Goal: Participate in discussion: Engage in conversation with other users on a specific topic

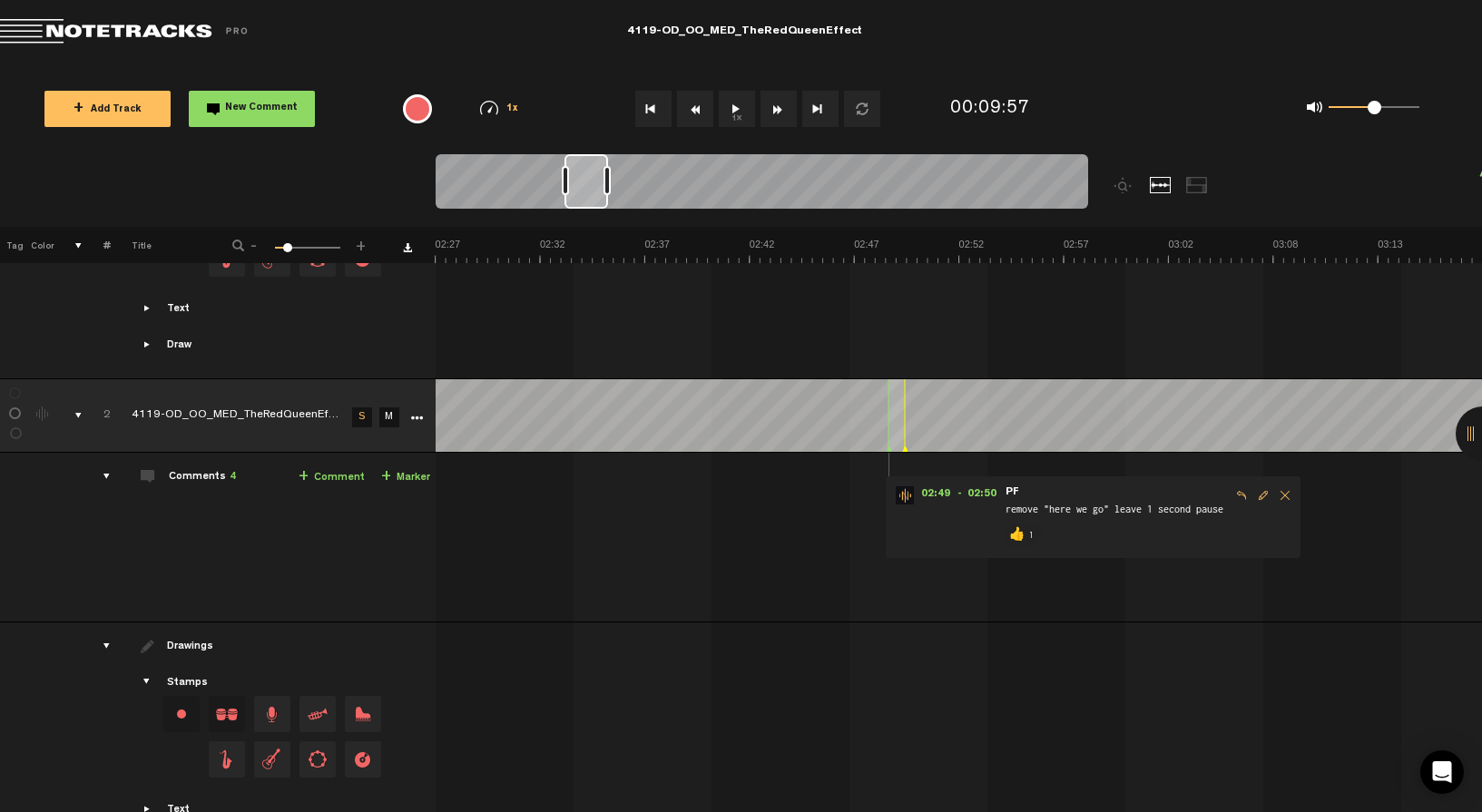
scroll to position [0, 3102]
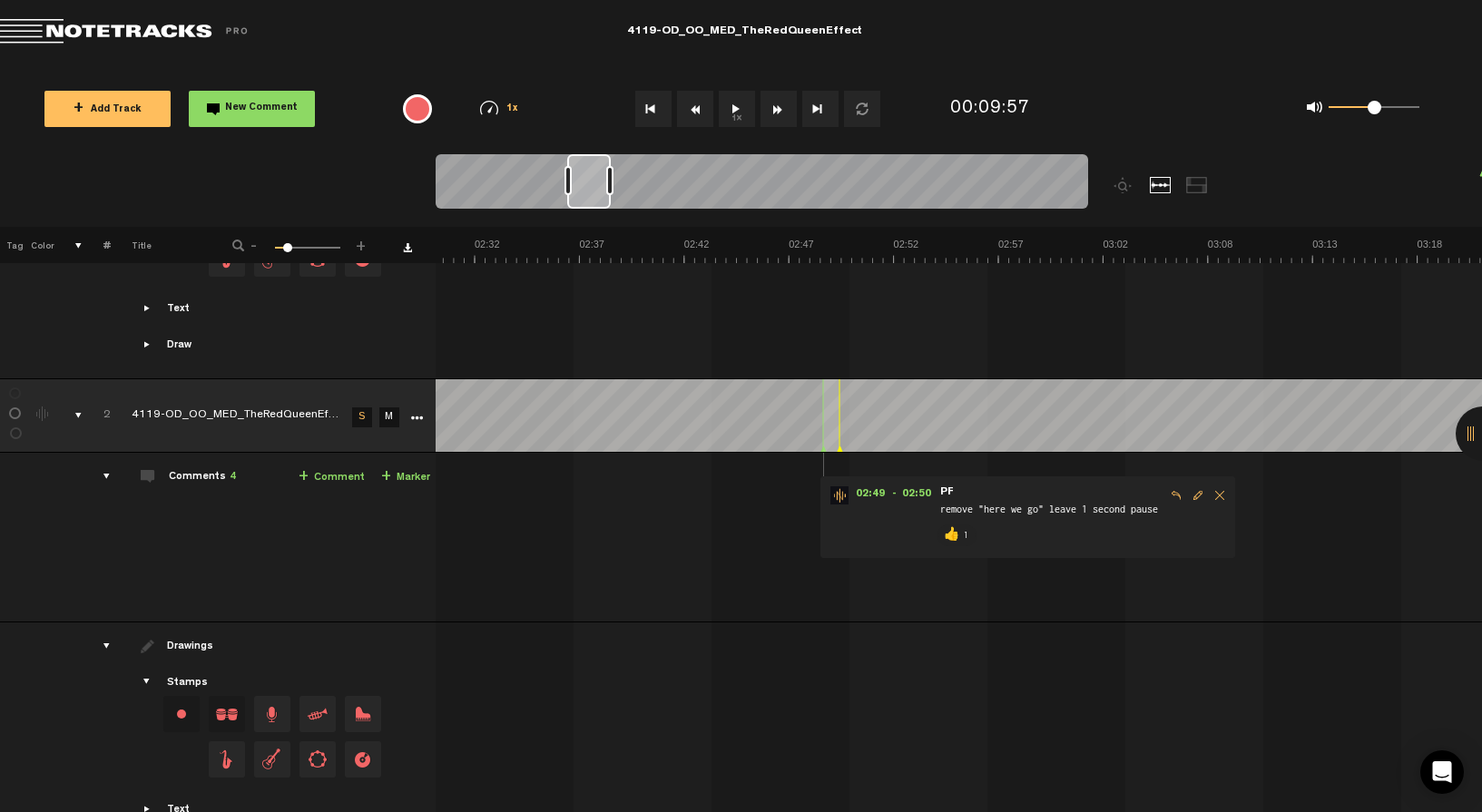
drag, startPoint x: 945, startPoint y: 183, endPoint x: 591, endPoint y: 209, distance: 355.0
click at [591, 209] on div at bounding box center [762, 184] width 653 height 60
click at [737, 101] on button "1x" at bounding box center [737, 109] width 37 height 37
click at [364, 414] on link "S" at bounding box center [362, 417] width 20 height 20
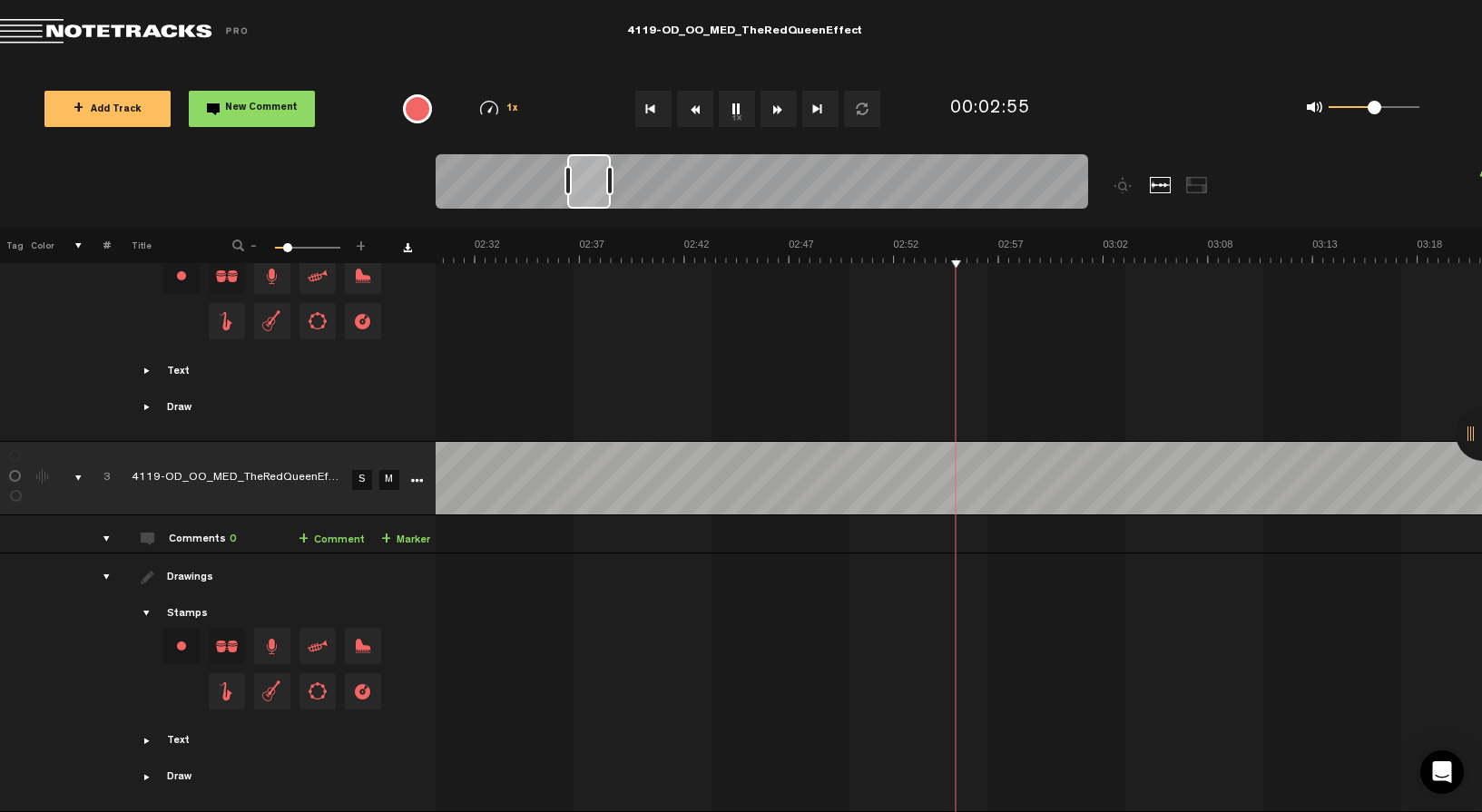
click at [357, 471] on link "S" at bounding box center [362, 480] width 20 height 20
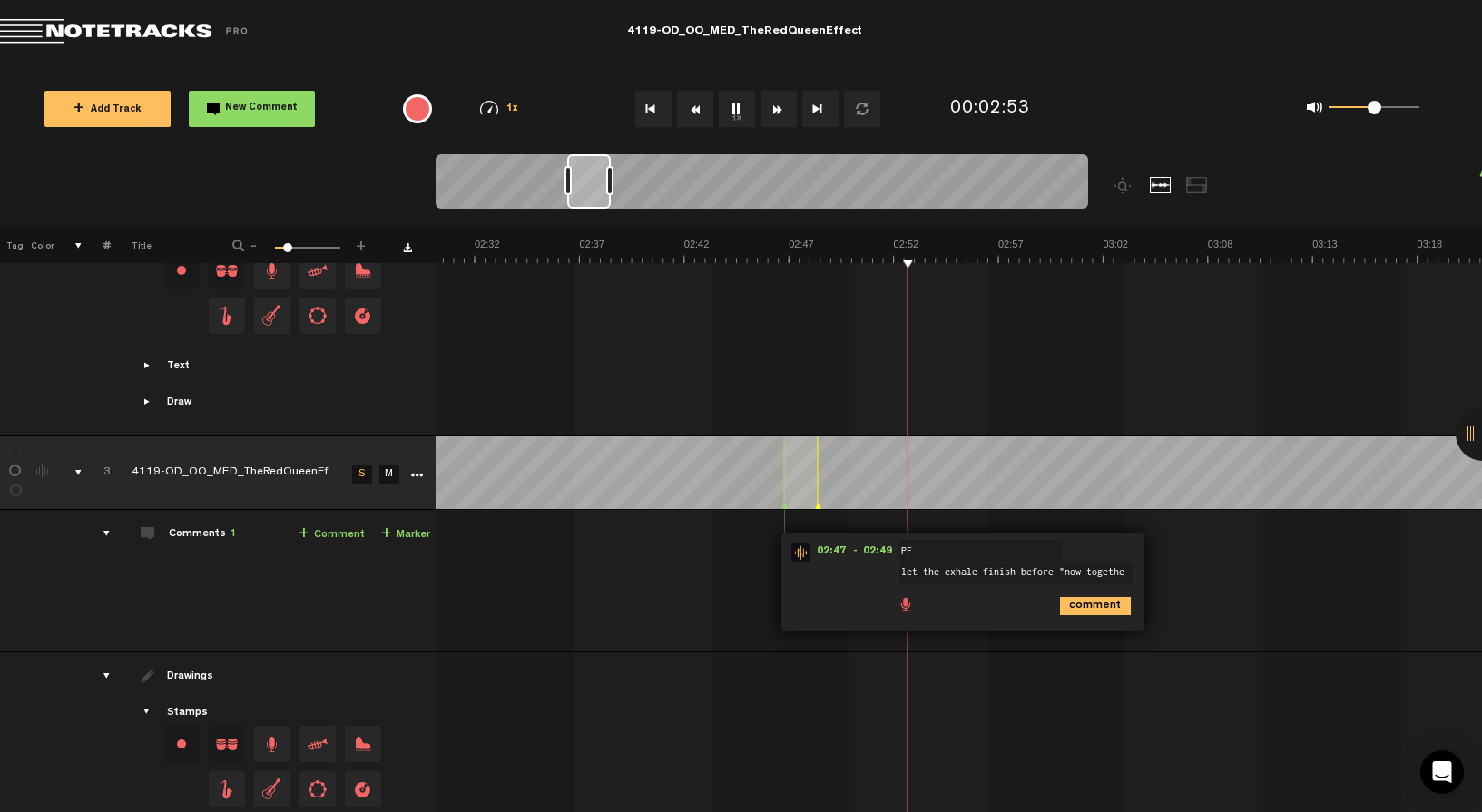
type textarea "let the exhale finish before "now together"
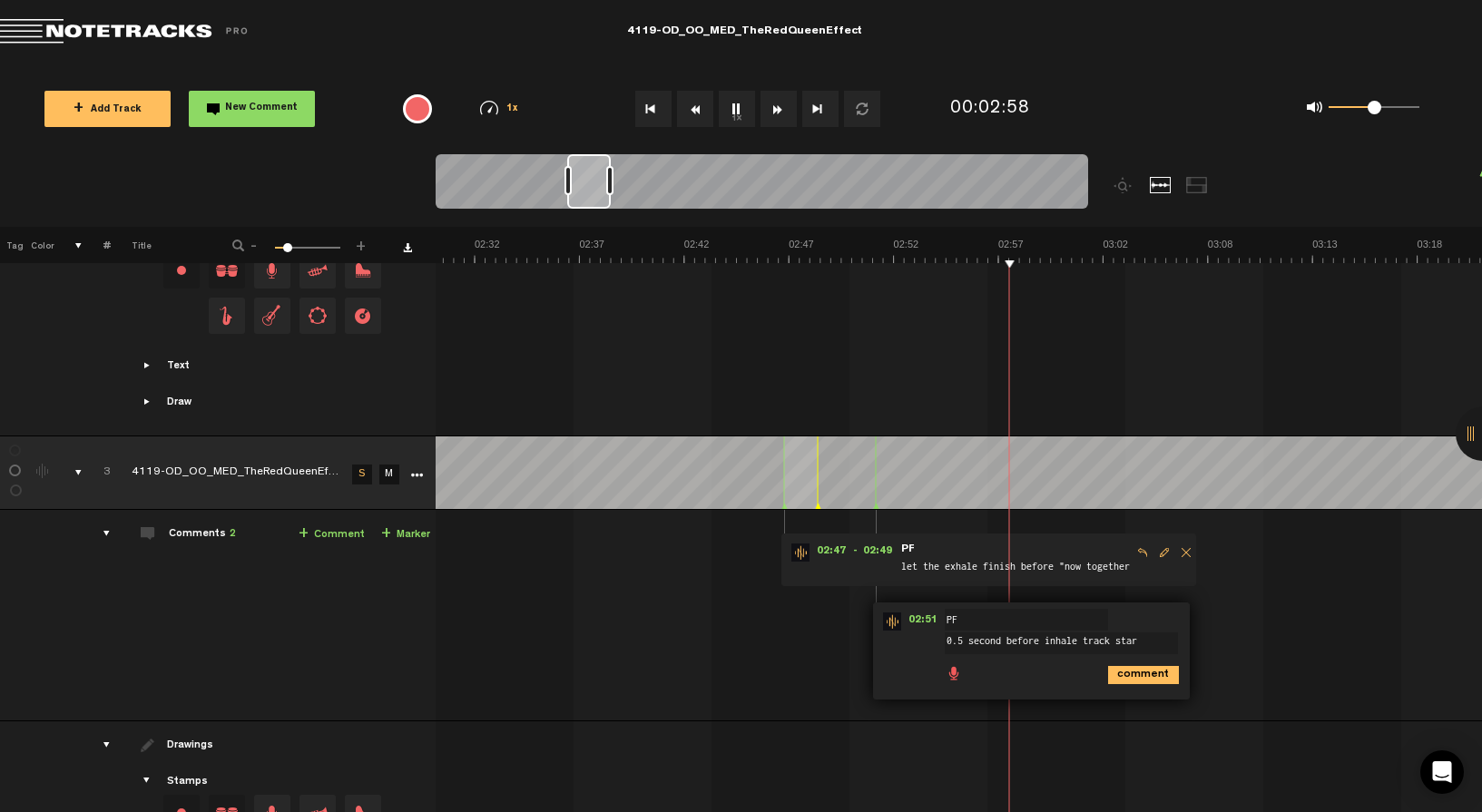
type textarea "0.5 second before inhale track start"
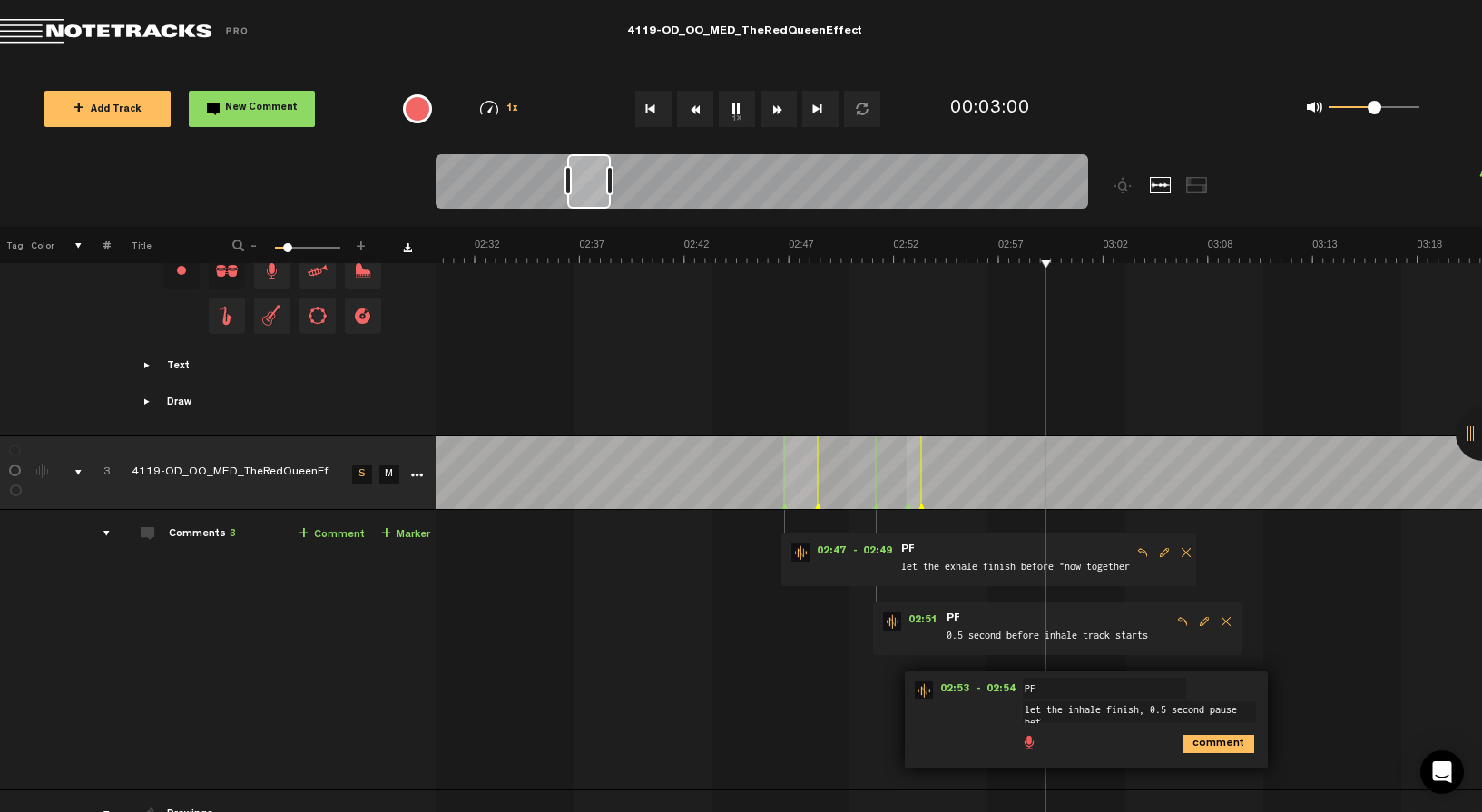
scroll to position [2, 0]
type textarea "let the inhale finish, 0.5 second pause before "sip""
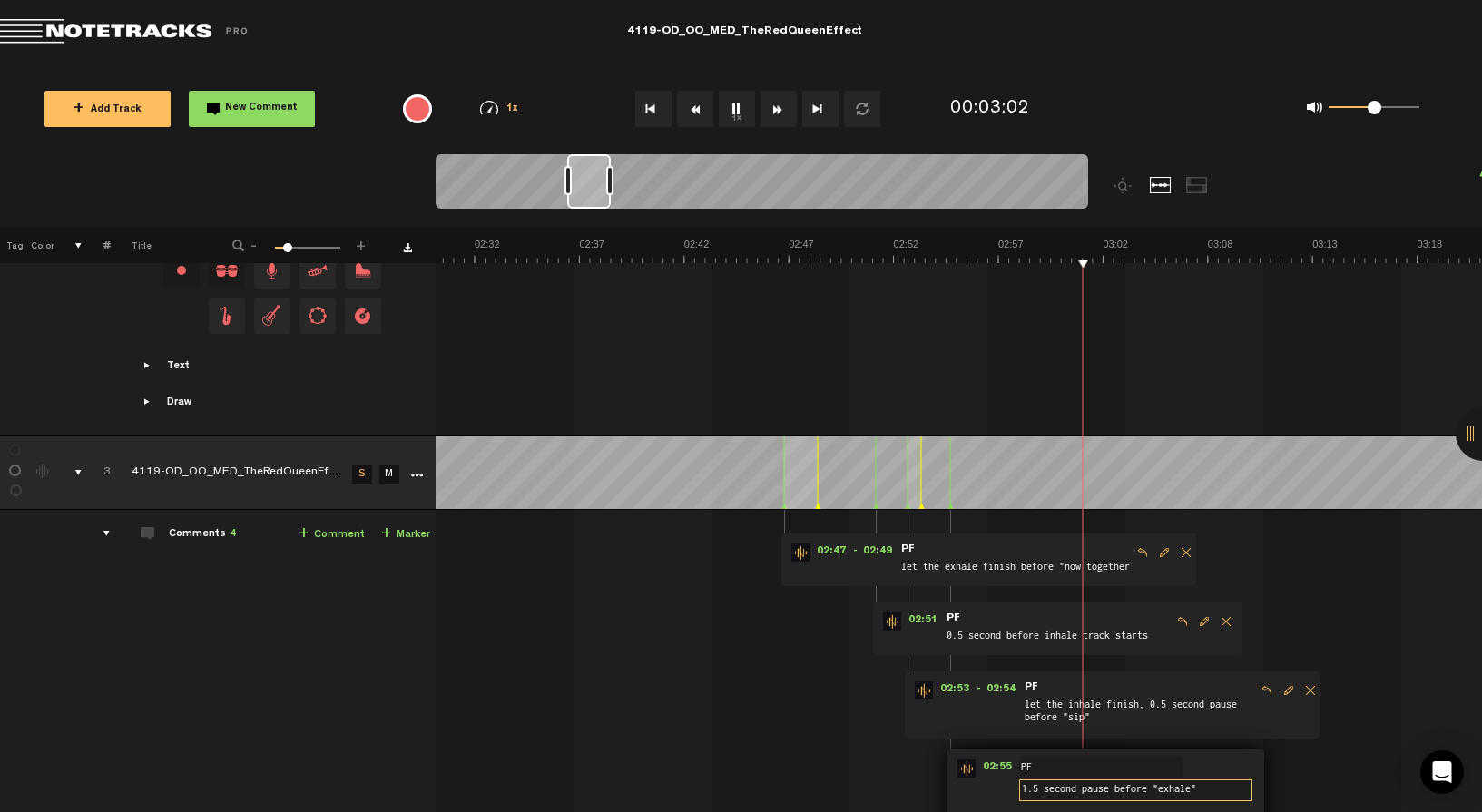
type textarea "1.5 second pause before "exhale""
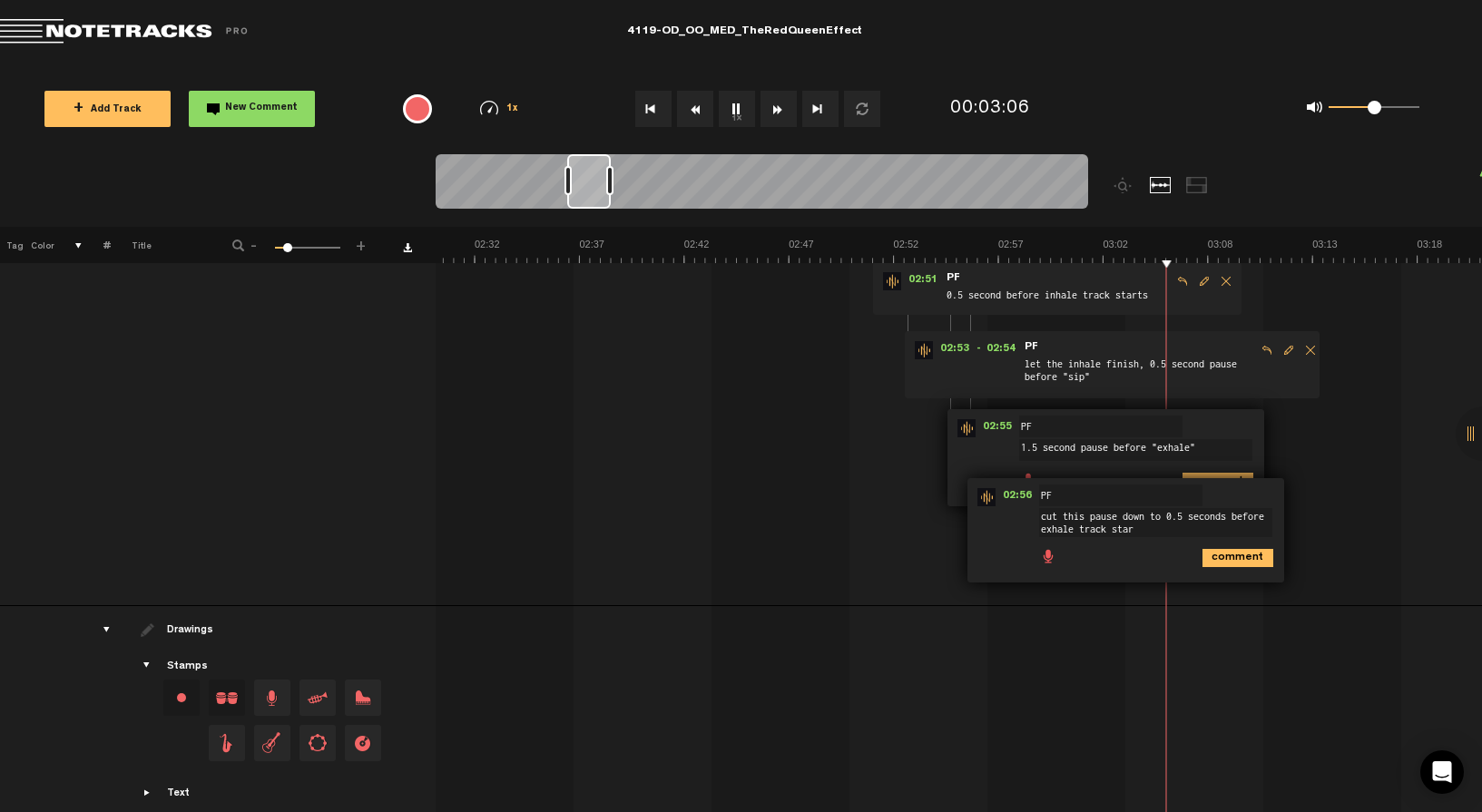
type textarea "cut this pause down to 0.5 seconds before exhale track start"
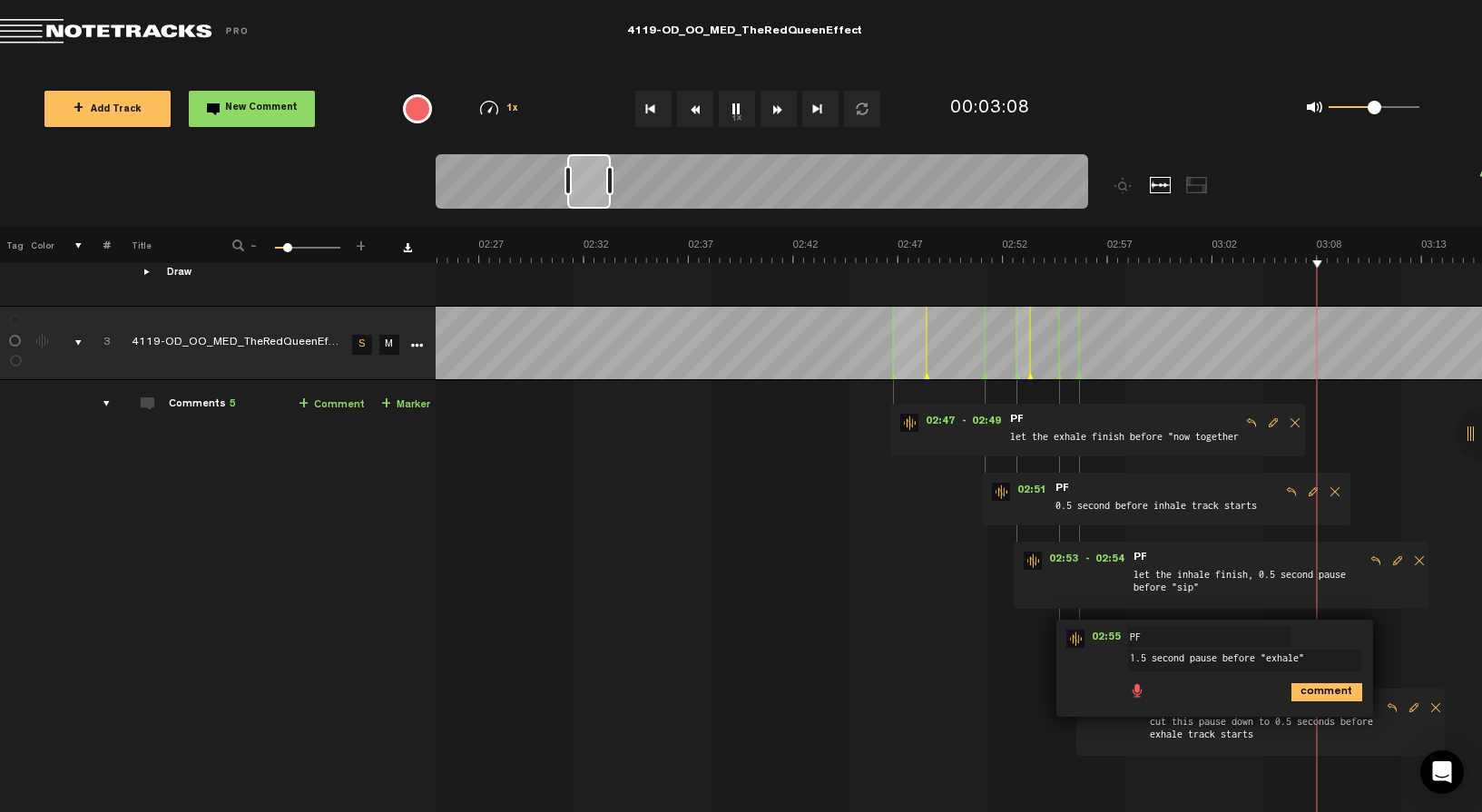
scroll to position [1393, 0]
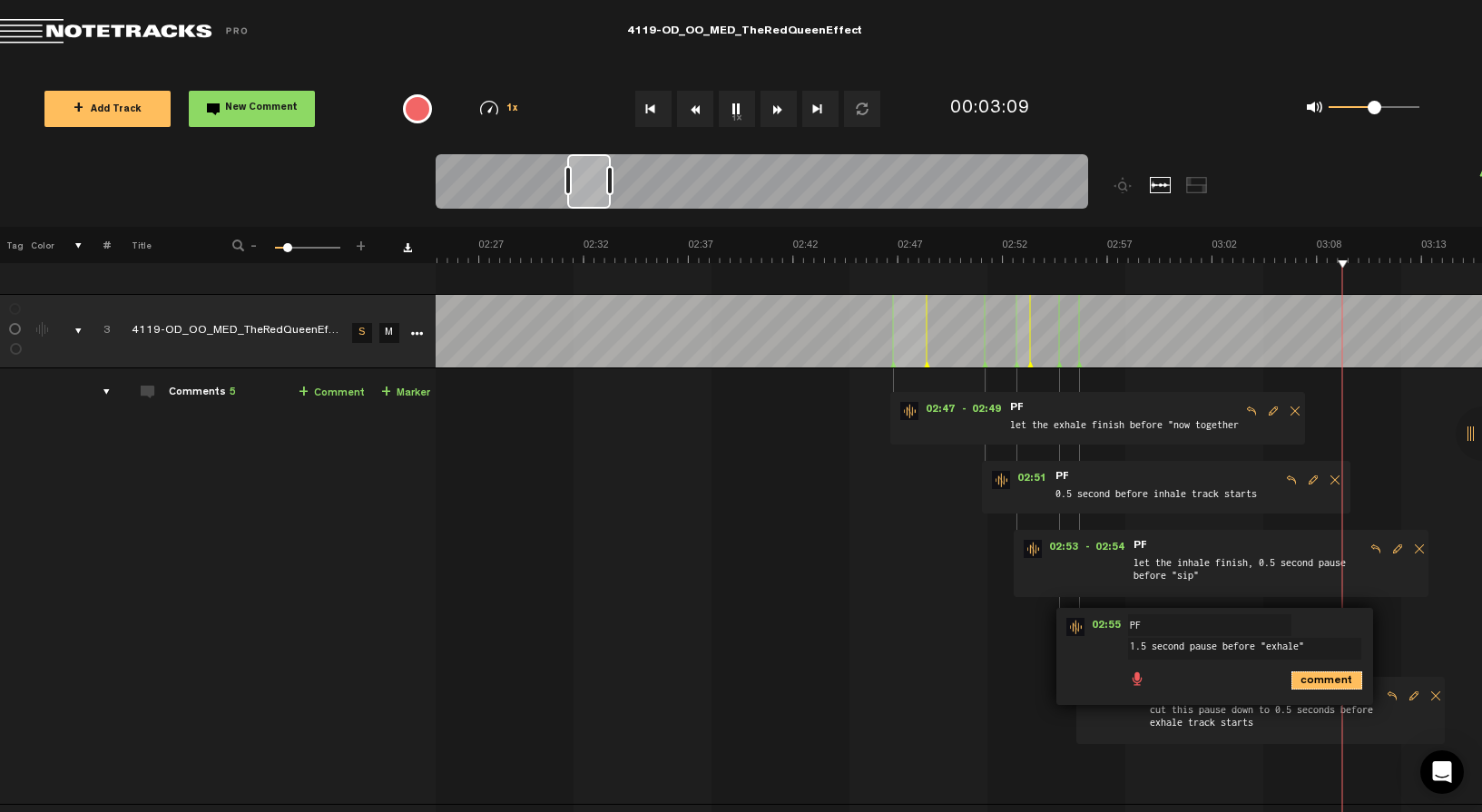
click at [1314, 674] on icon "comment" at bounding box center [1327, 680] width 71 height 18
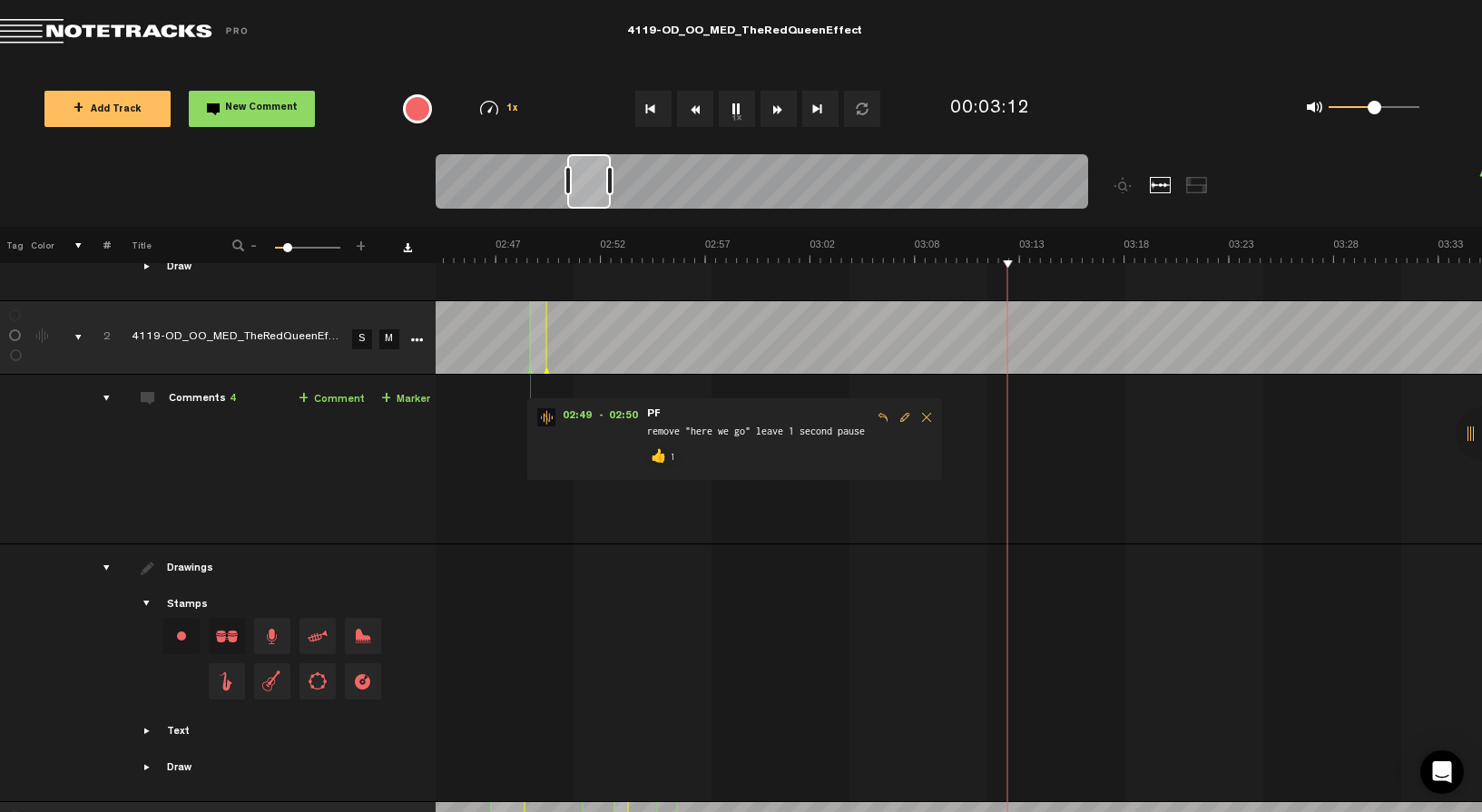
scroll to position [880, 0]
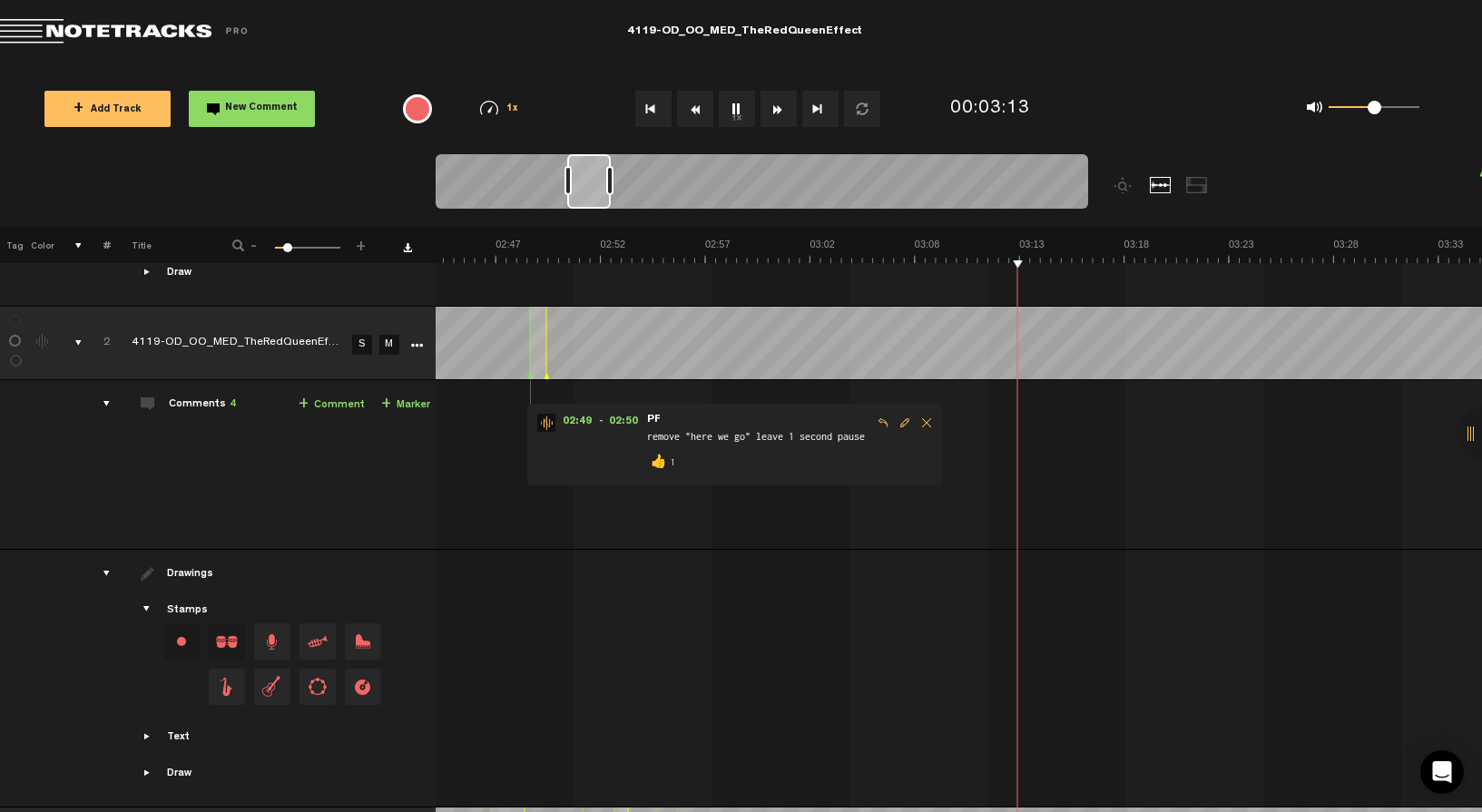
click at [734, 103] on button "1x" at bounding box center [737, 109] width 37 height 37
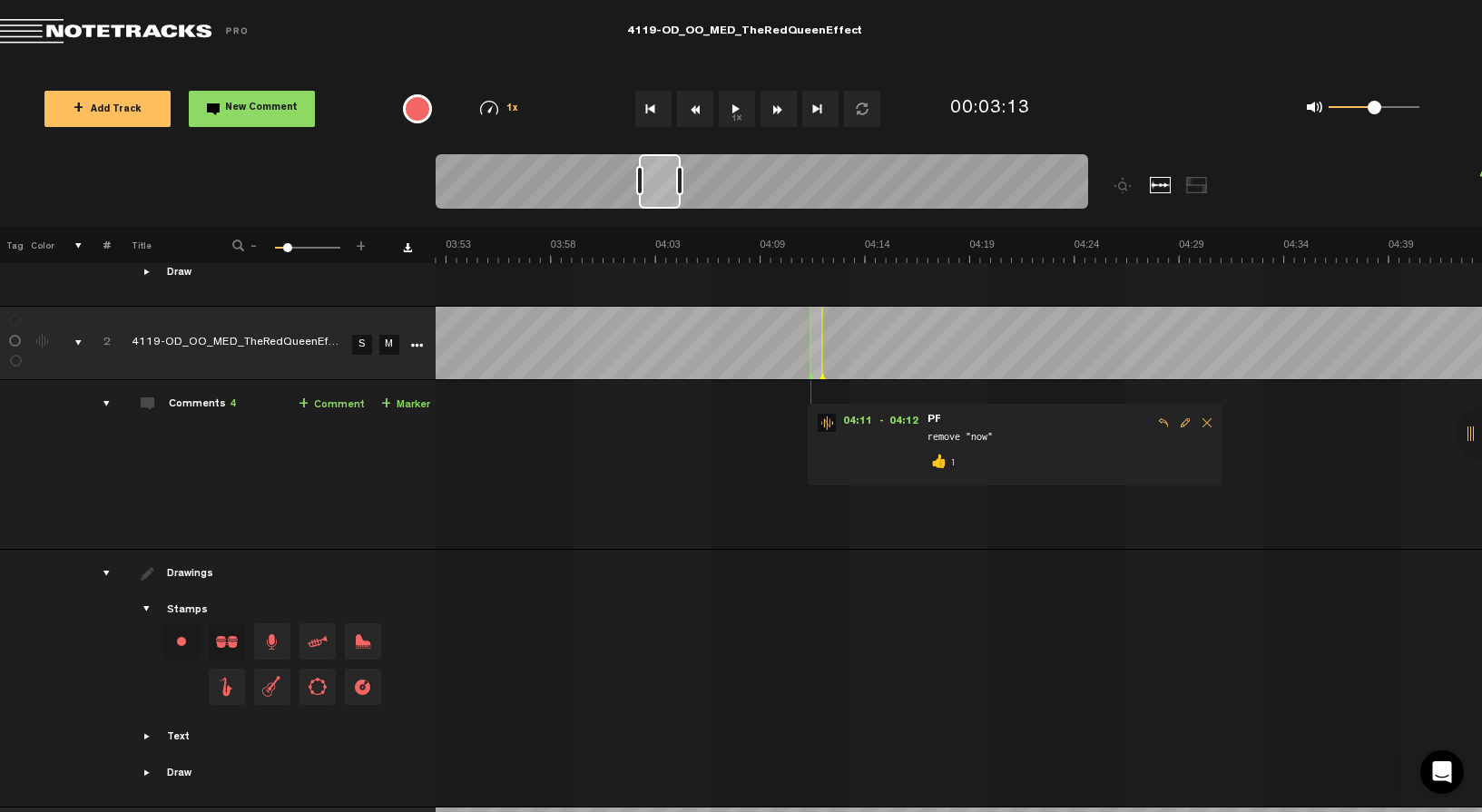
scroll to position [0, 4850]
drag, startPoint x: 592, startPoint y: 181, endPoint x: 664, endPoint y: 188, distance: 72.3
click at [664, 188] on div at bounding box center [661, 181] width 42 height 54
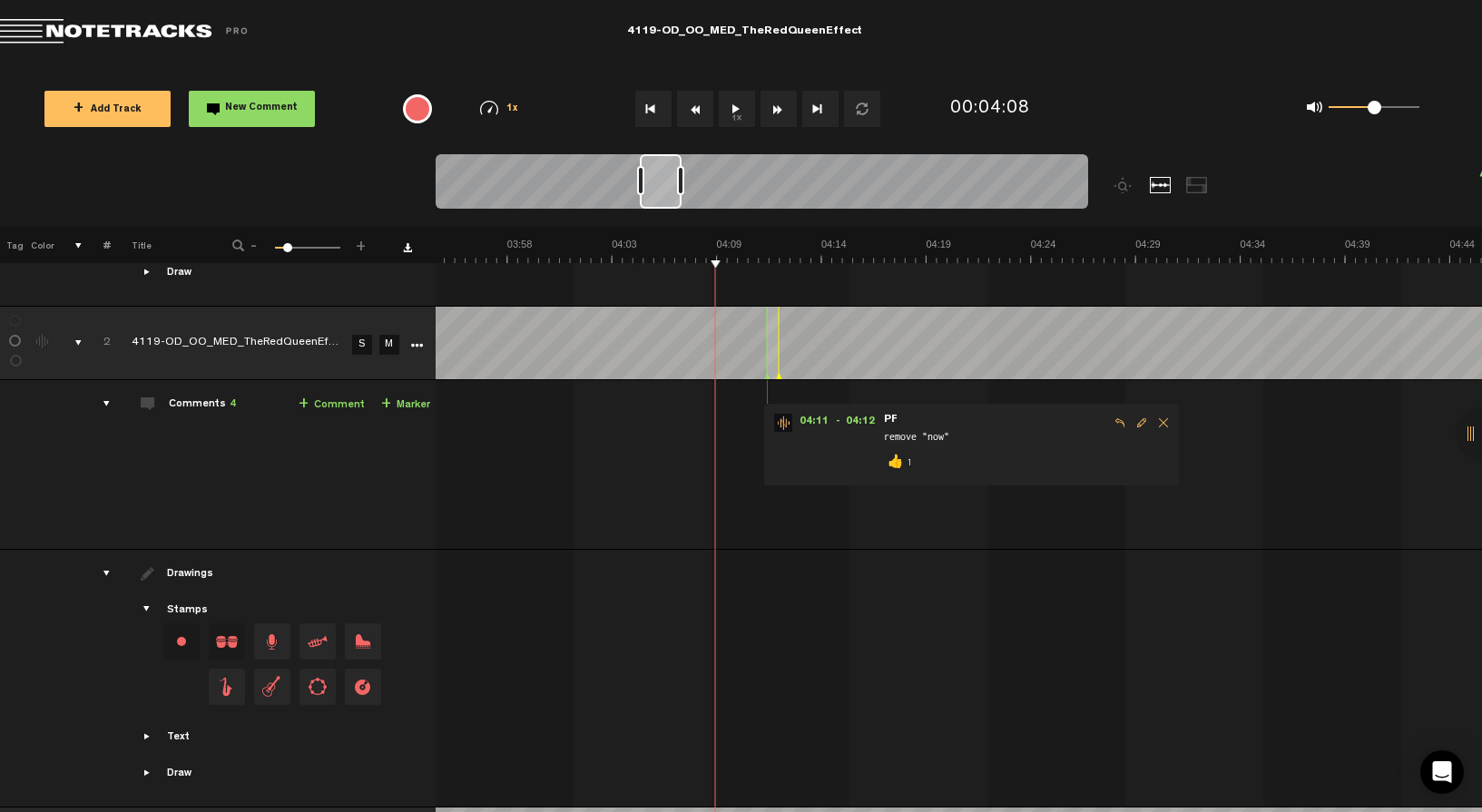
click at [746, 107] on button "1x" at bounding box center [737, 109] width 37 height 37
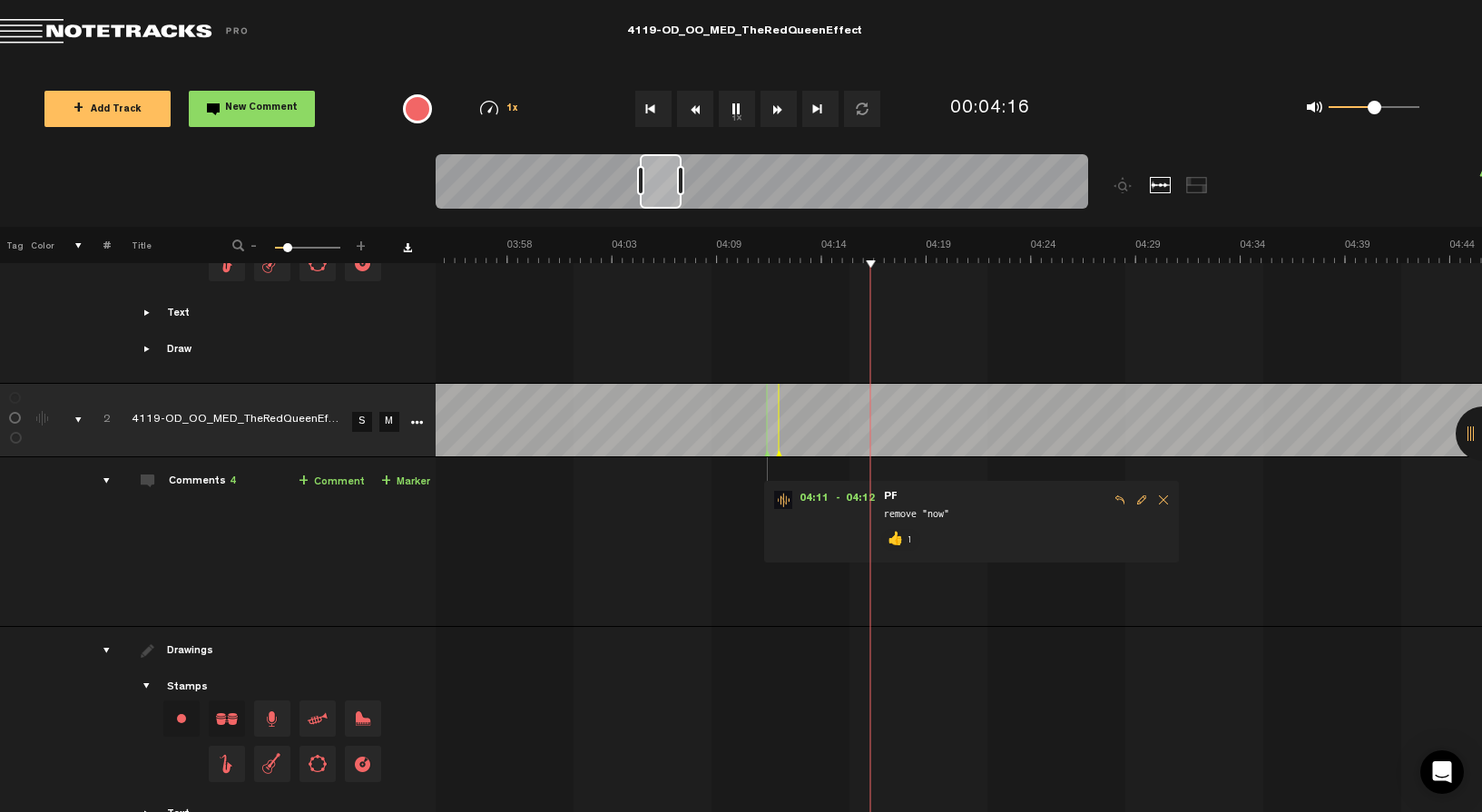
scroll to position [785, 0]
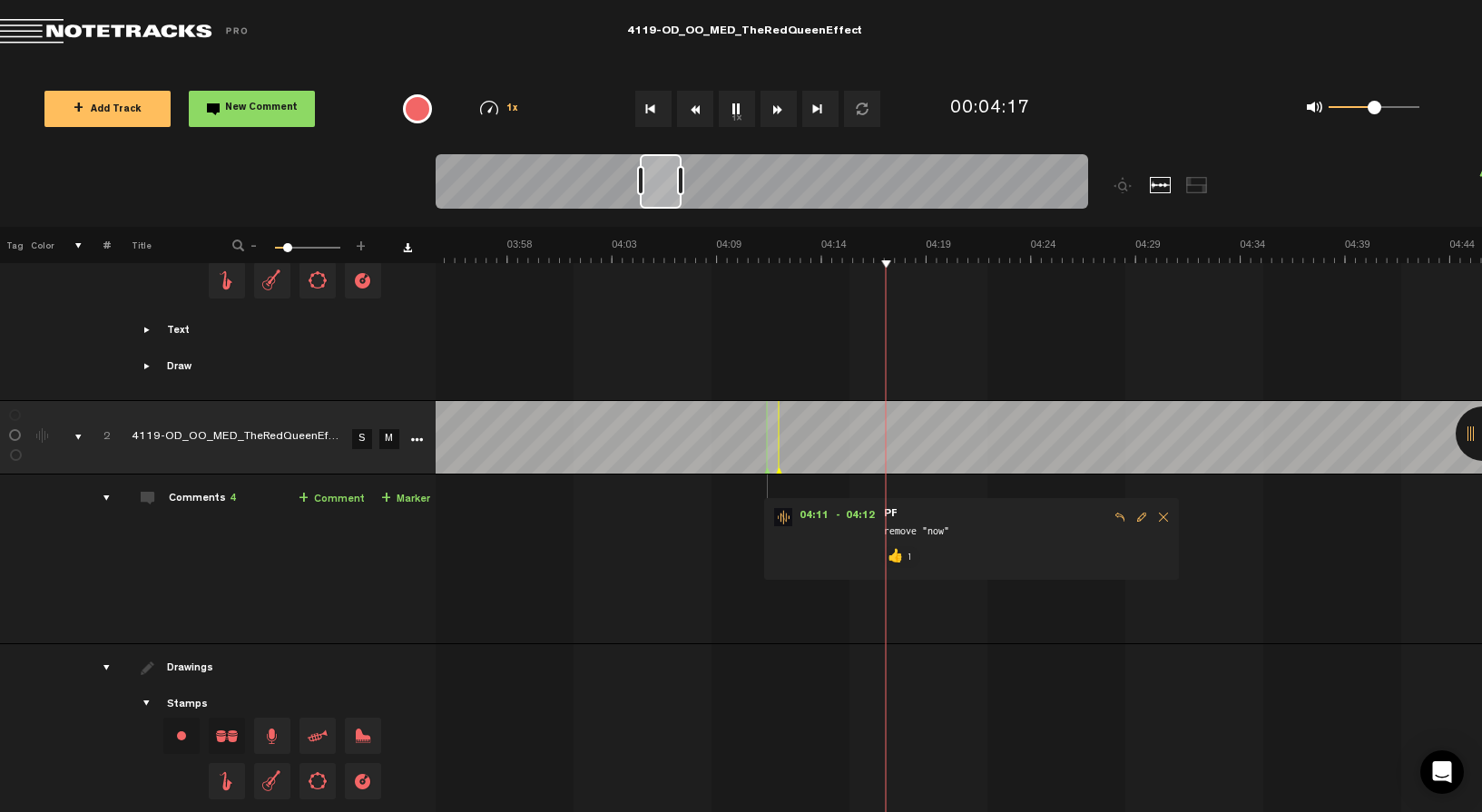
click at [742, 98] on button "1x" at bounding box center [737, 109] width 37 height 37
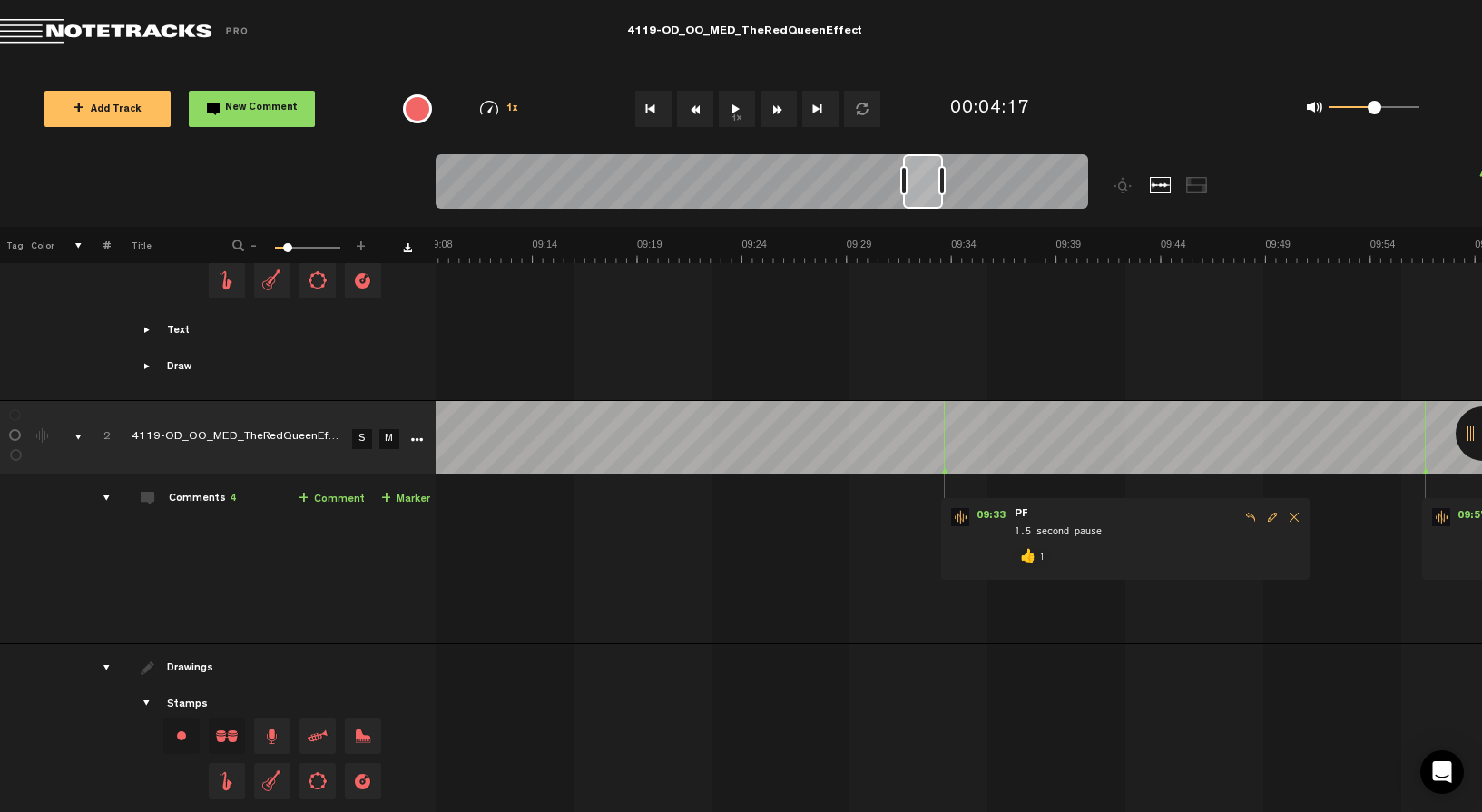
scroll to position [0, 11012]
drag, startPoint x: 663, startPoint y: 181, endPoint x: 918, endPoint y: 237, distance: 261.1
click at [918, 63] on div "Loading... 100% + Add Track New Comment 1x 0.25x 0.5x 0.75x 1x 1.25x 1.5x 1.75x…" at bounding box center [741, 63] width 1482 height 0
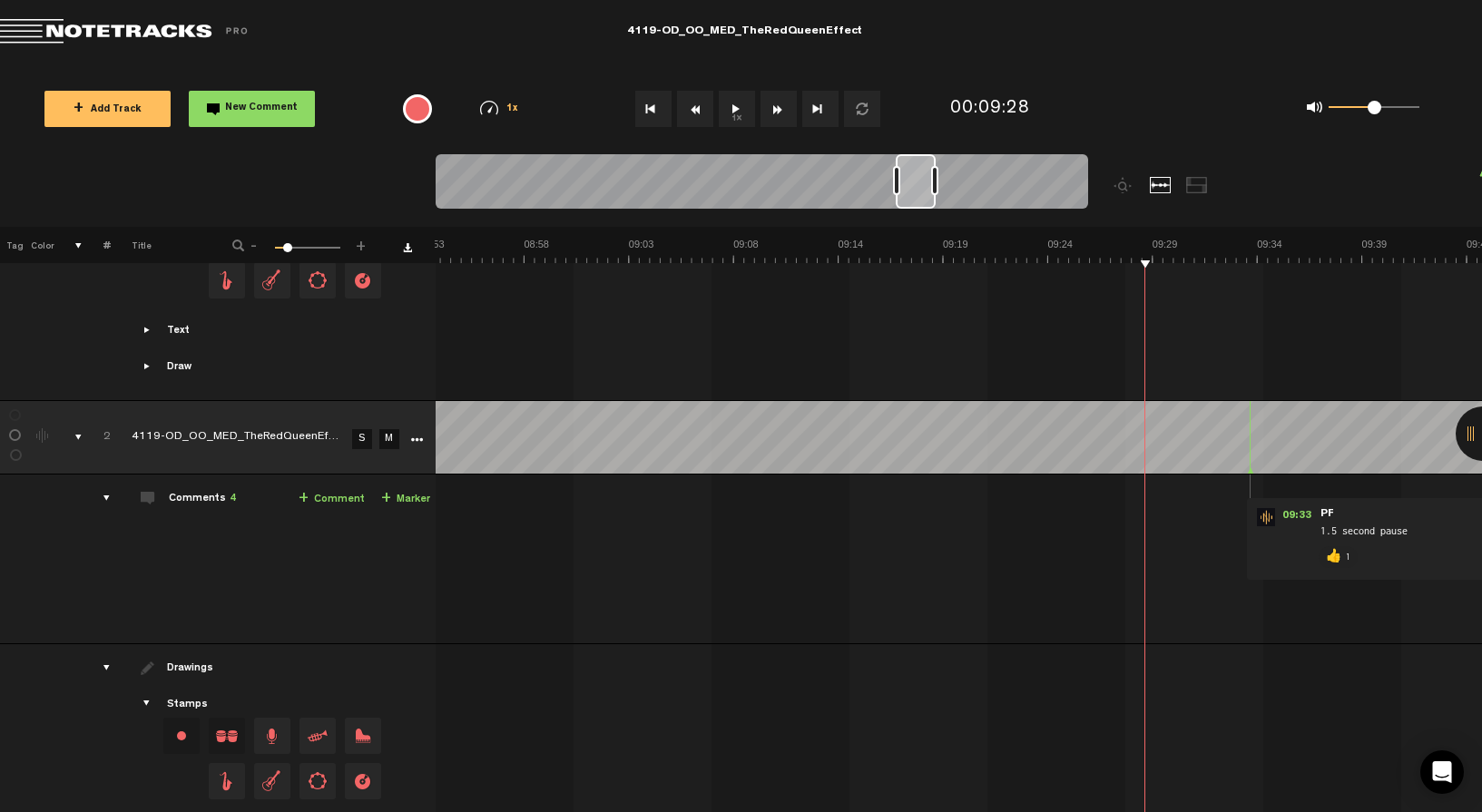
click at [738, 115] on button "1x" at bounding box center [737, 109] width 37 height 37
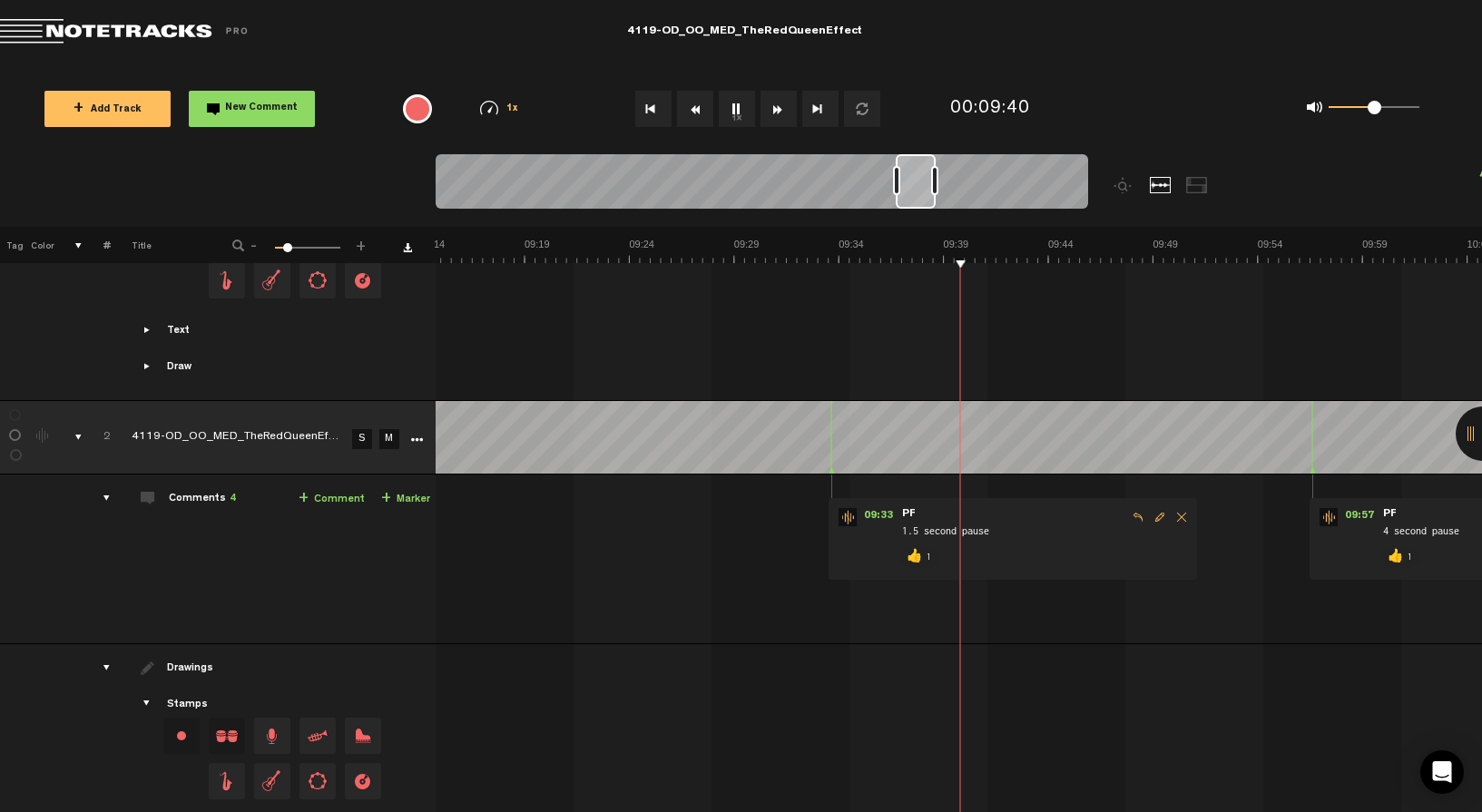
scroll to position [0, 11430]
click at [737, 110] on button "1x" at bounding box center [737, 109] width 37 height 37
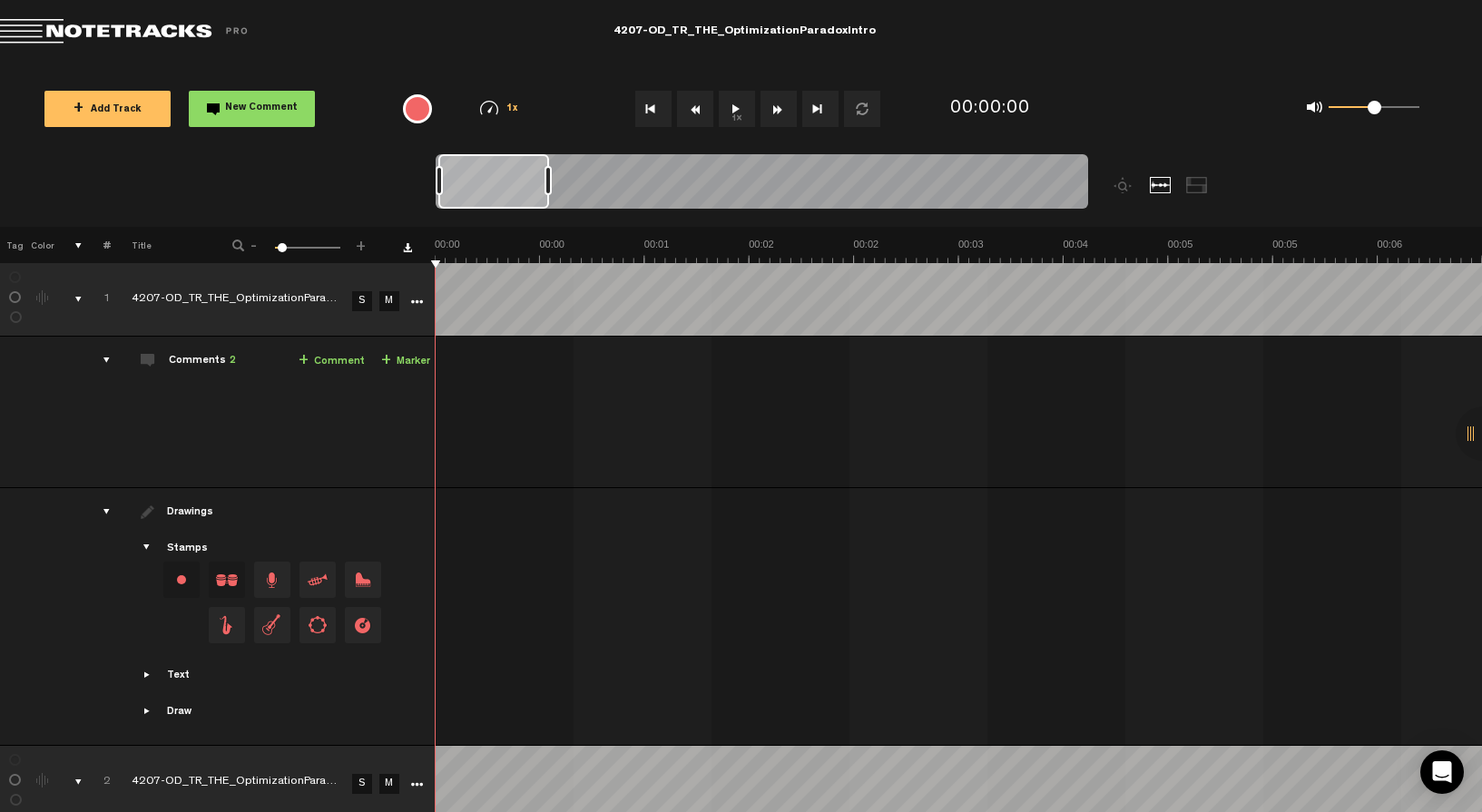
click at [735, 108] on button "1x" at bounding box center [737, 109] width 37 height 37
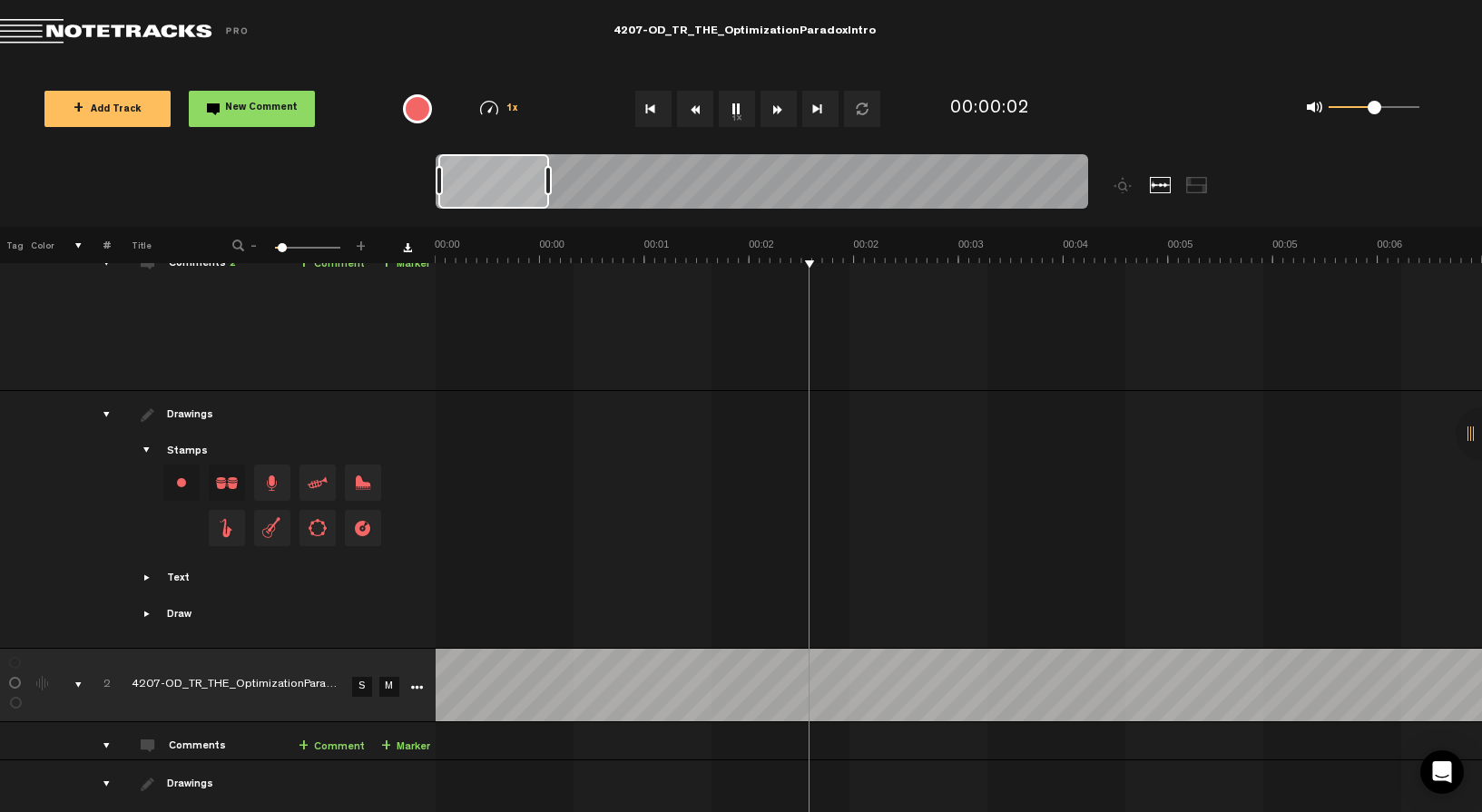
scroll to position [312, 0]
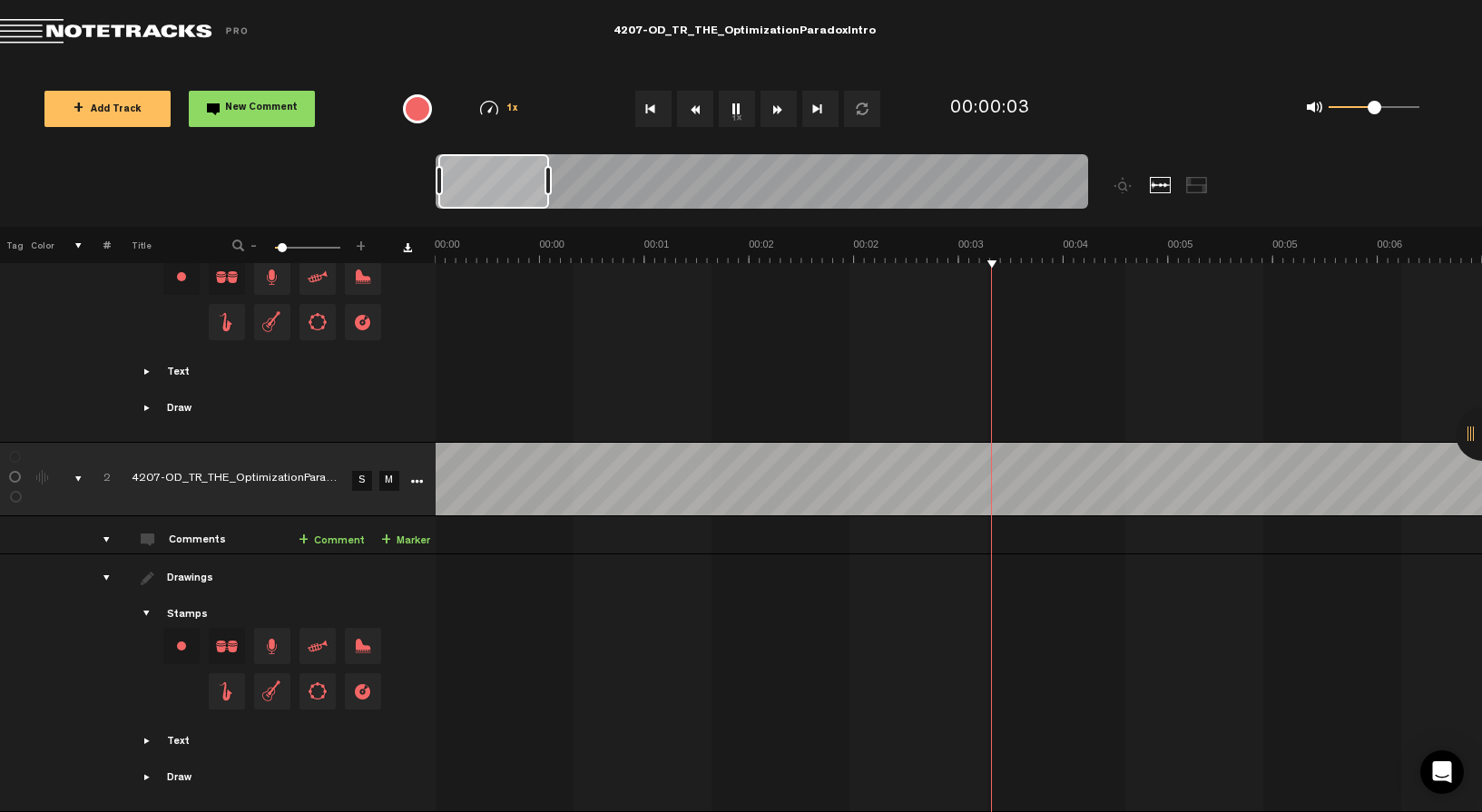
click at [361, 471] on link "S" at bounding box center [362, 481] width 20 height 20
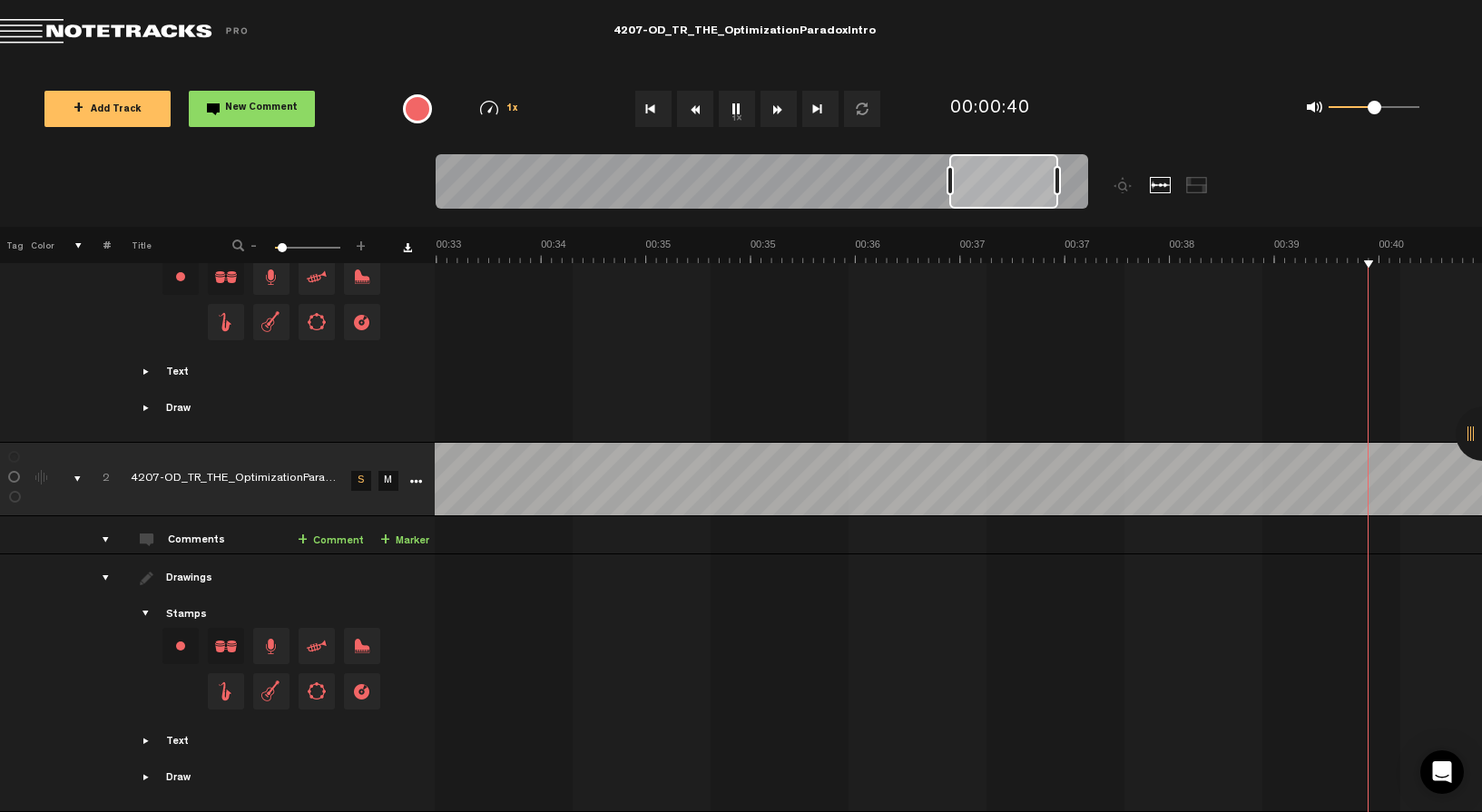
scroll to position [0, 5338]
click at [740, 106] on button "1x" at bounding box center [737, 109] width 37 height 37
drag, startPoint x: 978, startPoint y: 186, endPoint x: 948, endPoint y: 188, distance: 30.1
click at [948, 188] on div at bounding box center [972, 181] width 107 height 54
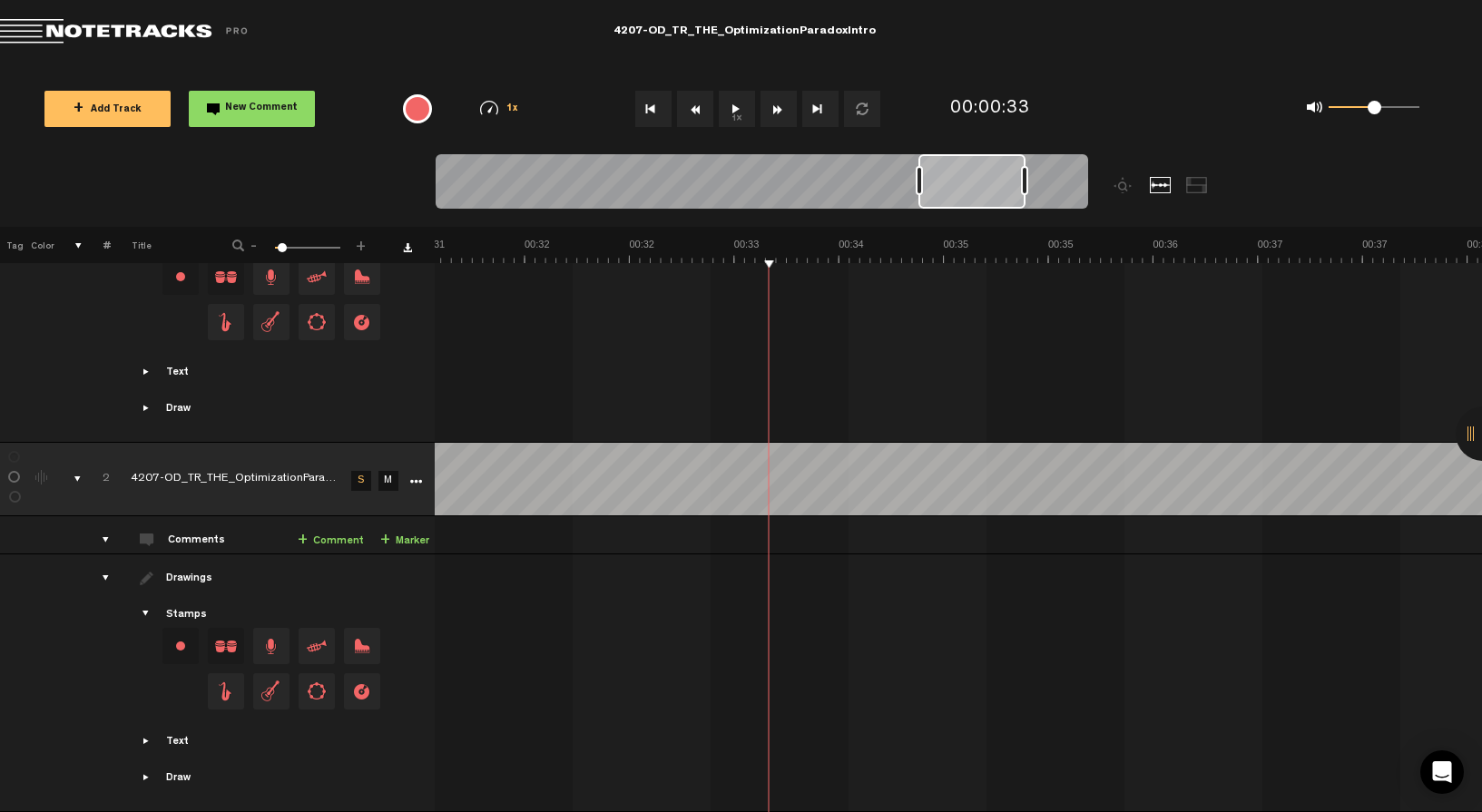
click at [730, 111] on button "1x" at bounding box center [737, 109] width 37 height 37
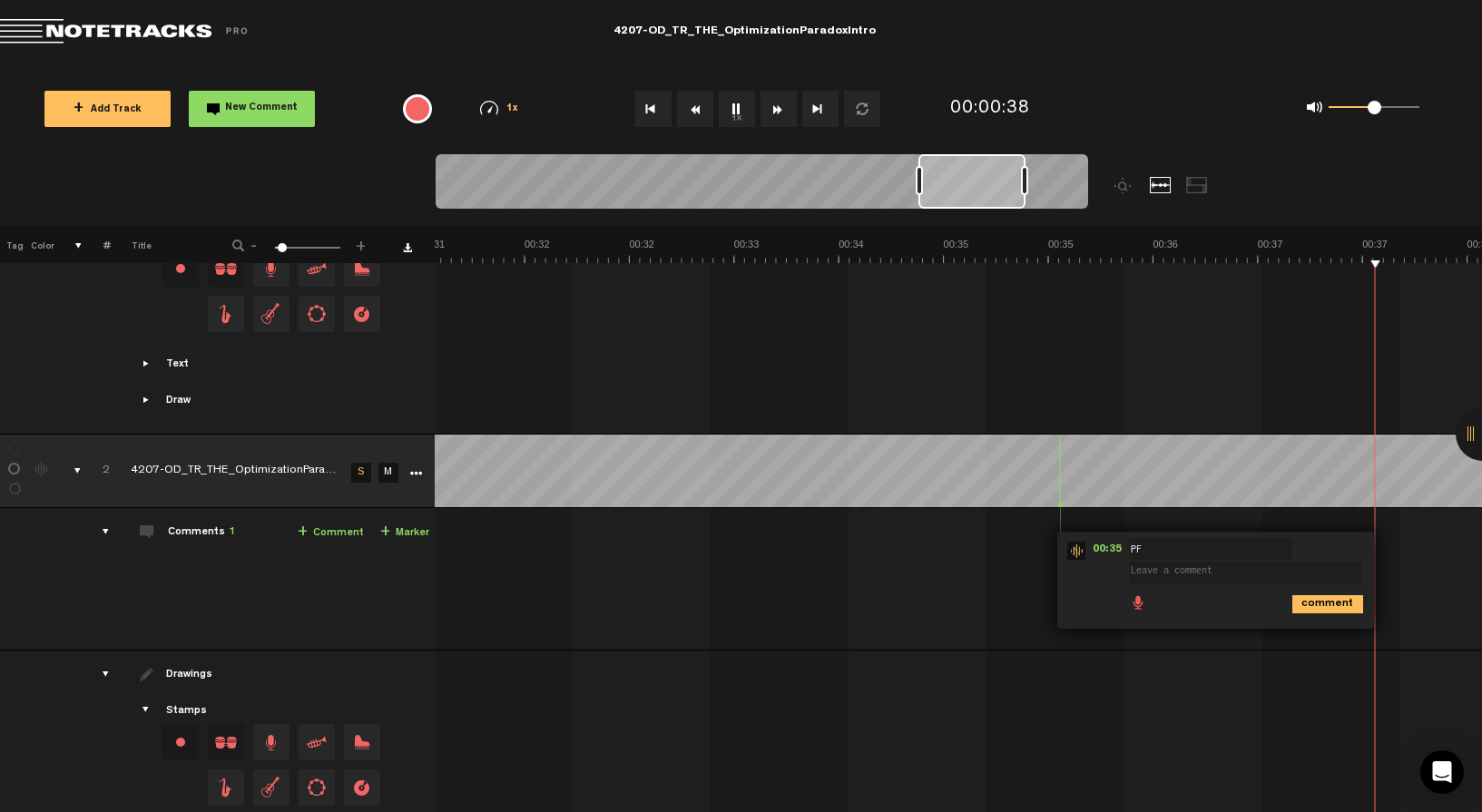
scroll to position [0, 5043]
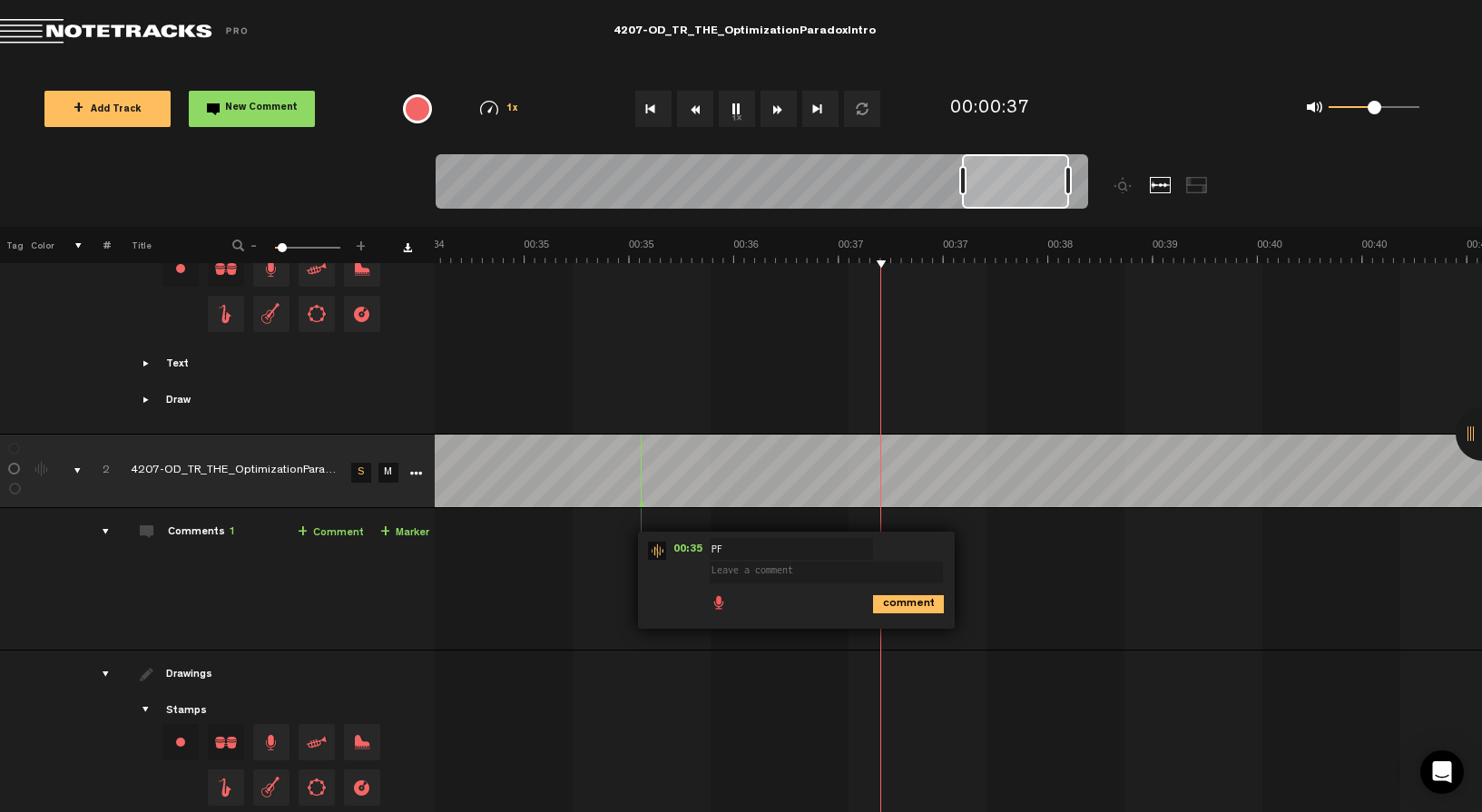
click at [749, 558] on span at bounding box center [829, 563] width 240 height 37
click at [736, 567] on textarea at bounding box center [826, 573] width 233 height 22
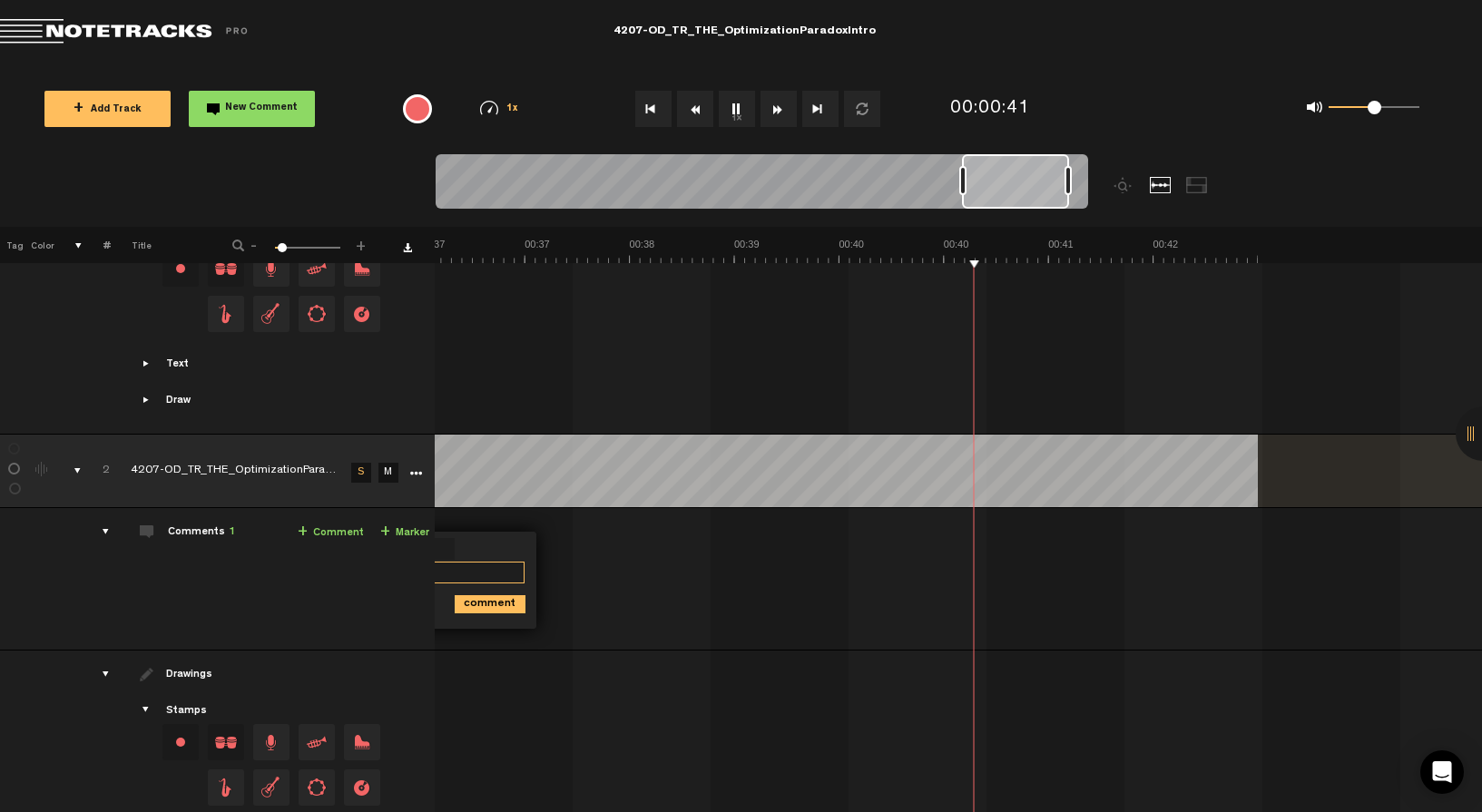
scroll to position [0, 5460]
type textarea "2 second pause before bell hits"
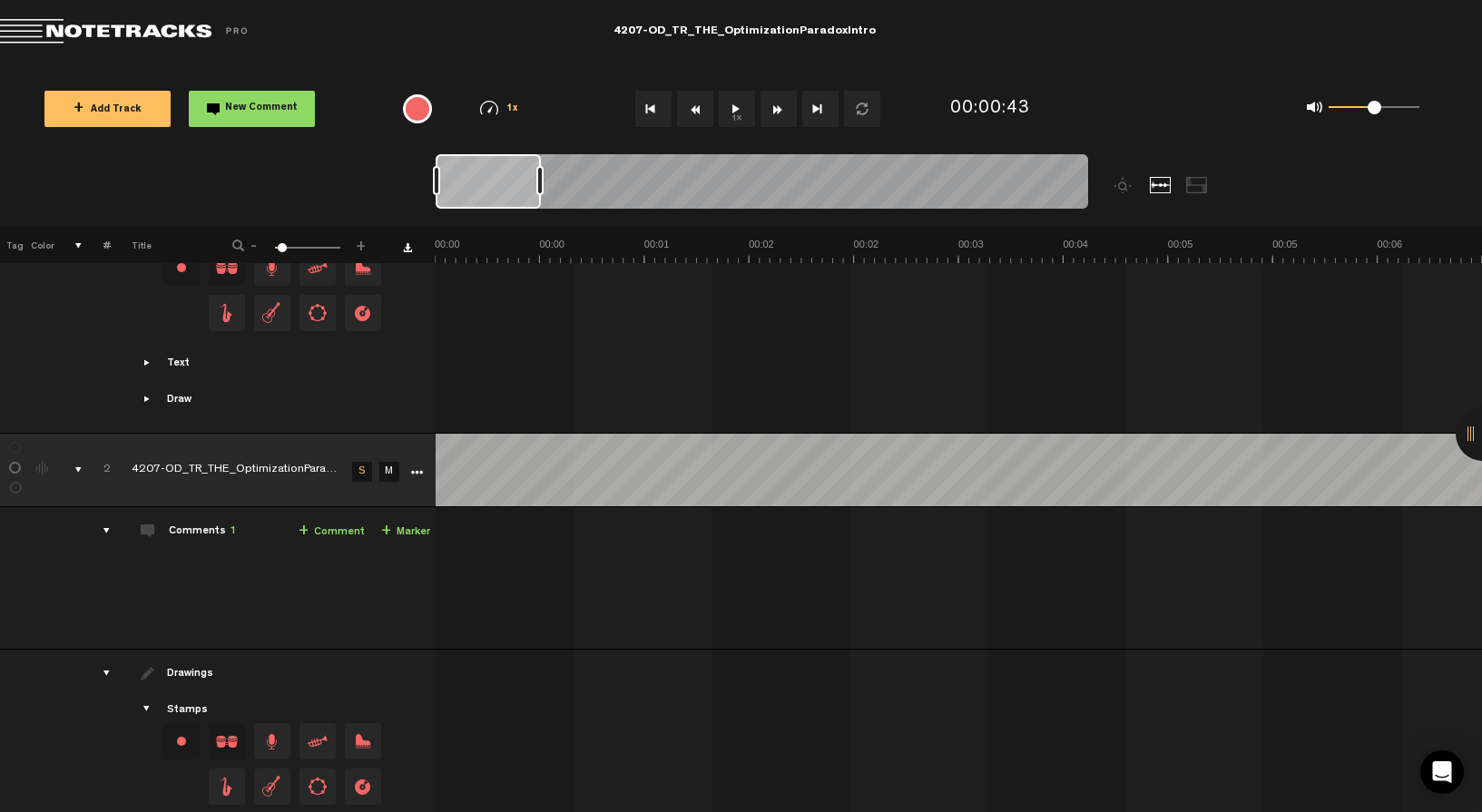
scroll to position [0, 0]
drag, startPoint x: 1032, startPoint y: 203, endPoint x: 413, endPoint y: 168, distance: 620.0
click at [414, 170] on nt-zoom-navigation-bar at bounding box center [741, 190] width 1482 height 72
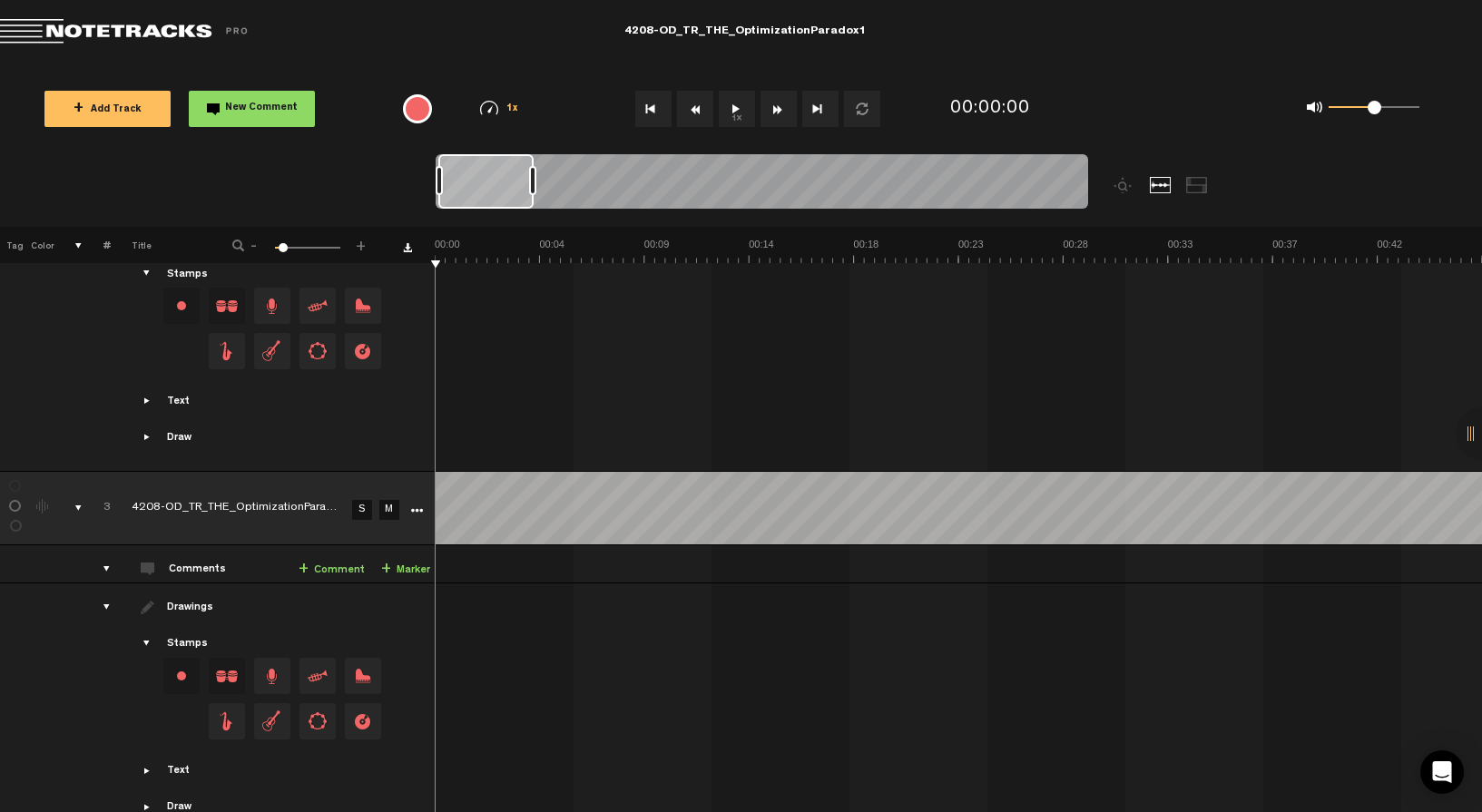
scroll to position [1086, 0]
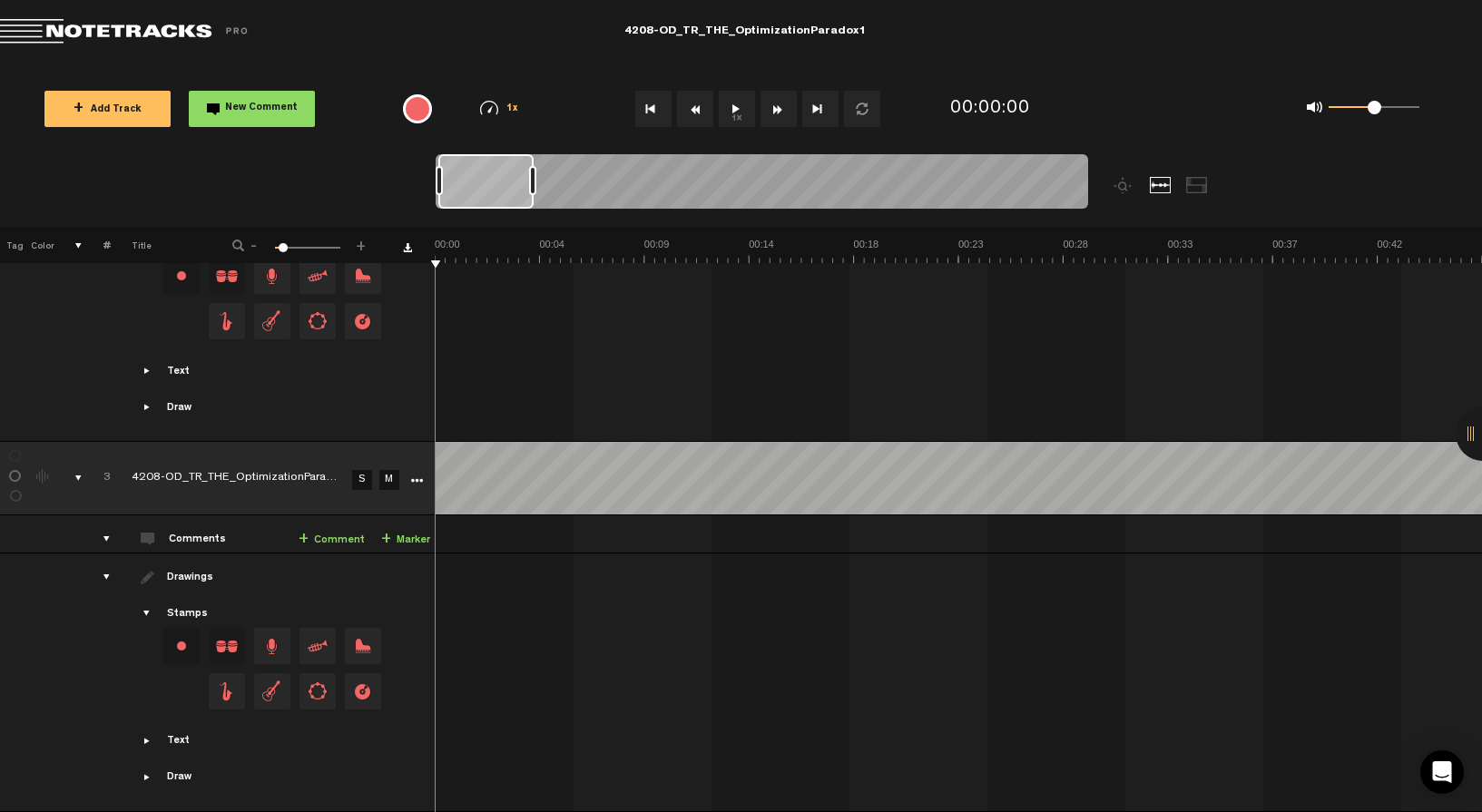
click at [364, 470] on link "S" at bounding box center [362, 480] width 20 height 20
click at [736, 105] on button "1x" at bounding box center [737, 109] width 37 height 37
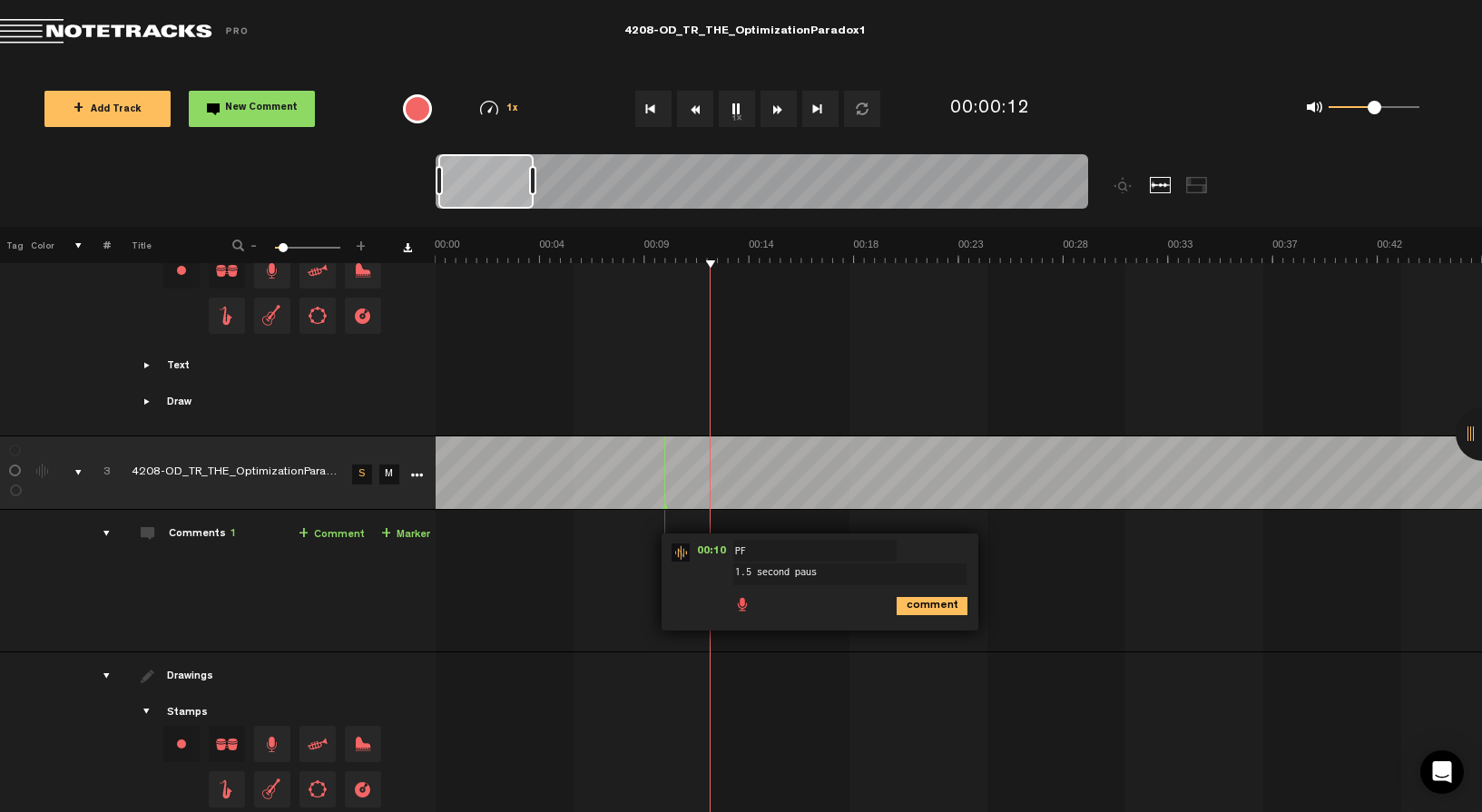
type textarea "1.5 second pause"
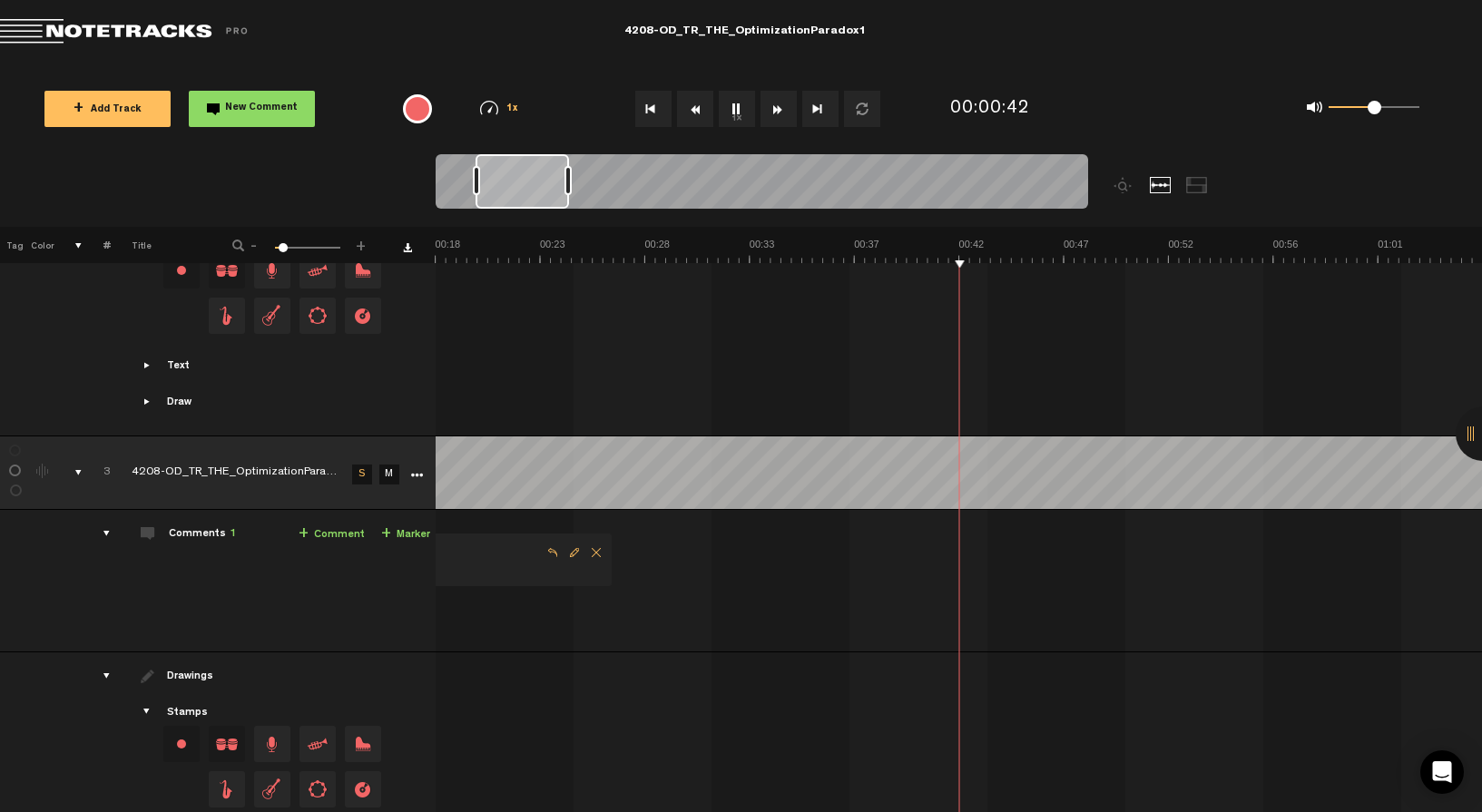
scroll to position [0, 418]
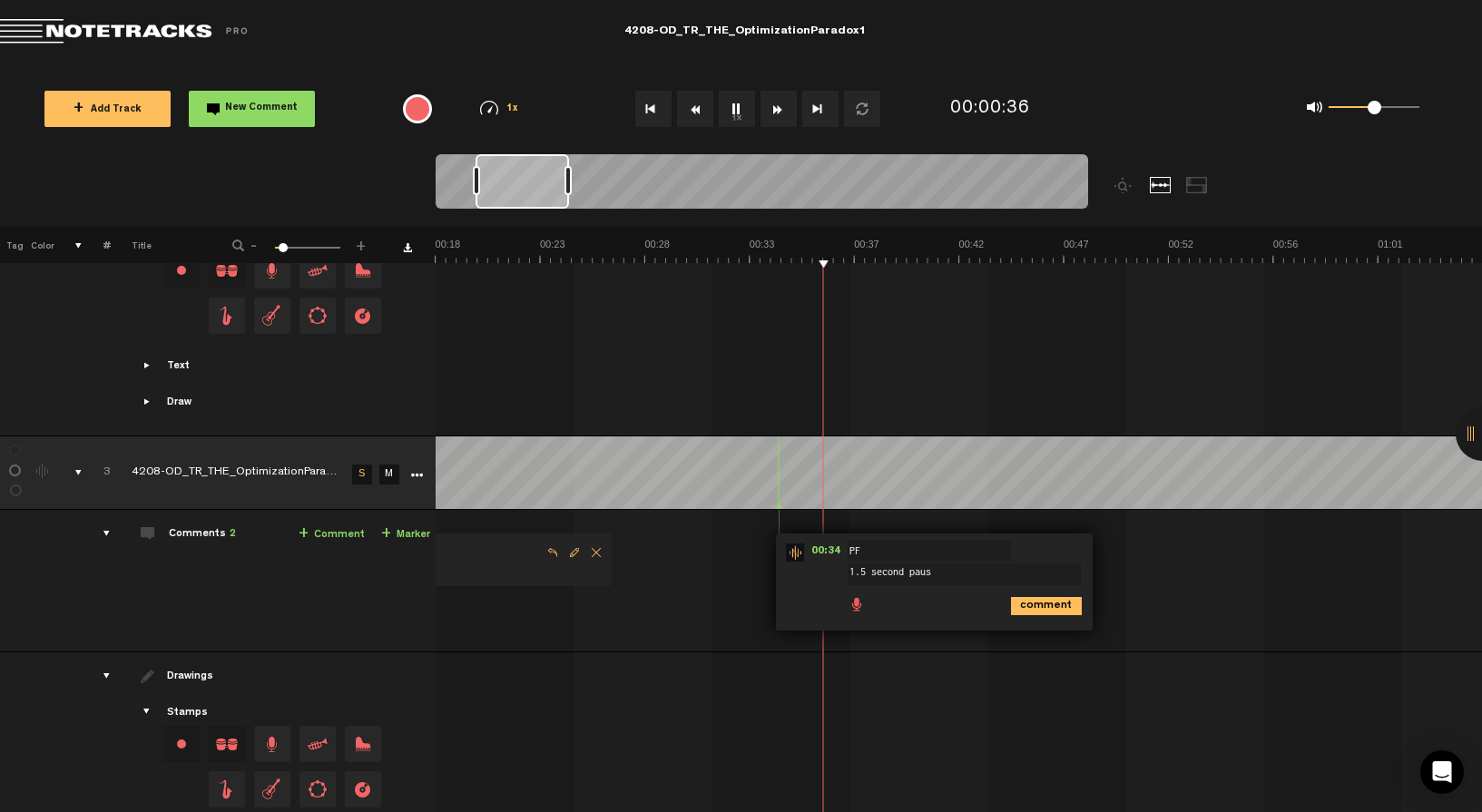
type textarea "1.5 second pause"
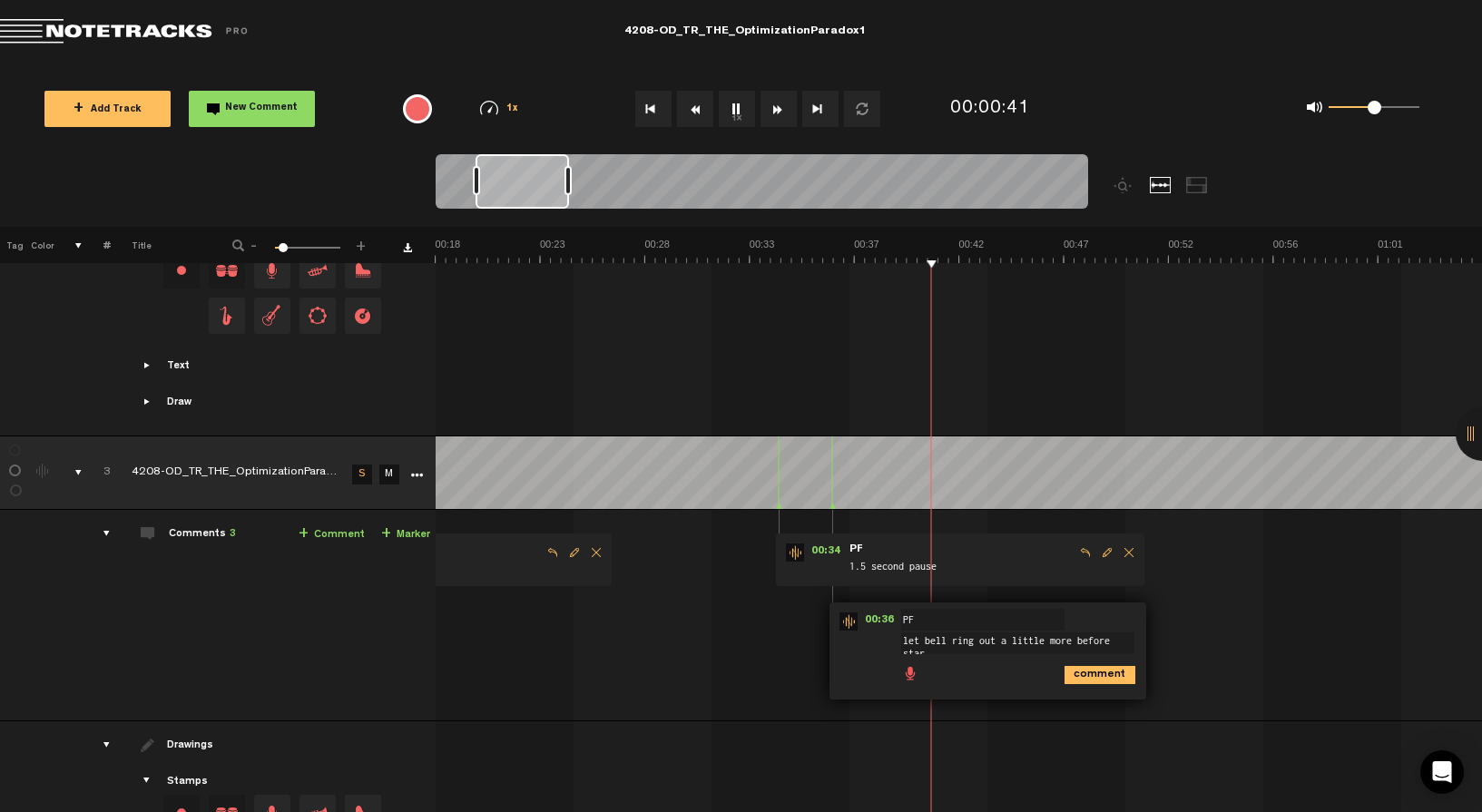
scroll to position [2, 0]
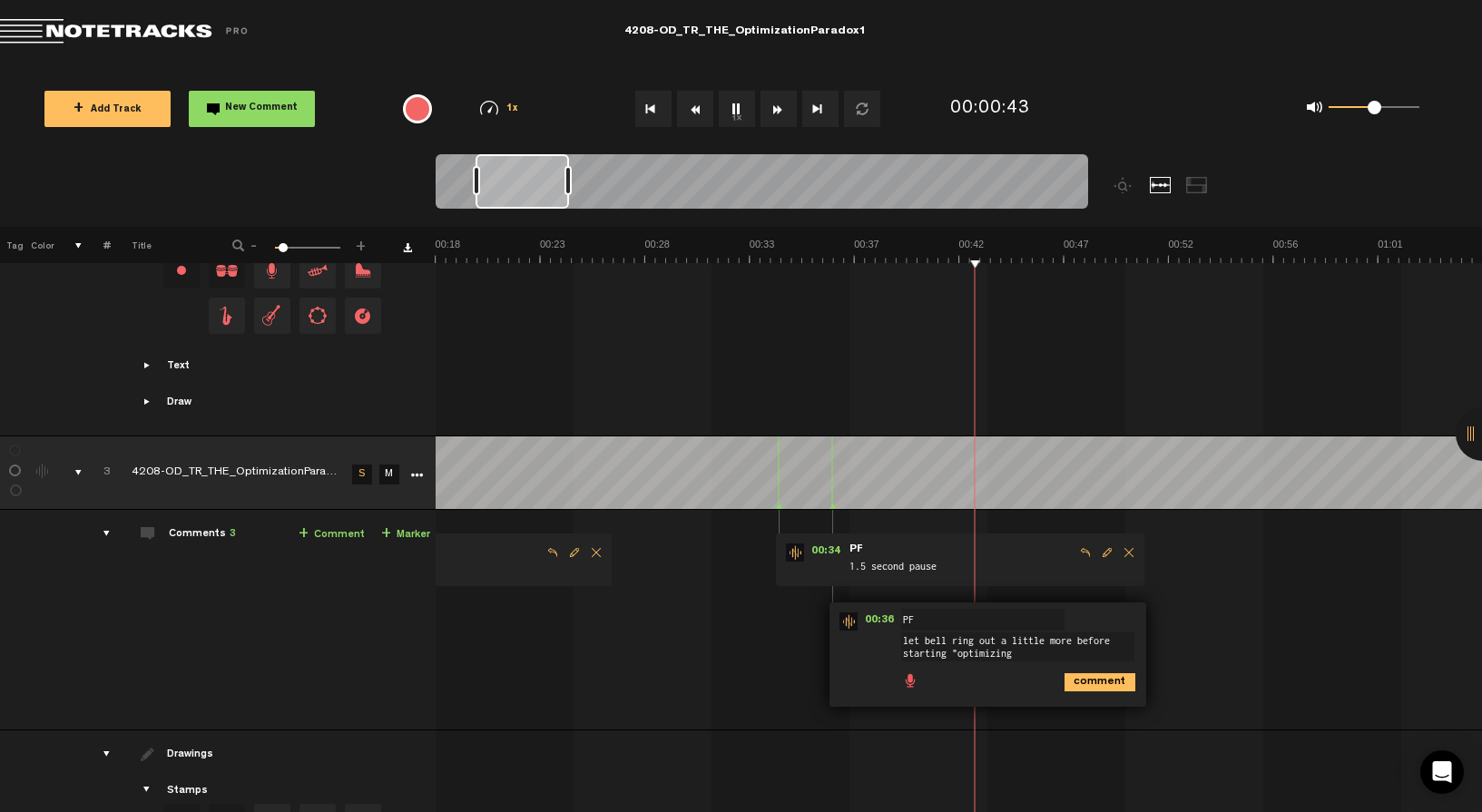
type textarea "let bell ring out a little more before starting "optimizing""
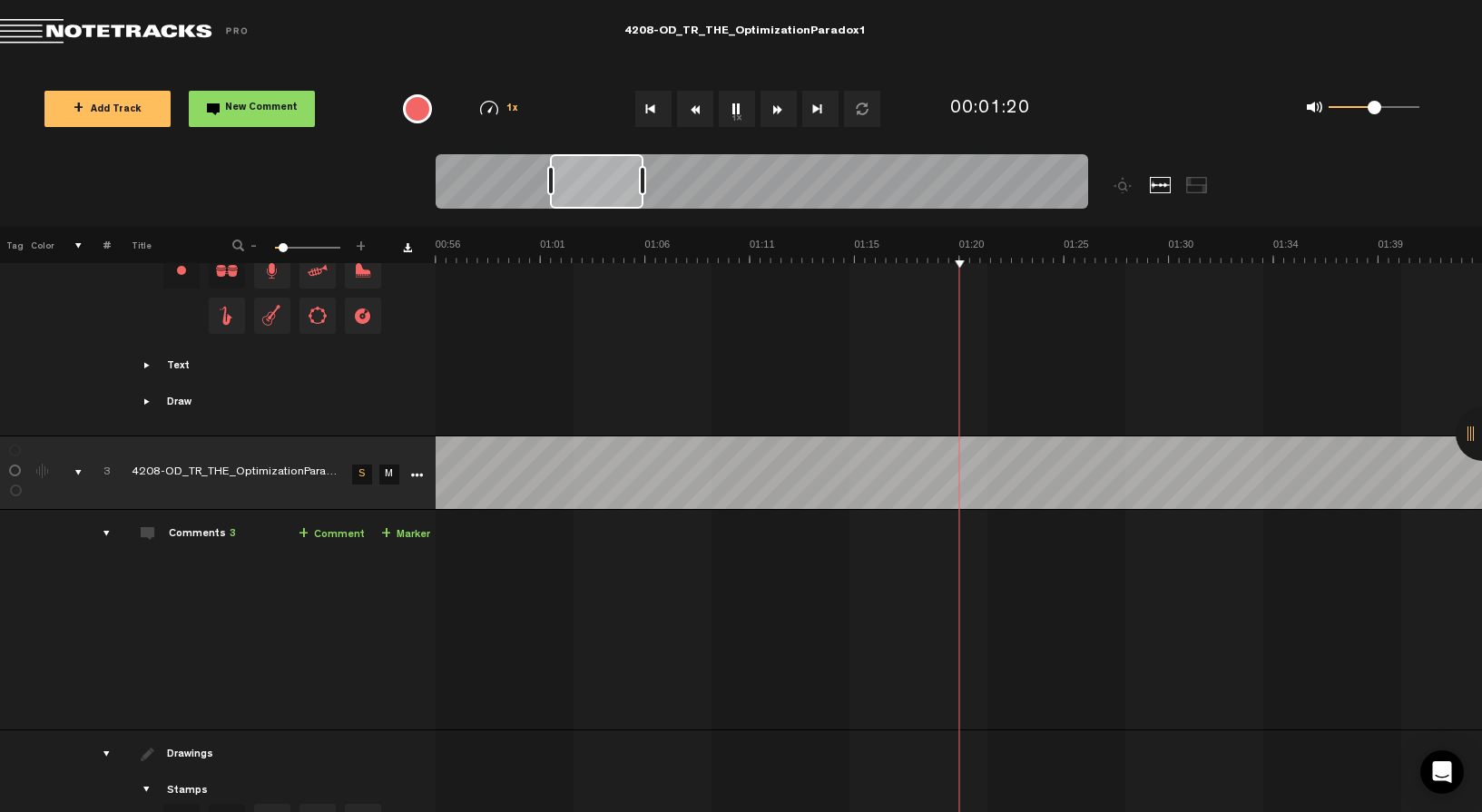
scroll to position [0, 1256]
click at [735, 106] on button "1x" at bounding box center [737, 109] width 37 height 37
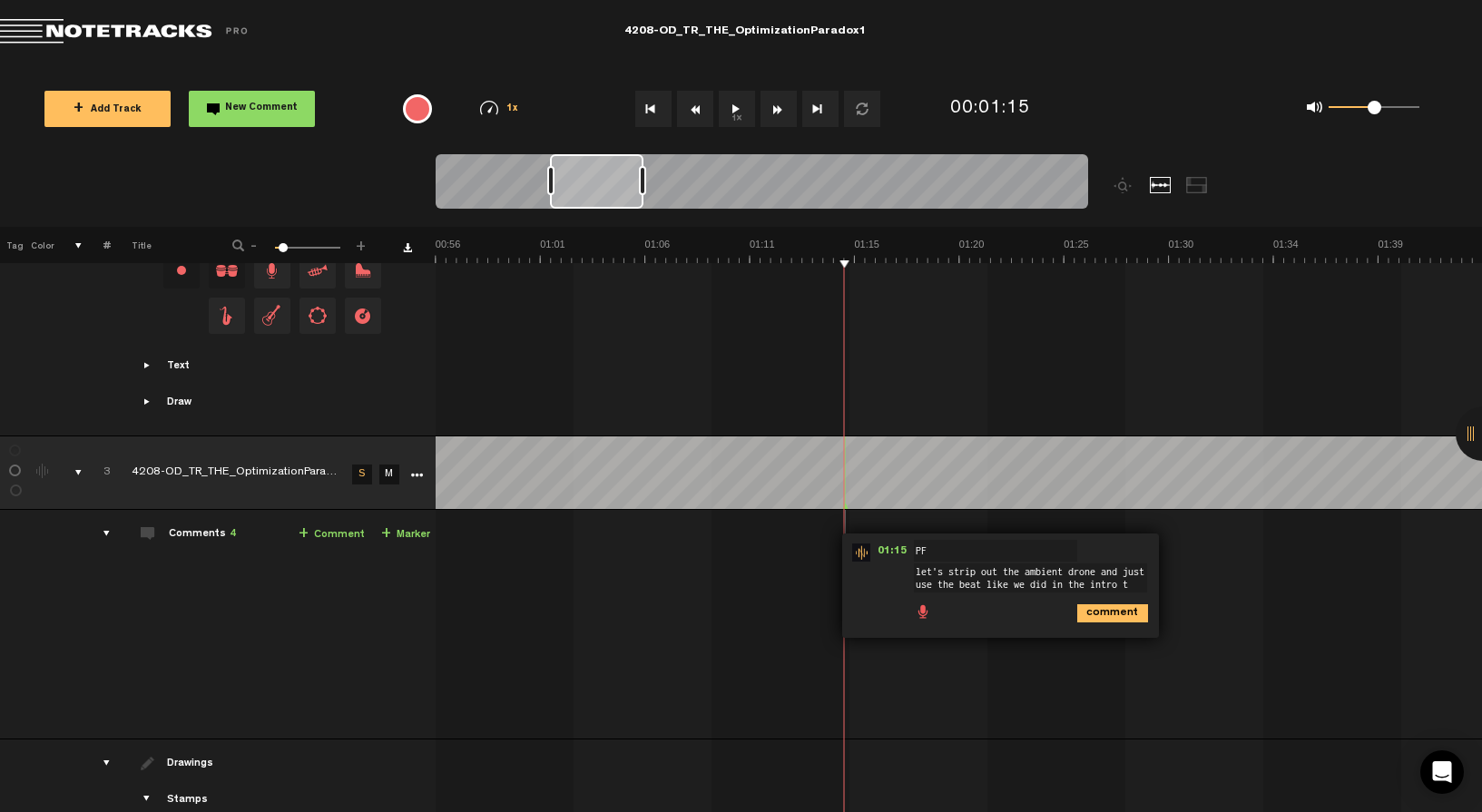
scroll to position [0, 0]
type textarea "let's strip out the ambient drone and just use the beat like we did in the intr…"
click at [733, 113] on button "1x" at bounding box center [737, 109] width 37 height 37
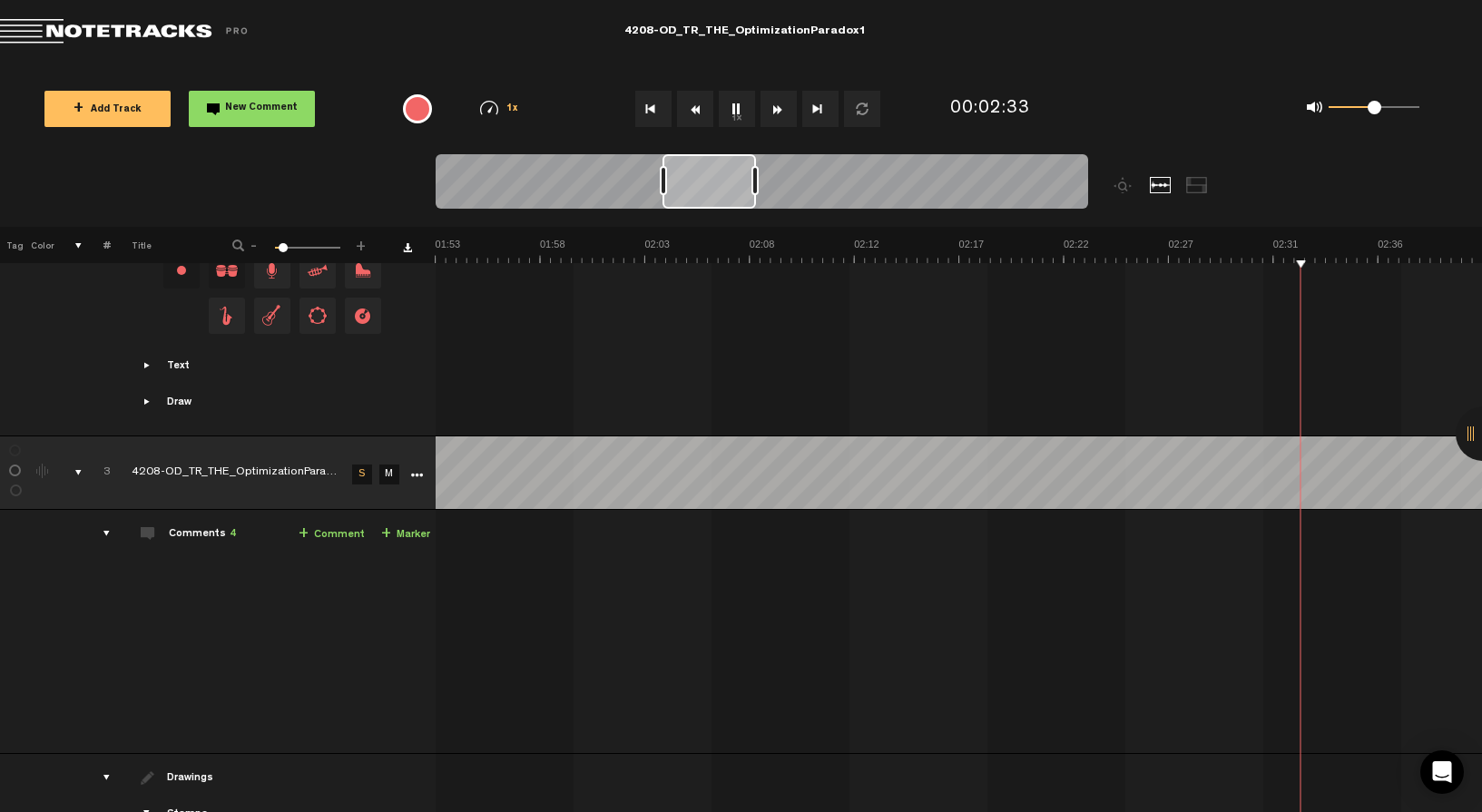
scroll to position [0, 2513]
click at [739, 110] on button "1x" at bounding box center [737, 109] width 37 height 37
click at [725, 99] on button "1x" at bounding box center [737, 109] width 37 height 37
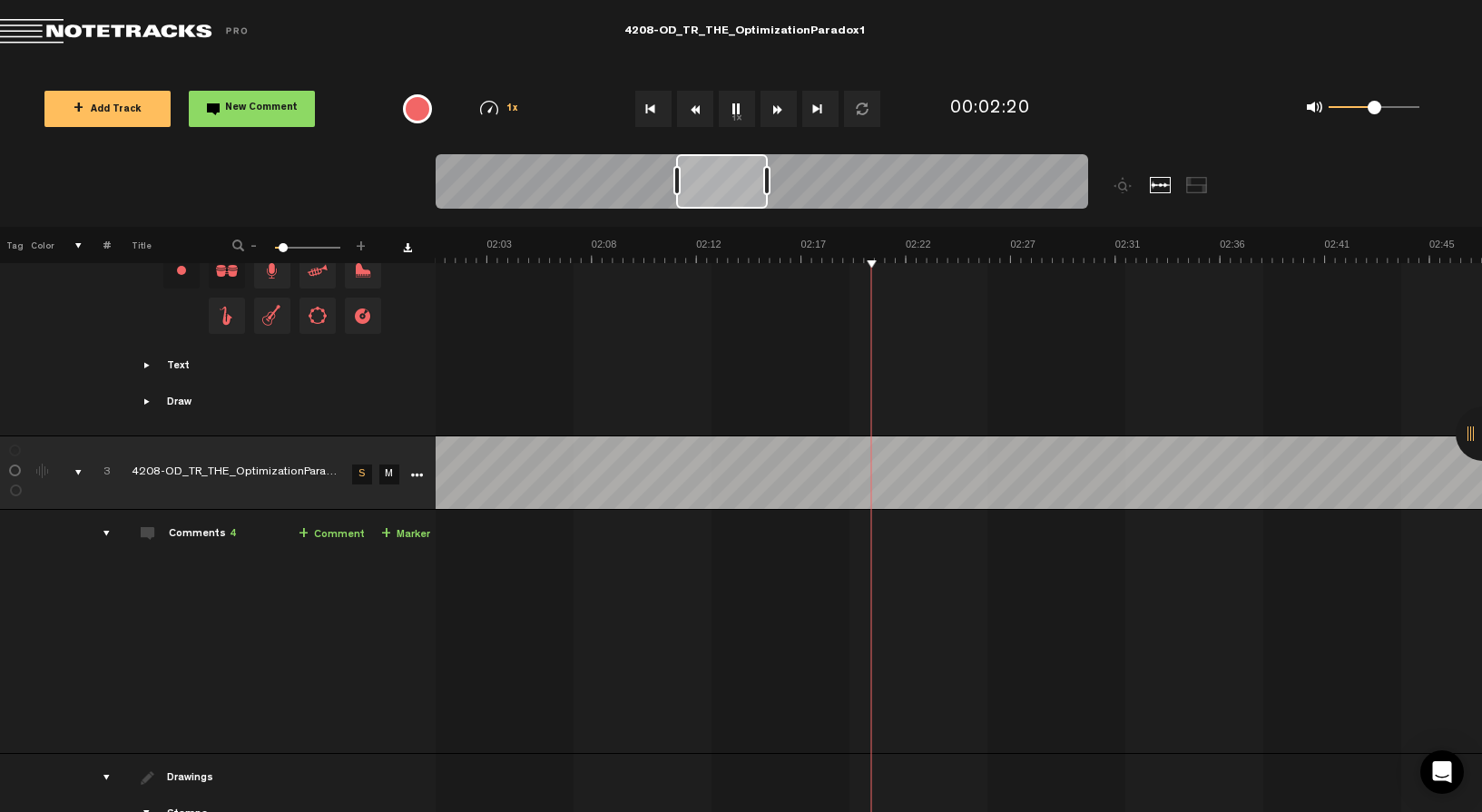
drag, startPoint x: 735, startPoint y: 193, endPoint x: 710, endPoint y: 193, distance: 25.0
click at [710, 193] on div at bounding box center [721, 181] width 92 height 54
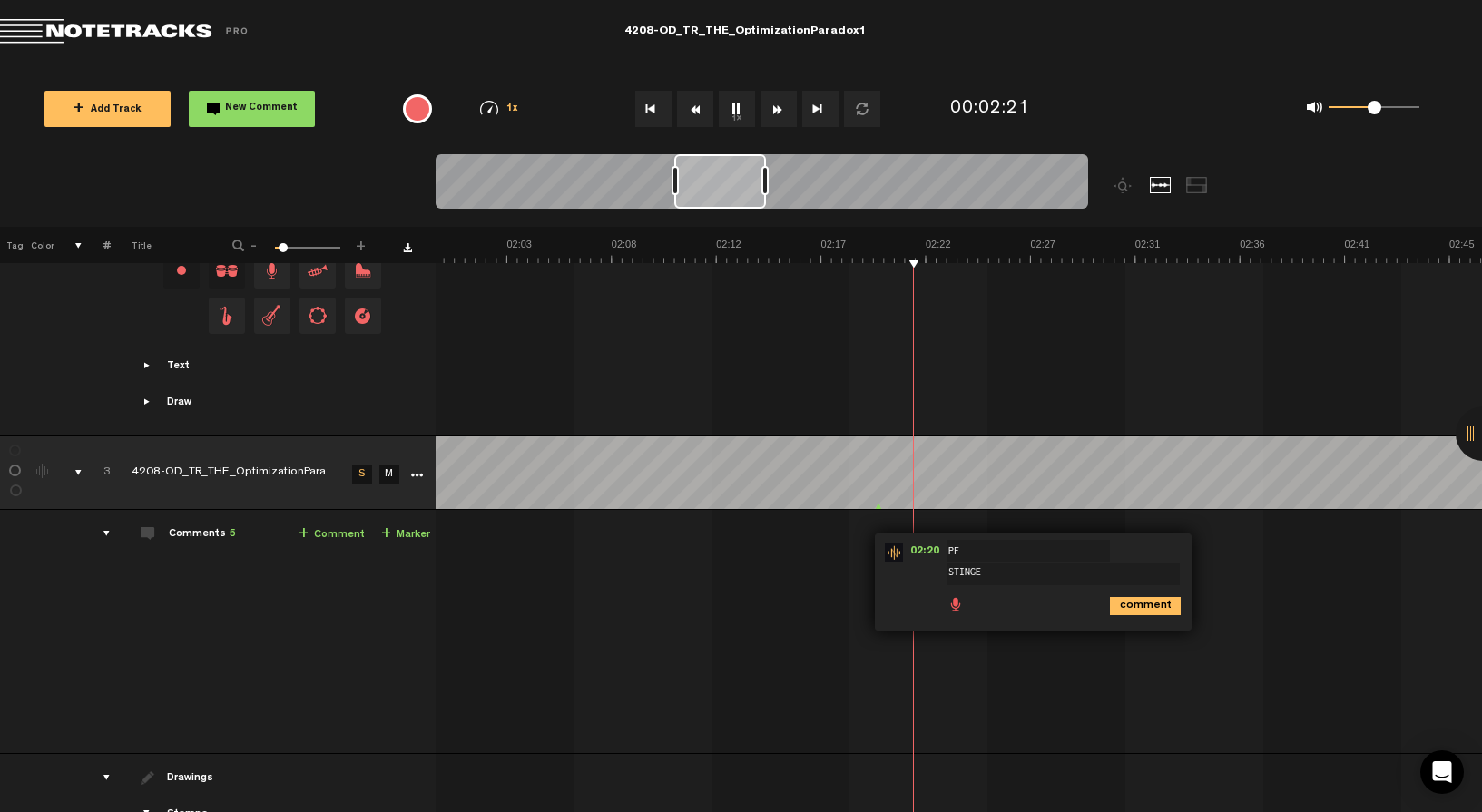
type textarea "STINGER"
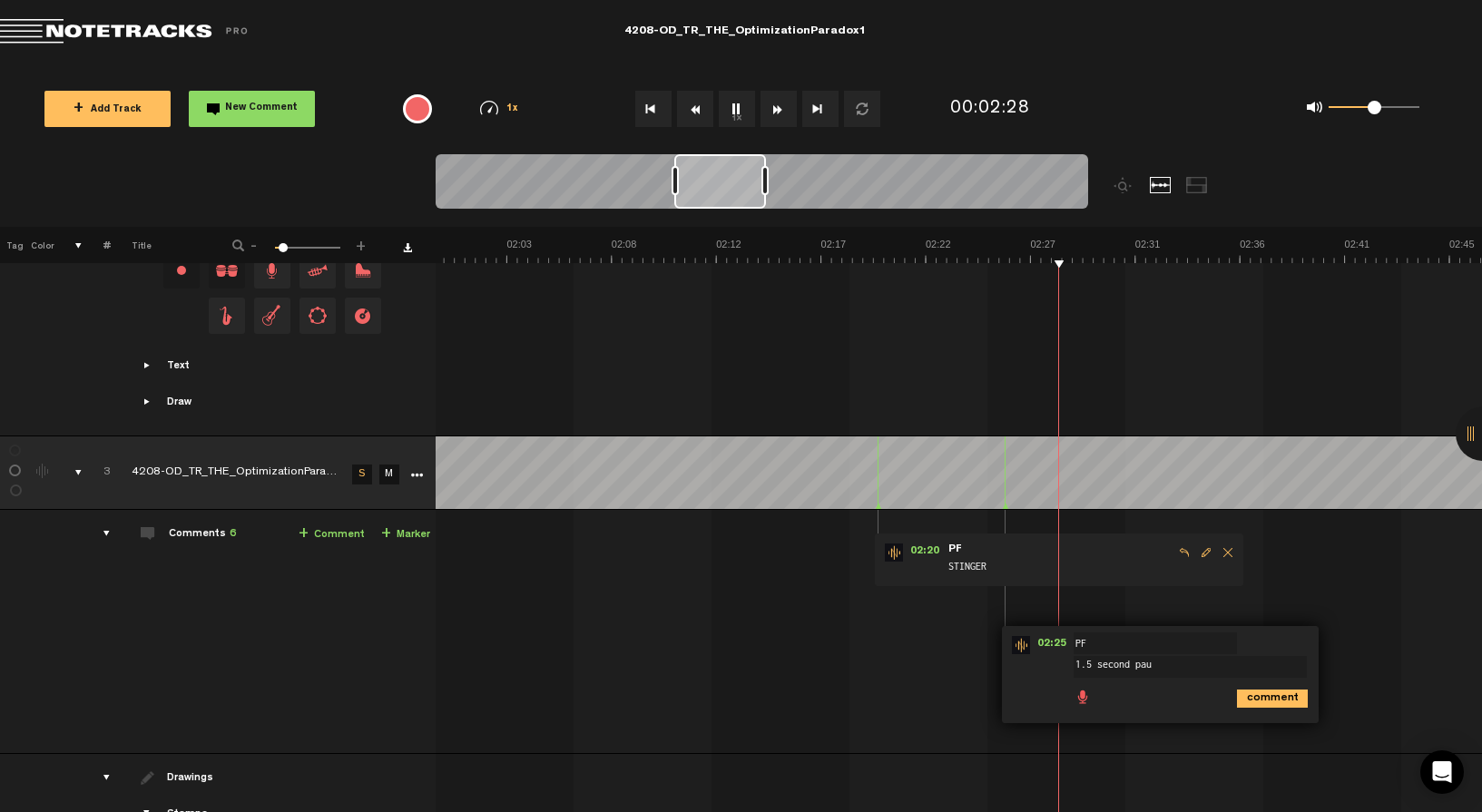
type textarea "1.5 second paus"
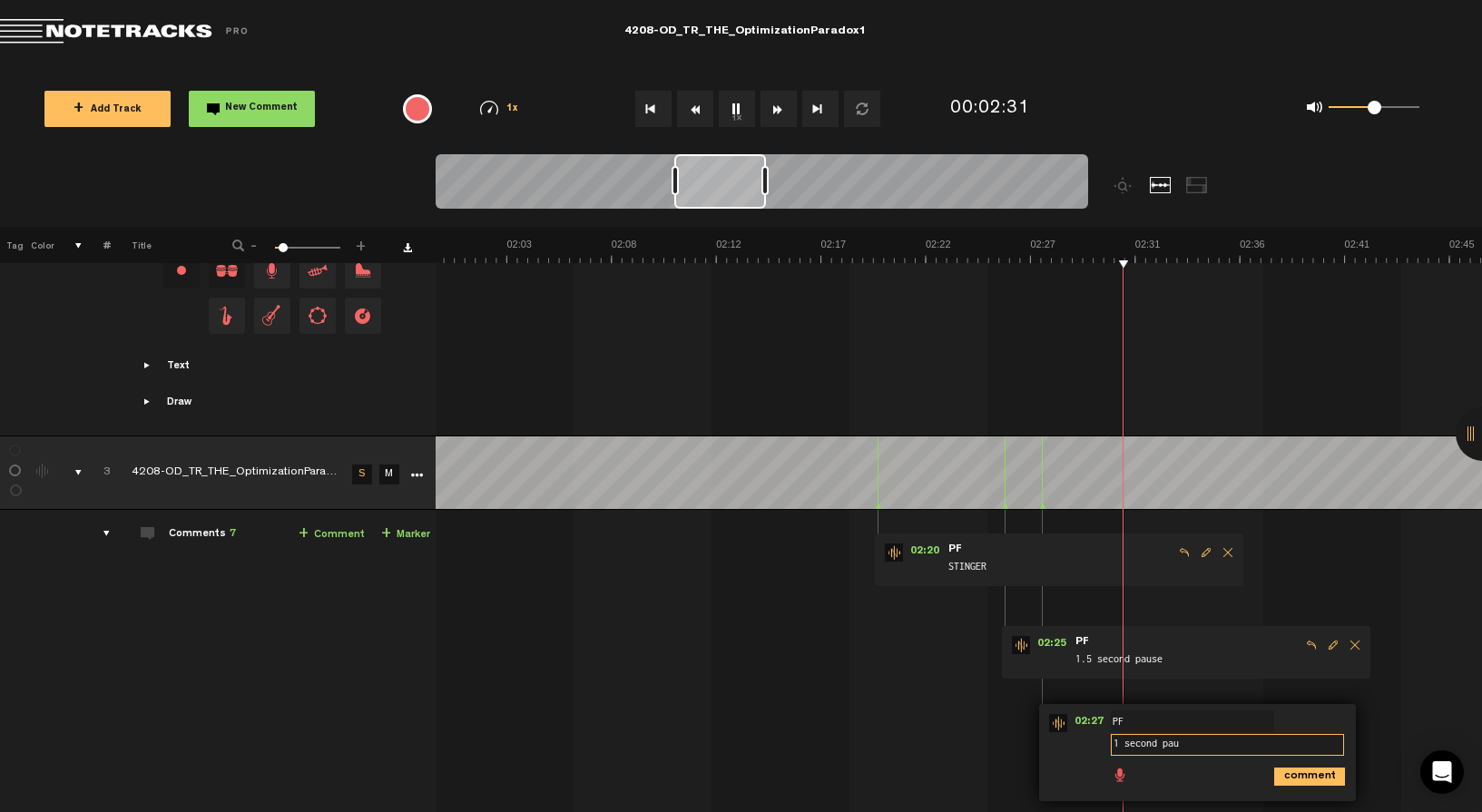
type textarea "1 second paus"
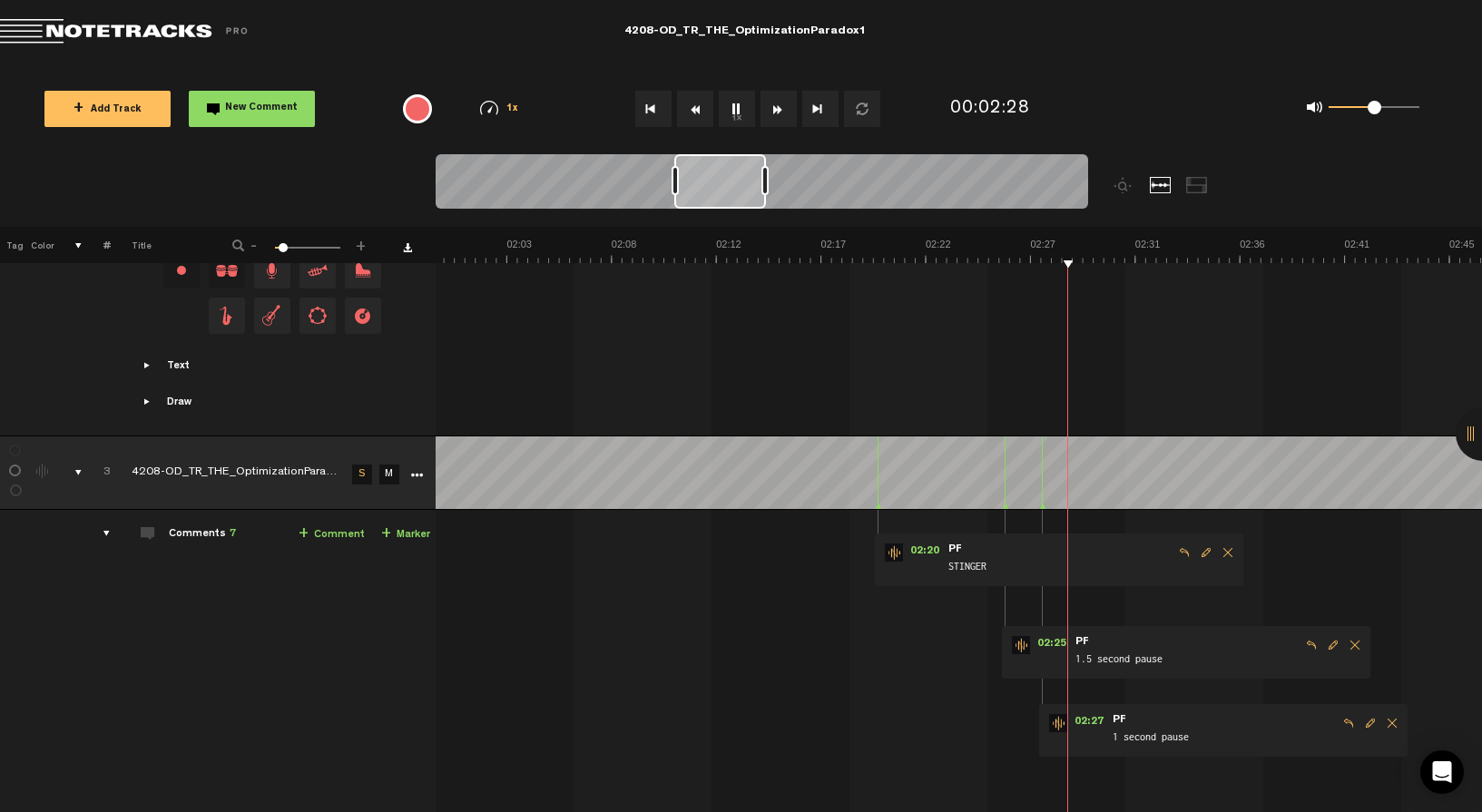
scroll to position [1381, 0]
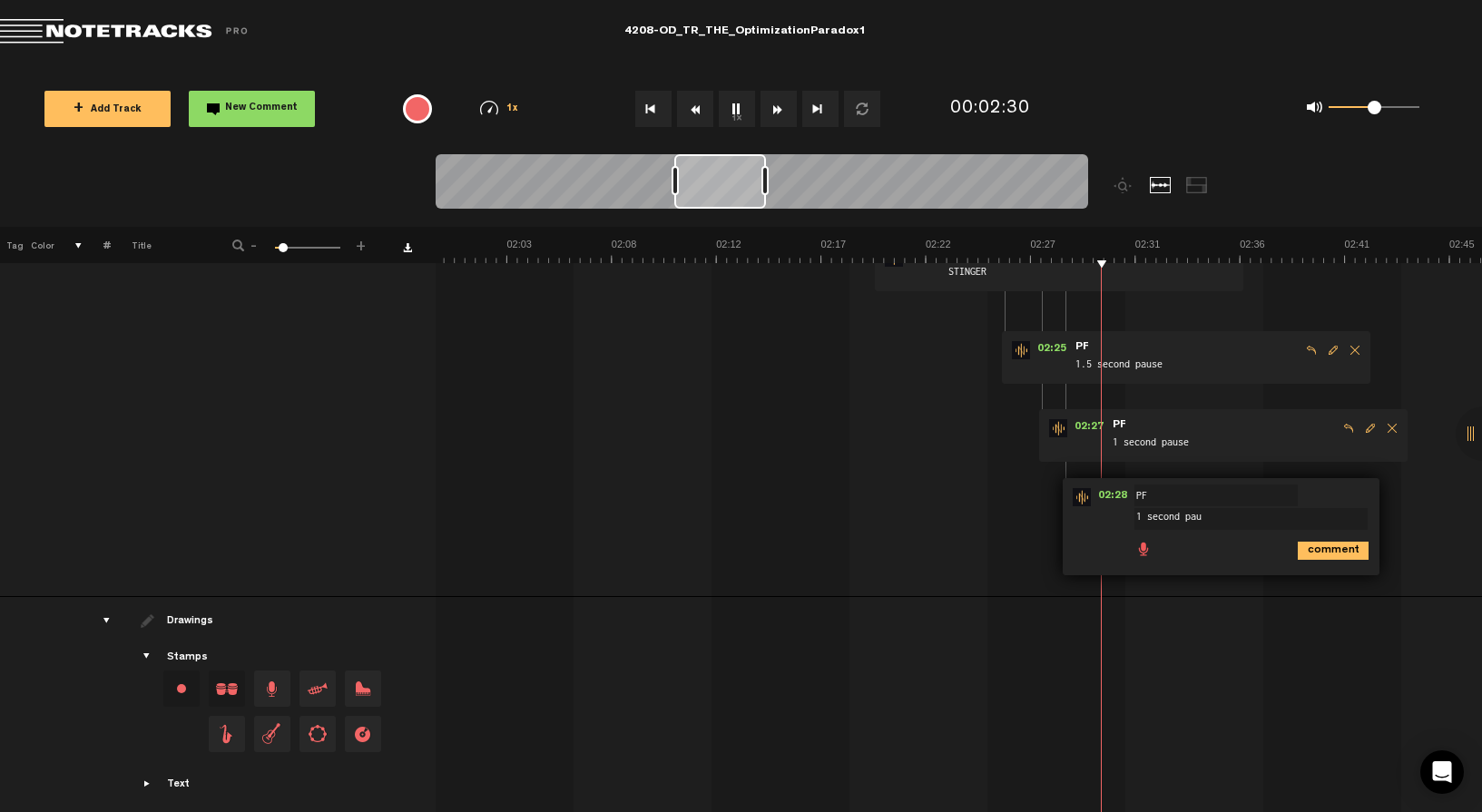
type textarea "1 second paus"
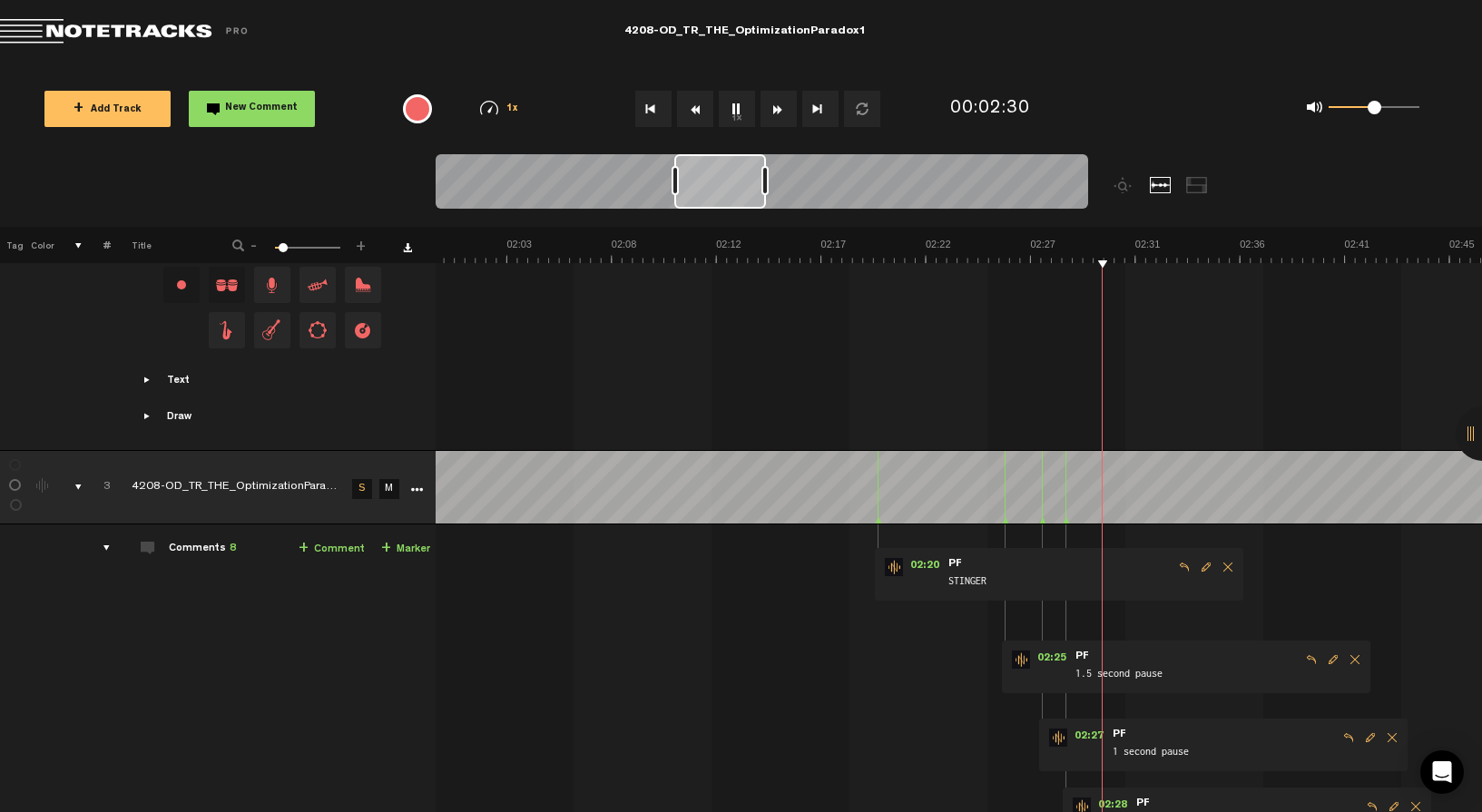
scroll to position [1450, 0]
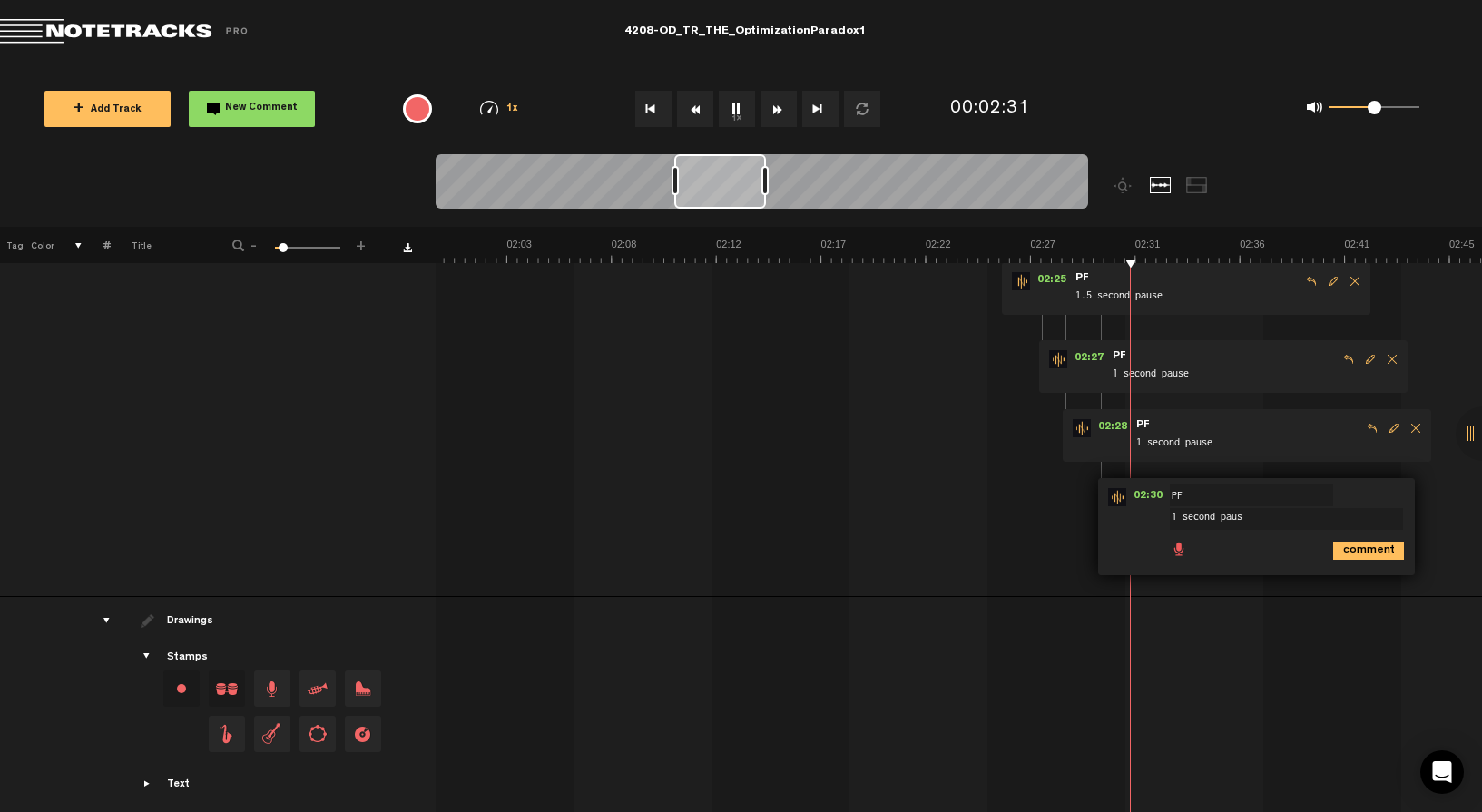
type textarea "1 second pause"
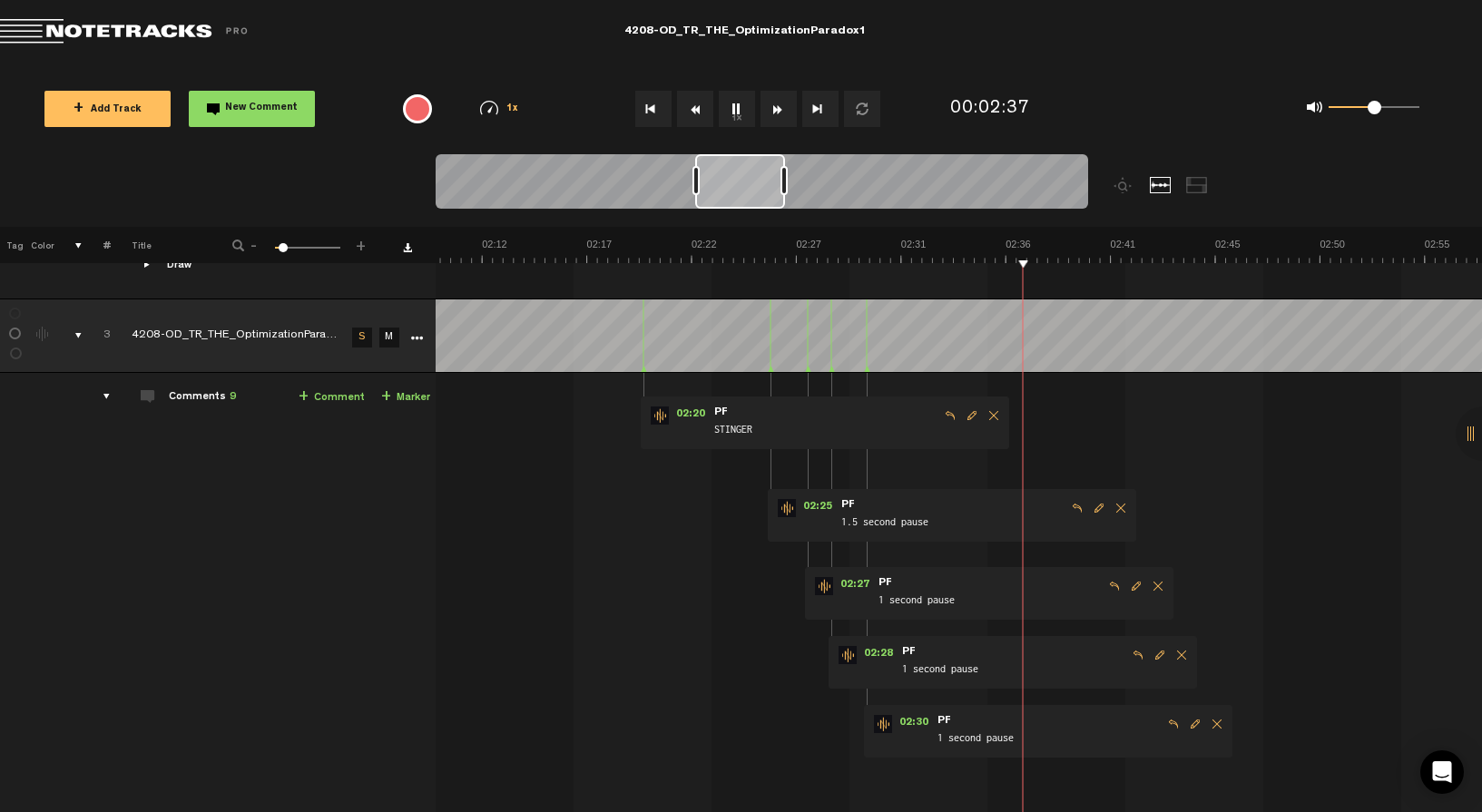
scroll to position [0, 2885]
drag, startPoint x: 714, startPoint y: 192, endPoint x: 735, endPoint y: 192, distance: 21.0
click at [735, 192] on div at bounding box center [740, 181] width 90 height 54
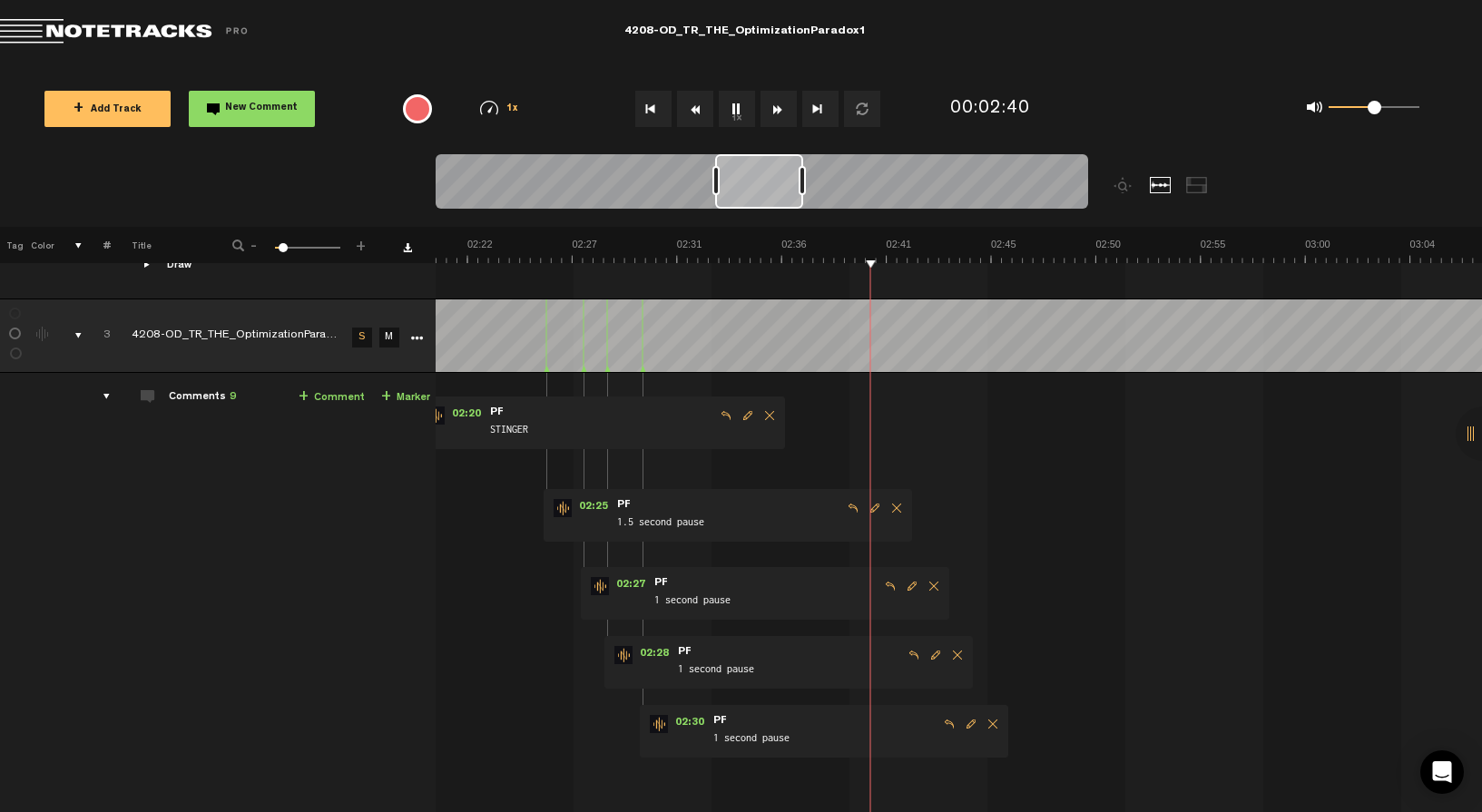
scroll to position [0, 3140]
drag, startPoint x: 741, startPoint y: 189, endPoint x: 763, endPoint y: 189, distance: 22.0
click at [763, 189] on div at bounding box center [759, 181] width 88 height 54
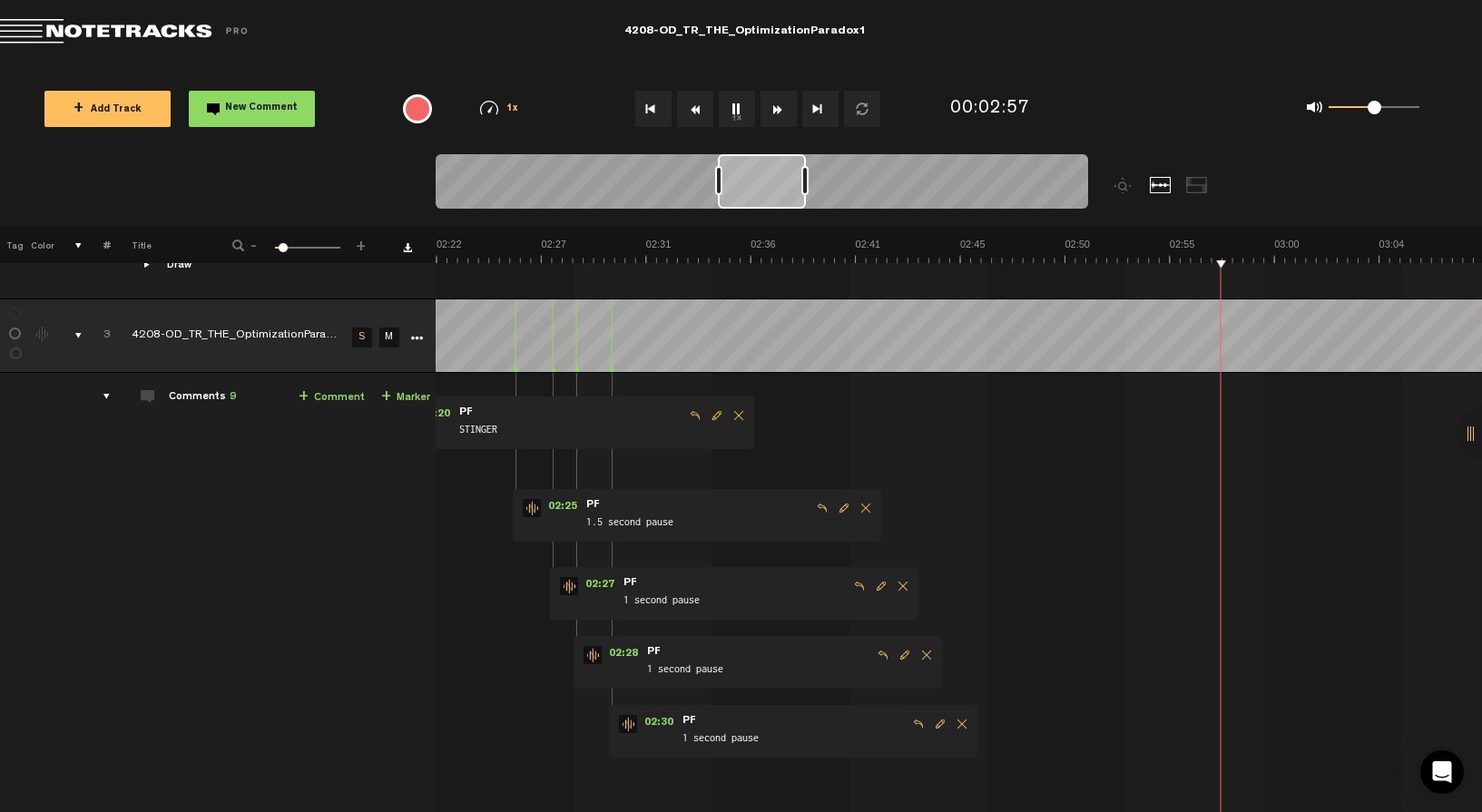
click at [743, 104] on button "1x" at bounding box center [737, 109] width 37 height 37
click at [735, 106] on button "1x" at bounding box center [737, 109] width 37 height 37
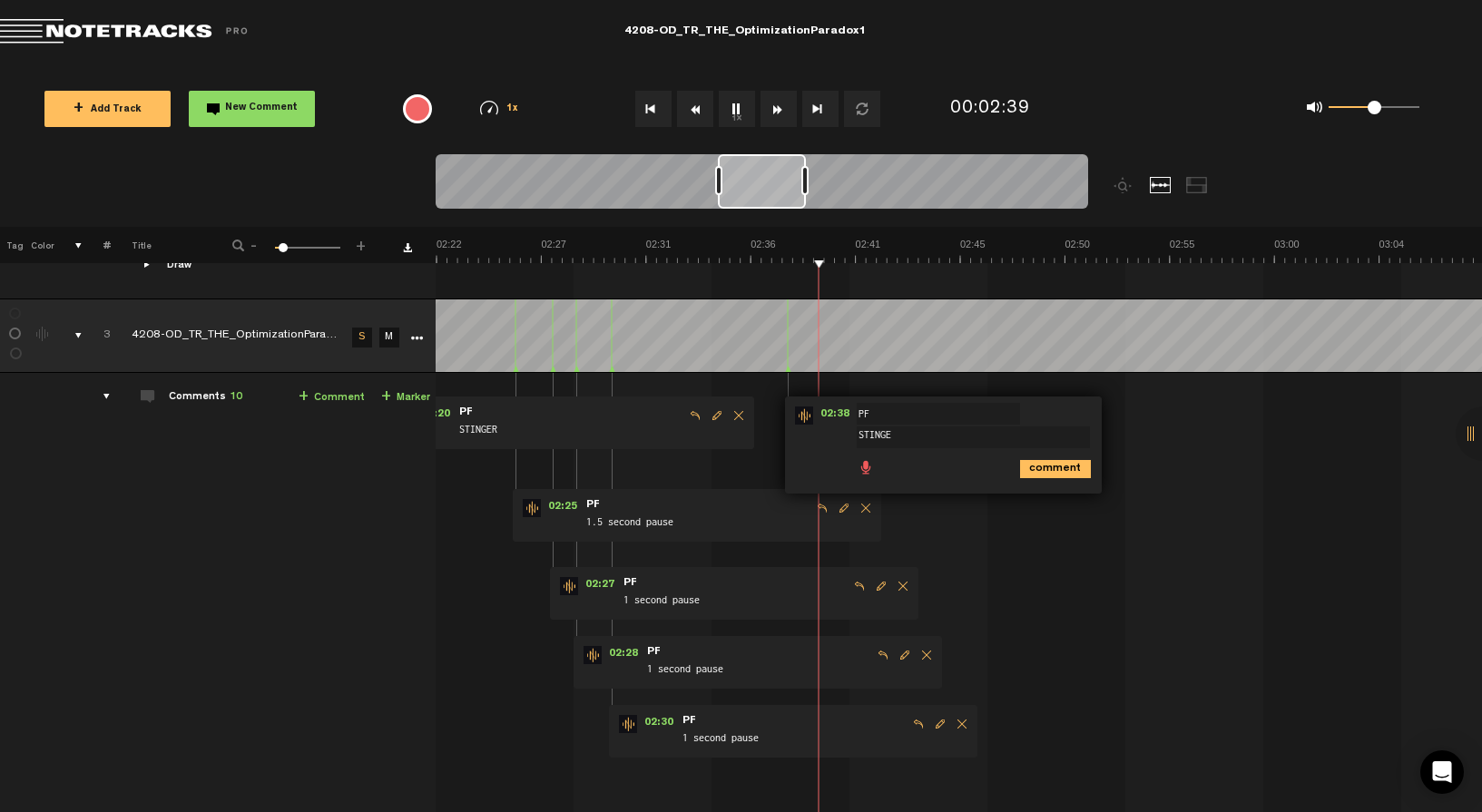
type textarea "STINGER"
click at [735, 110] on button "1x" at bounding box center [737, 109] width 37 height 37
click at [730, 108] on button "1x" at bounding box center [737, 109] width 37 height 37
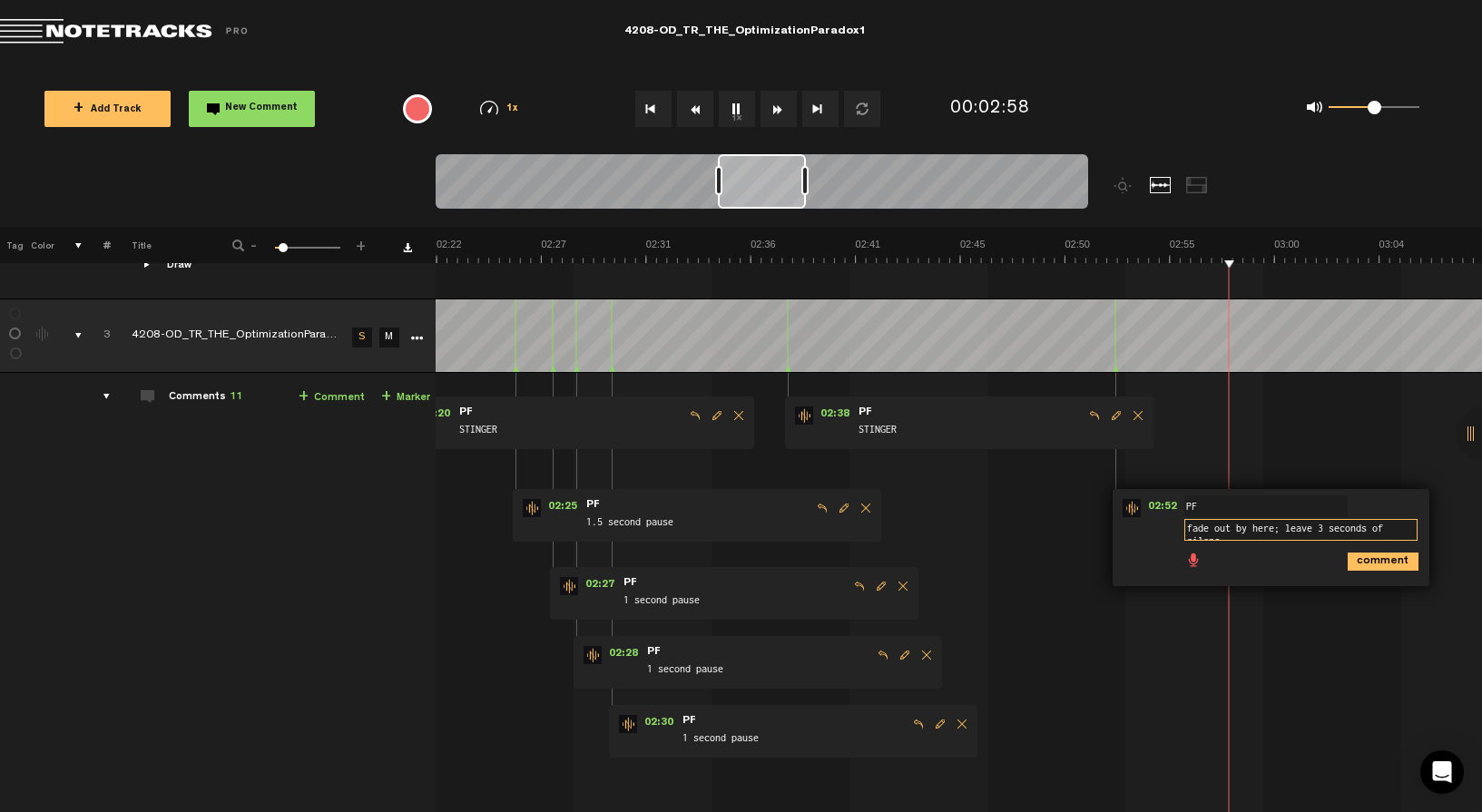
scroll to position [2, 0]
type textarea "fade out by here; leave 3 seconds of silence"
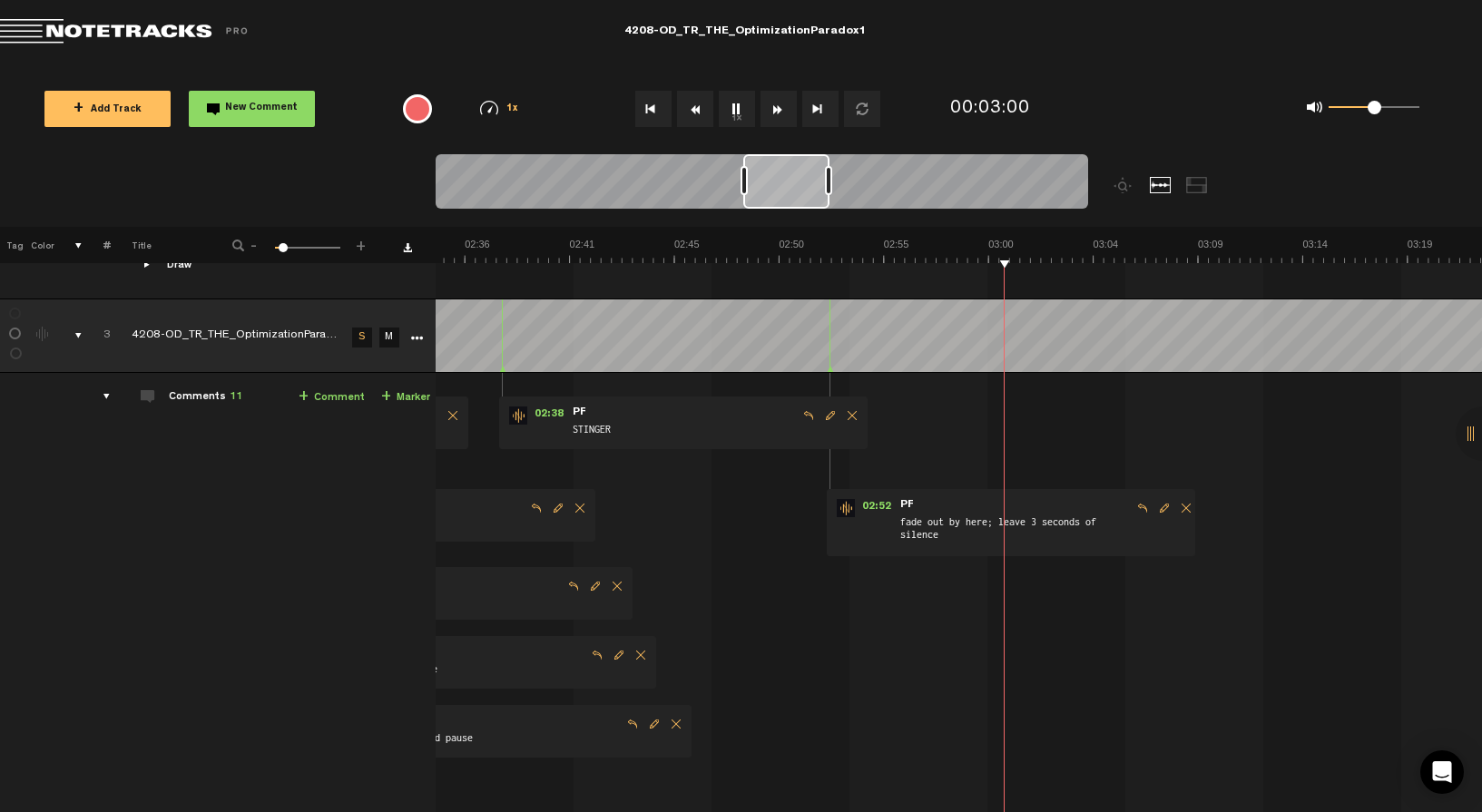
scroll to position [0, 3436]
drag, startPoint x: 774, startPoint y: 192, endPoint x: 799, endPoint y: 190, distance: 25.1
click at [799, 191] on div at bounding box center [786, 181] width 86 height 54
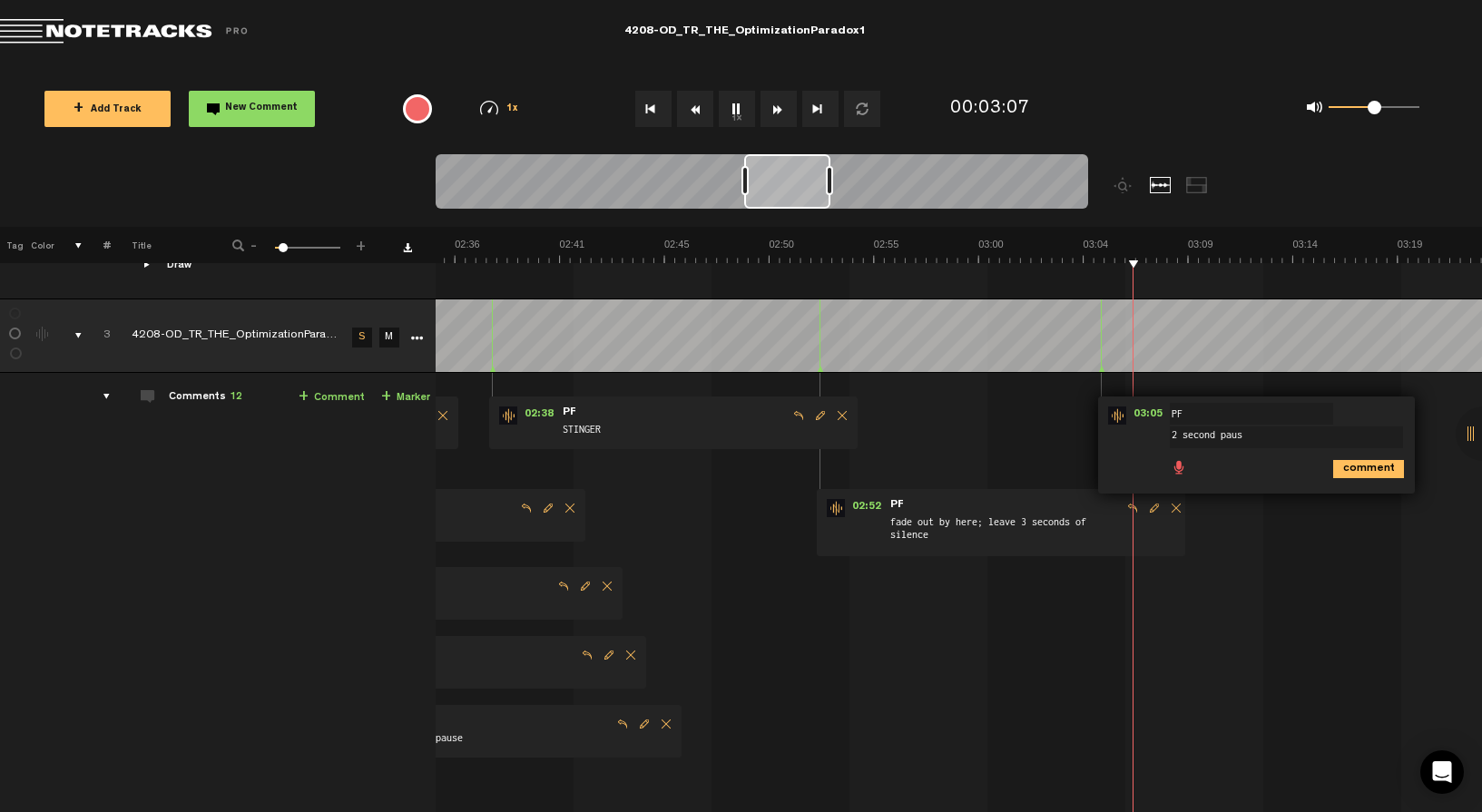
type textarea "2 second pause"
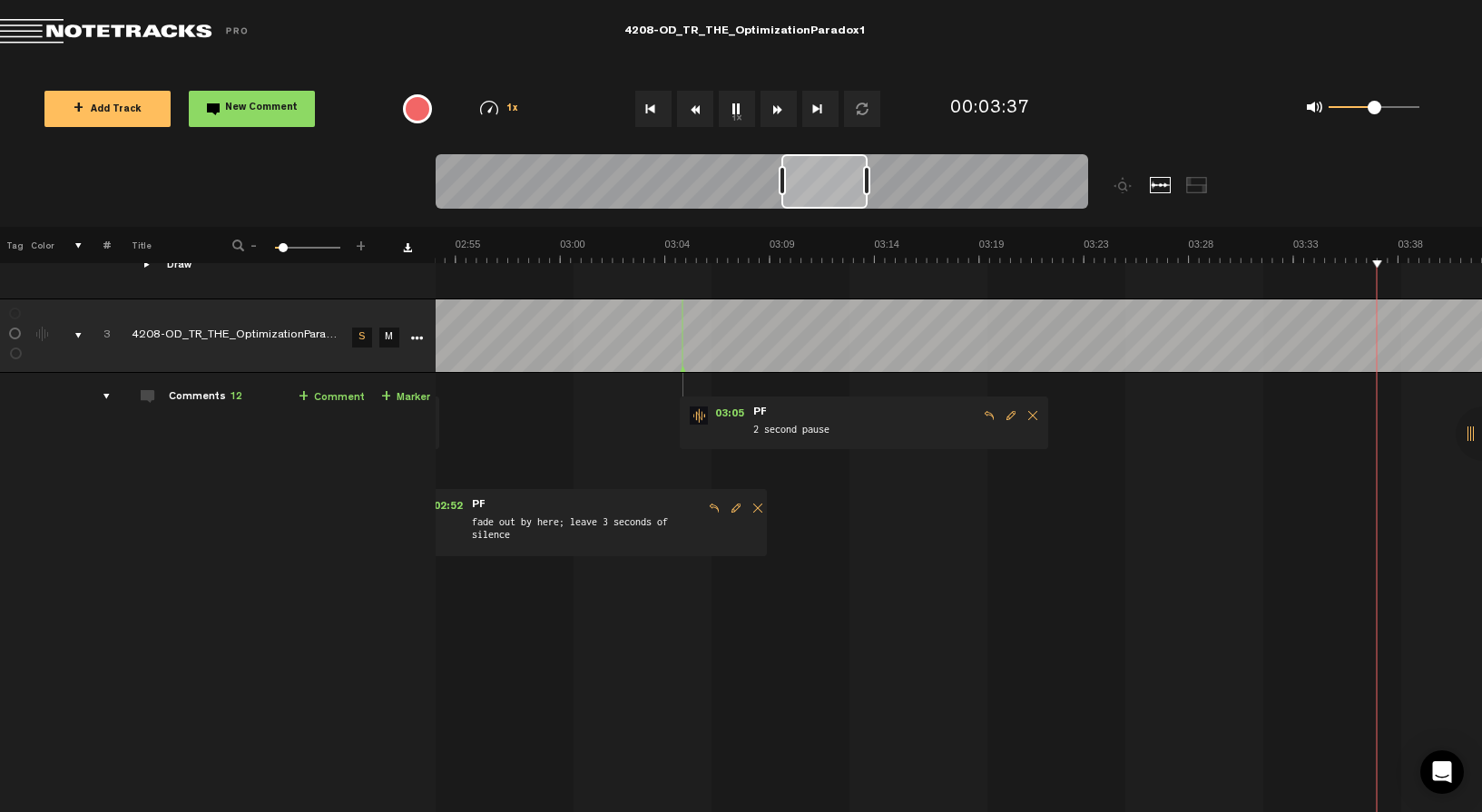
scroll to position [0, 4274]
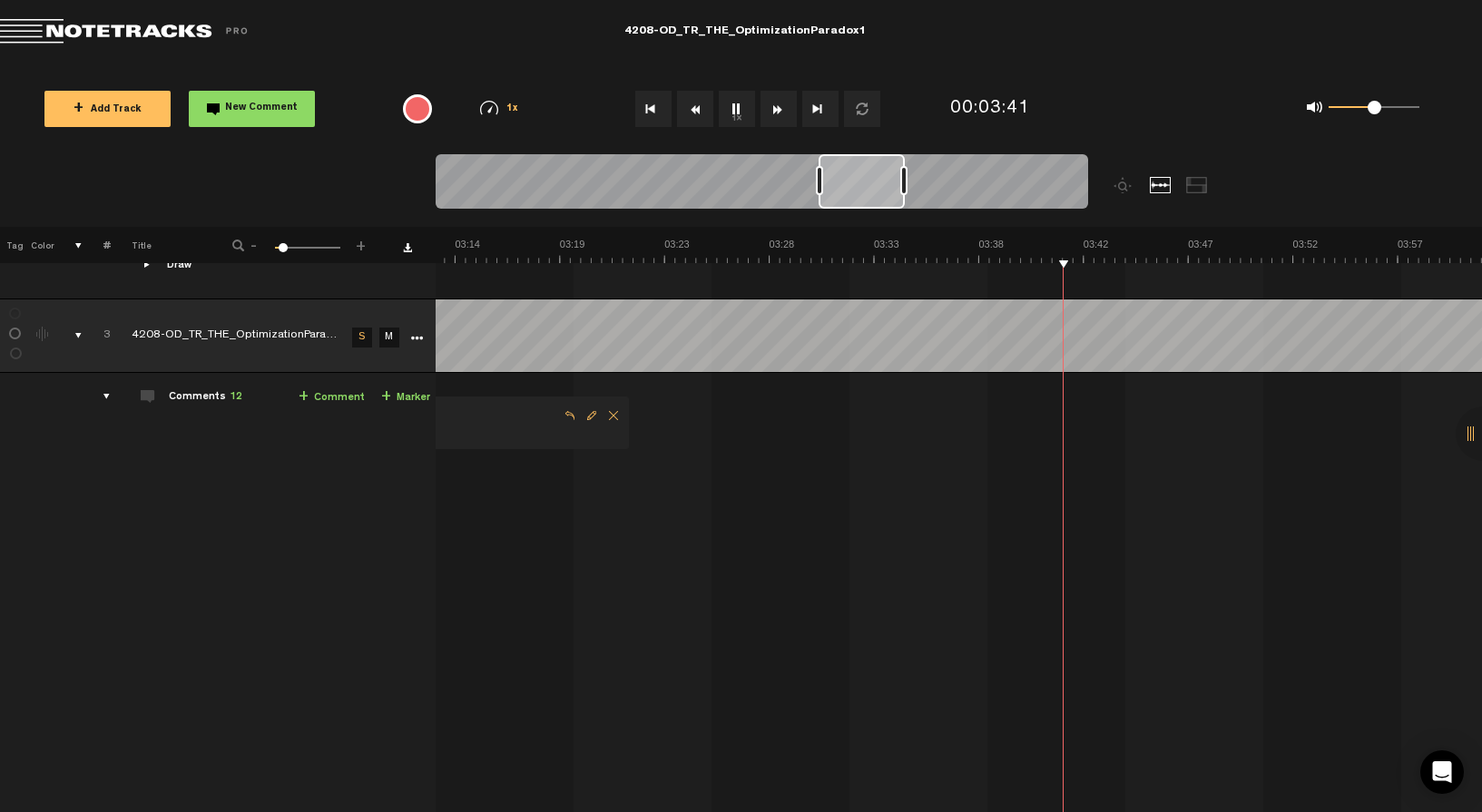
click at [737, 105] on button "1x" at bounding box center [737, 109] width 37 height 37
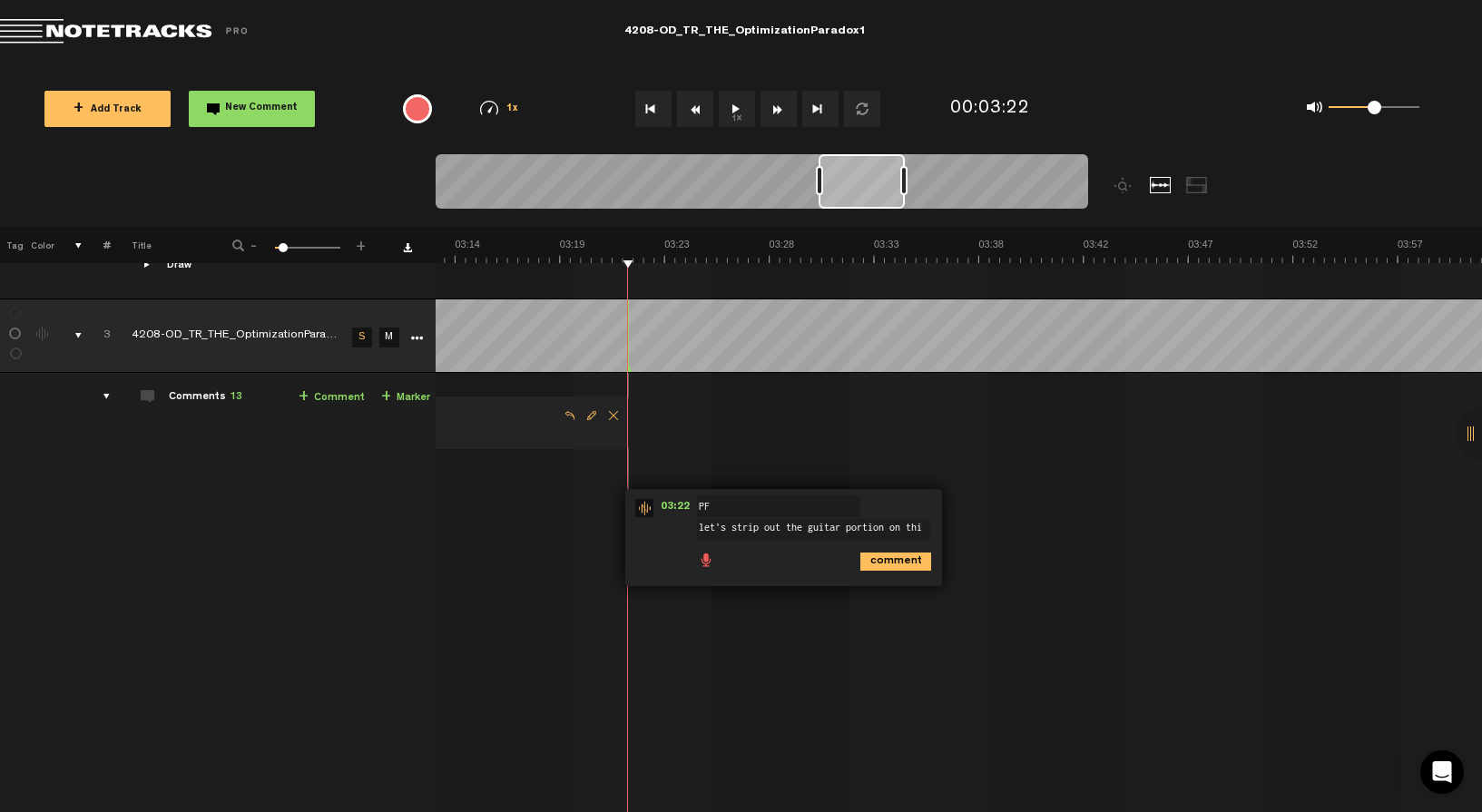
type textarea "let's strip out the guitar portion on this"
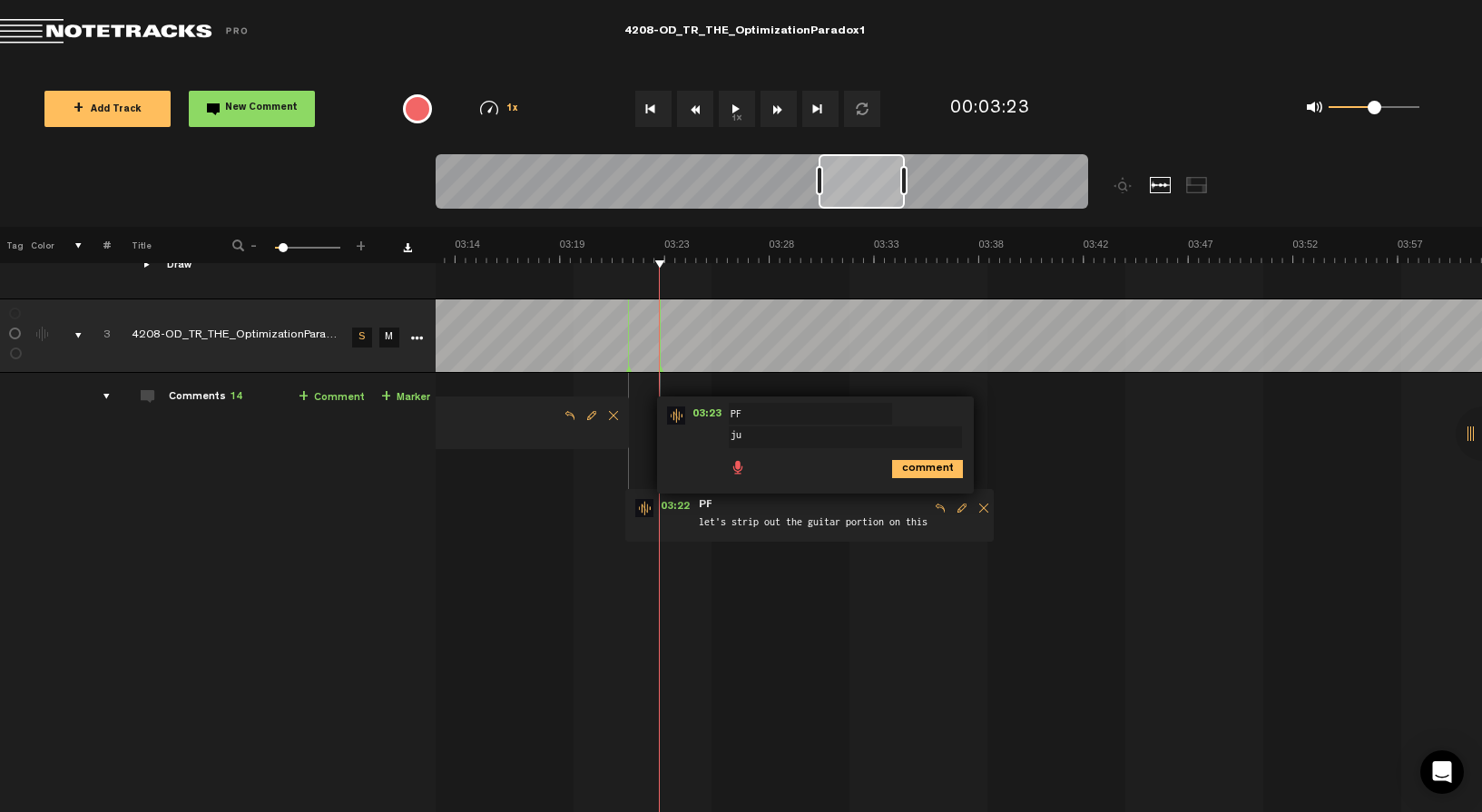
type textarea "j"
click at [932, 468] on icon "comment" at bounding box center [928, 469] width 71 height 18
click at [1007, 409] on span "Delete comment" at bounding box center [1010, 415] width 22 height 13
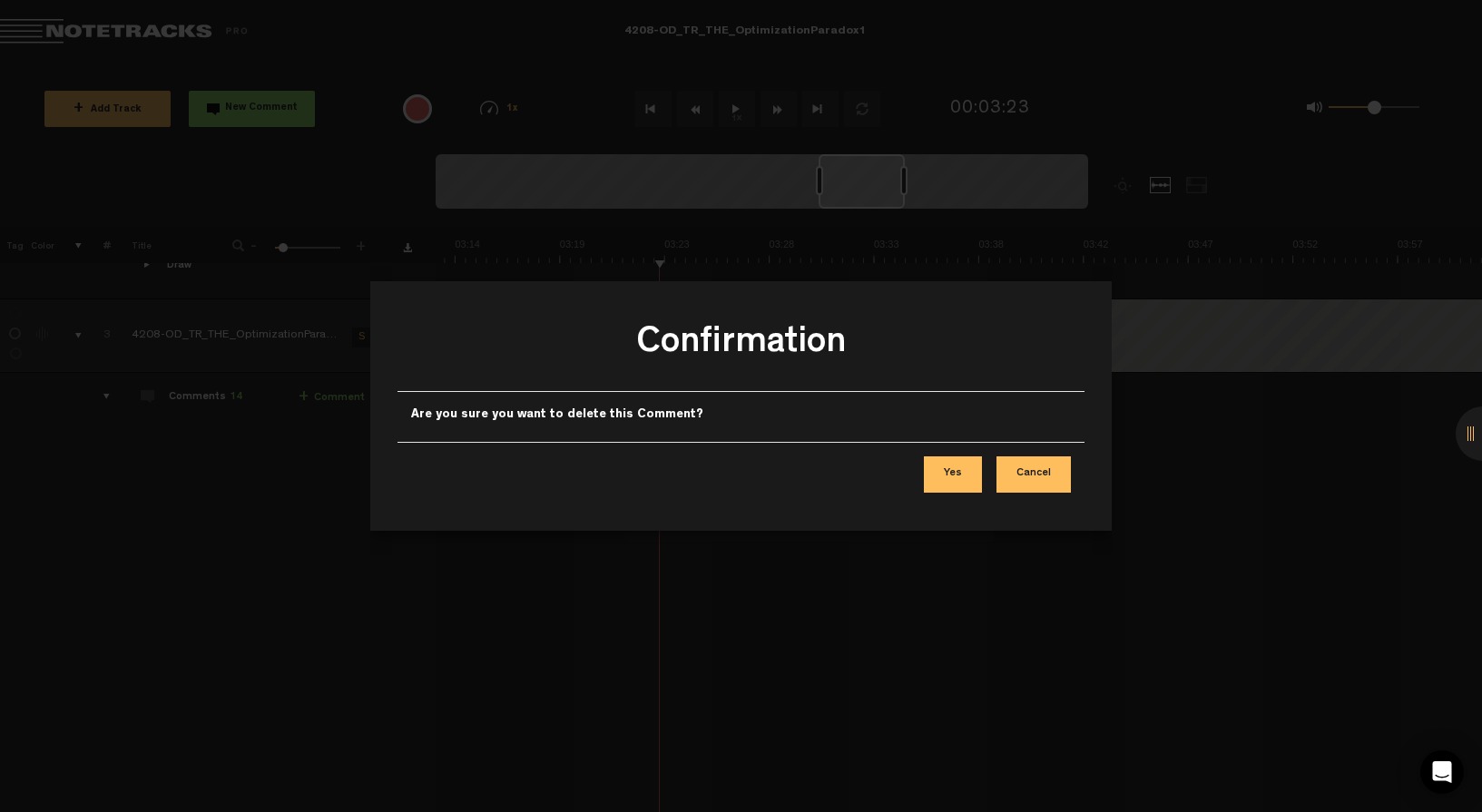
click at [967, 476] on button "Yes" at bounding box center [953, 474] width 58 height 37
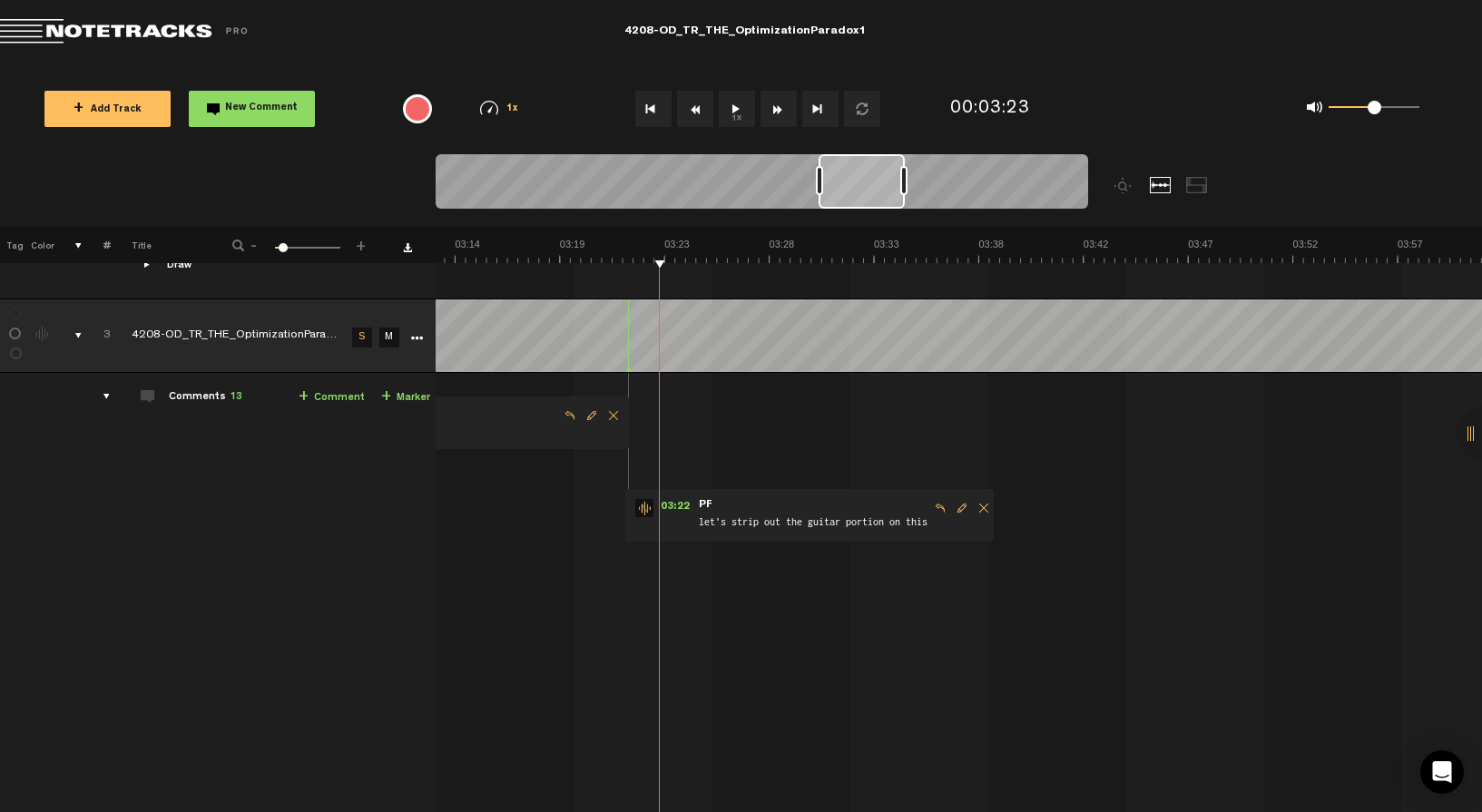
click at [945, 501] on span "Reply to comment" at bounding box center [940, 507] width 22 height 13
type textarea "just leave the drums and the little fills in the drum section"
click at [735, 97] on button "1x" at bounding box center [737, 109] width 37 height 37
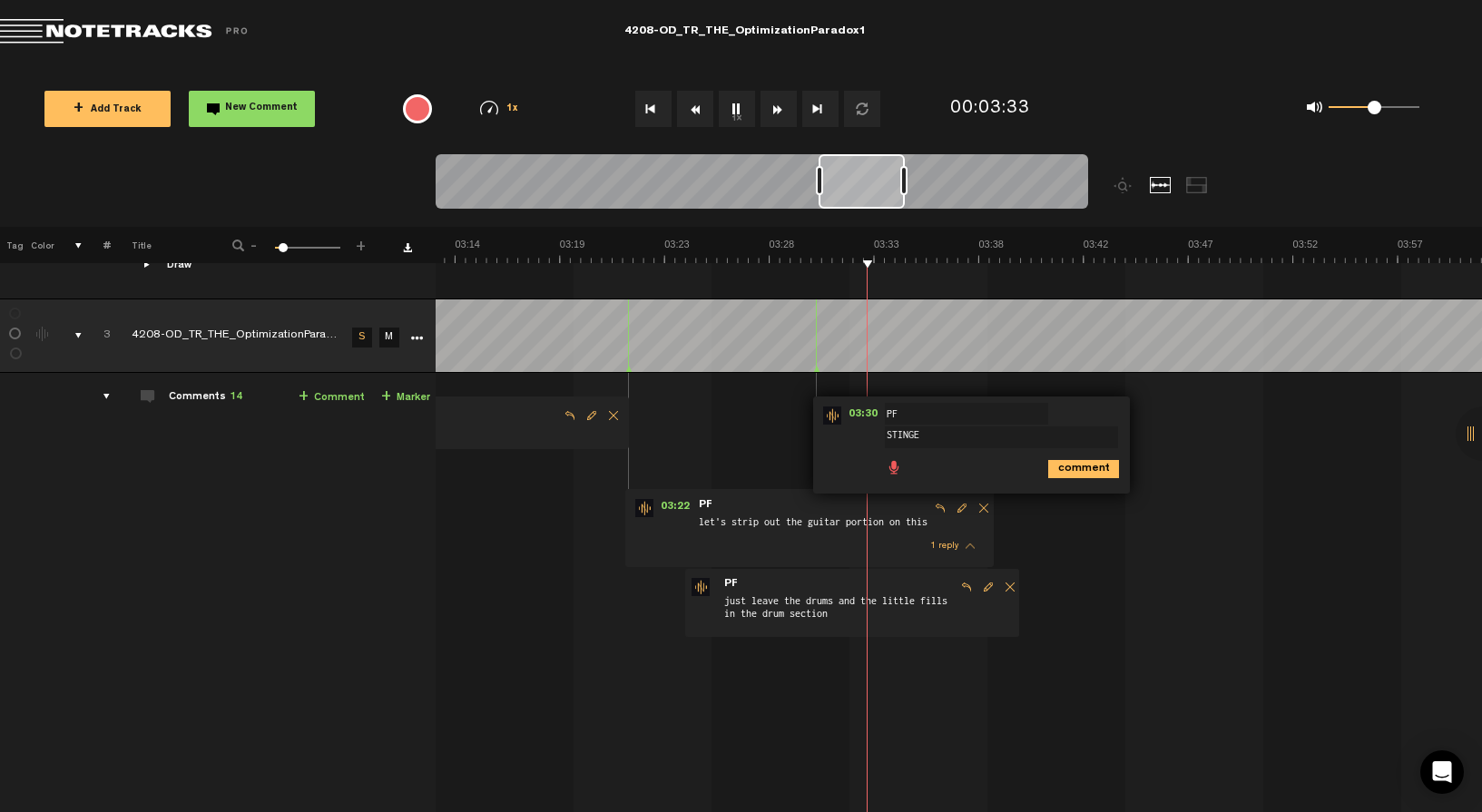
type textarea "STINGER"
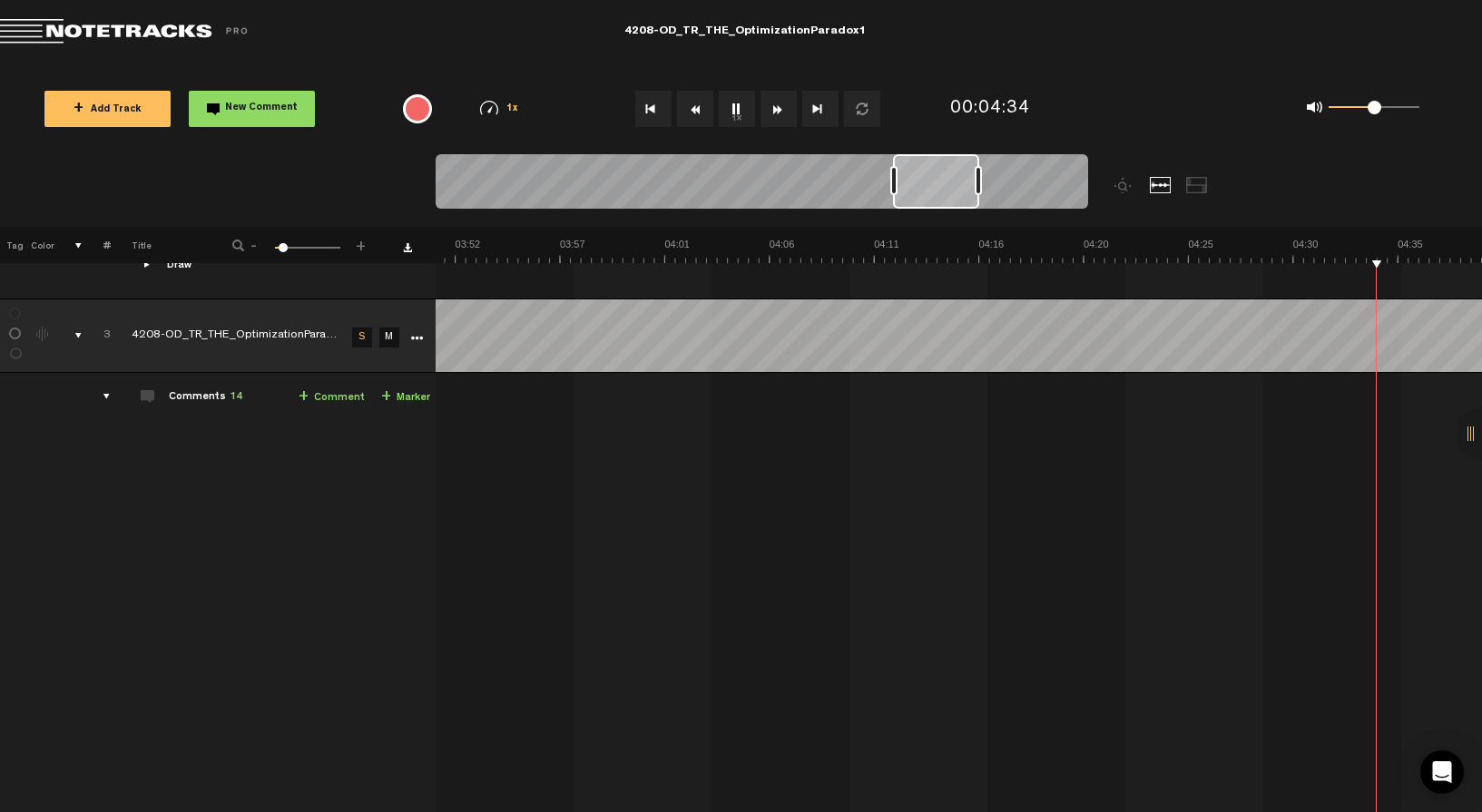
scroll to position [0, 5529]
click at [734, 109] on button "1x" at bounding box center [737, 109] width 37 height 37
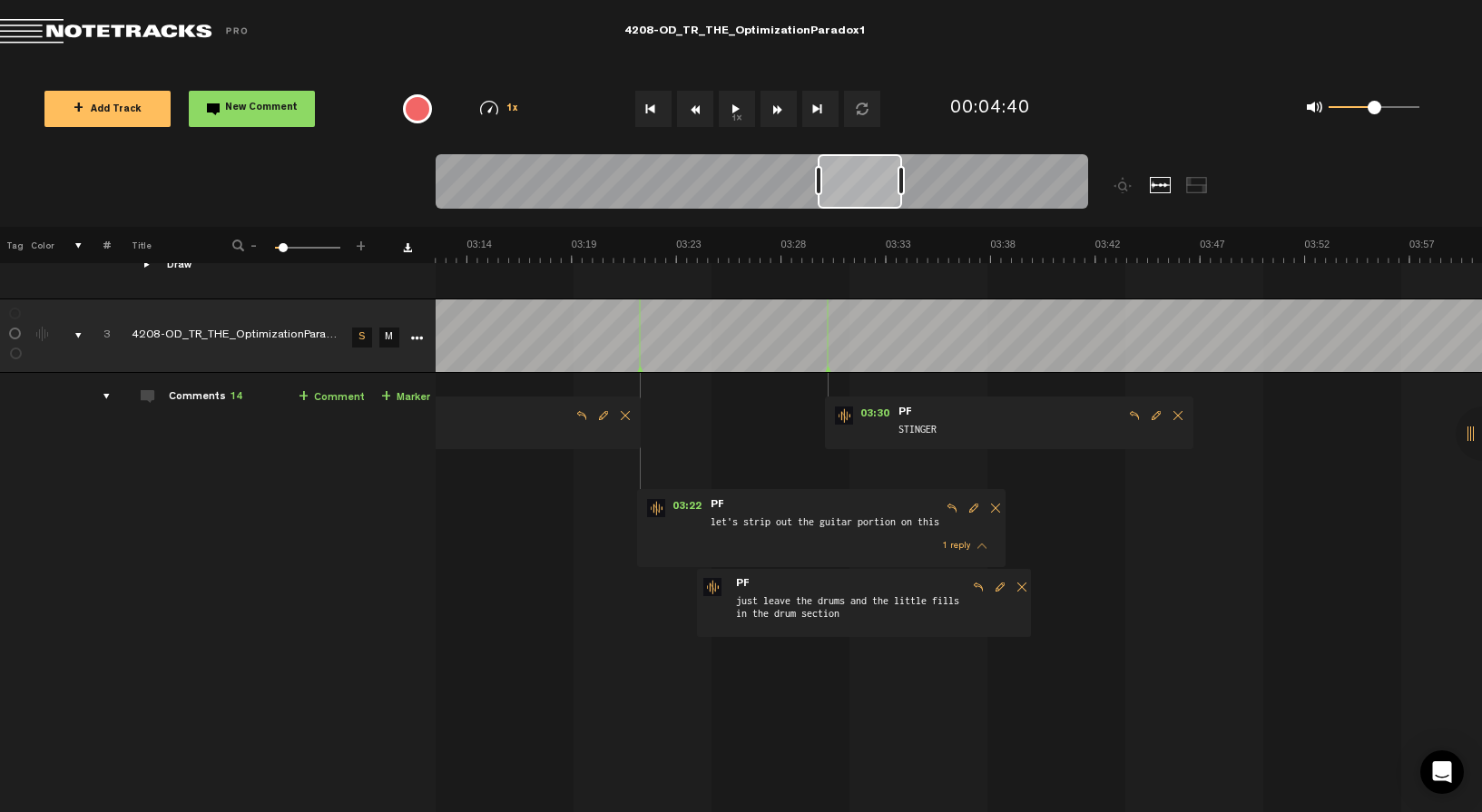
scroll to position [0, 4230]
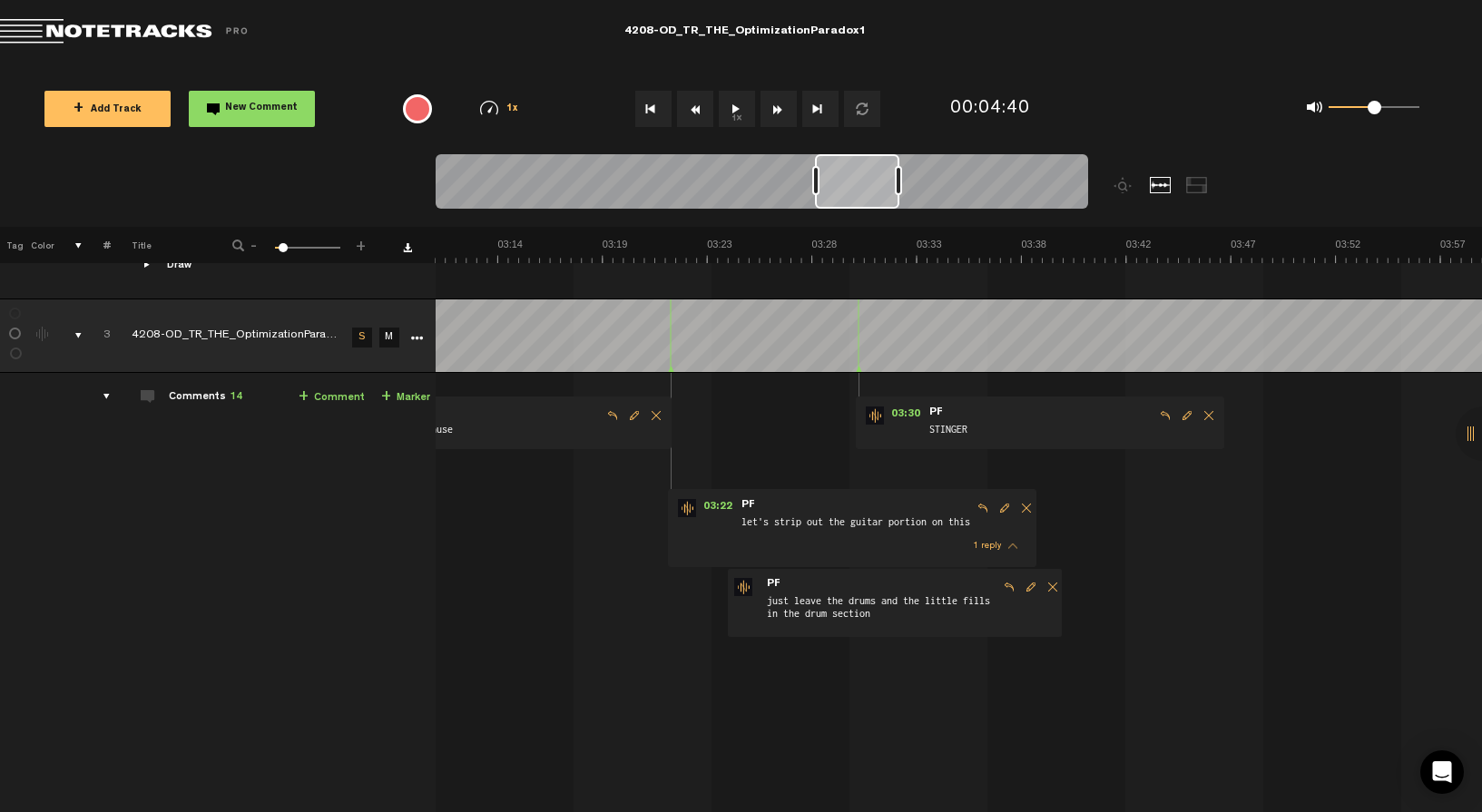
drag, startPoint x: 982, startPoint y: 183, endPoint x: 867, endPoint y: 175, distance: 115.3
click at [868, 175] on div at bounding box center [857, 181] width 84 height 54
click at [1166, 409] on span "Reply to comment" at bounding box center [1165, 415] width 22 height 13
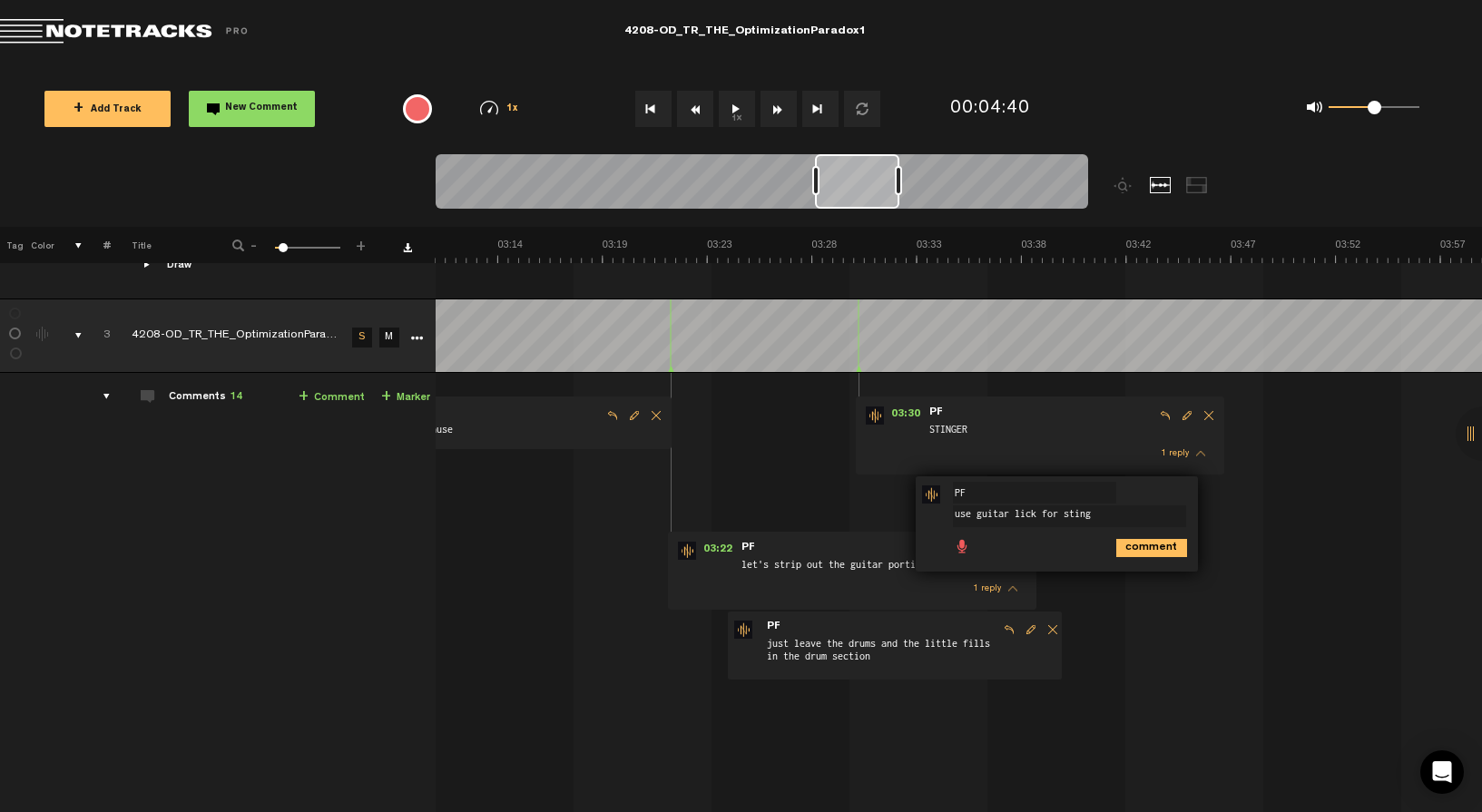
type textarea "use guitar lick for stinge"
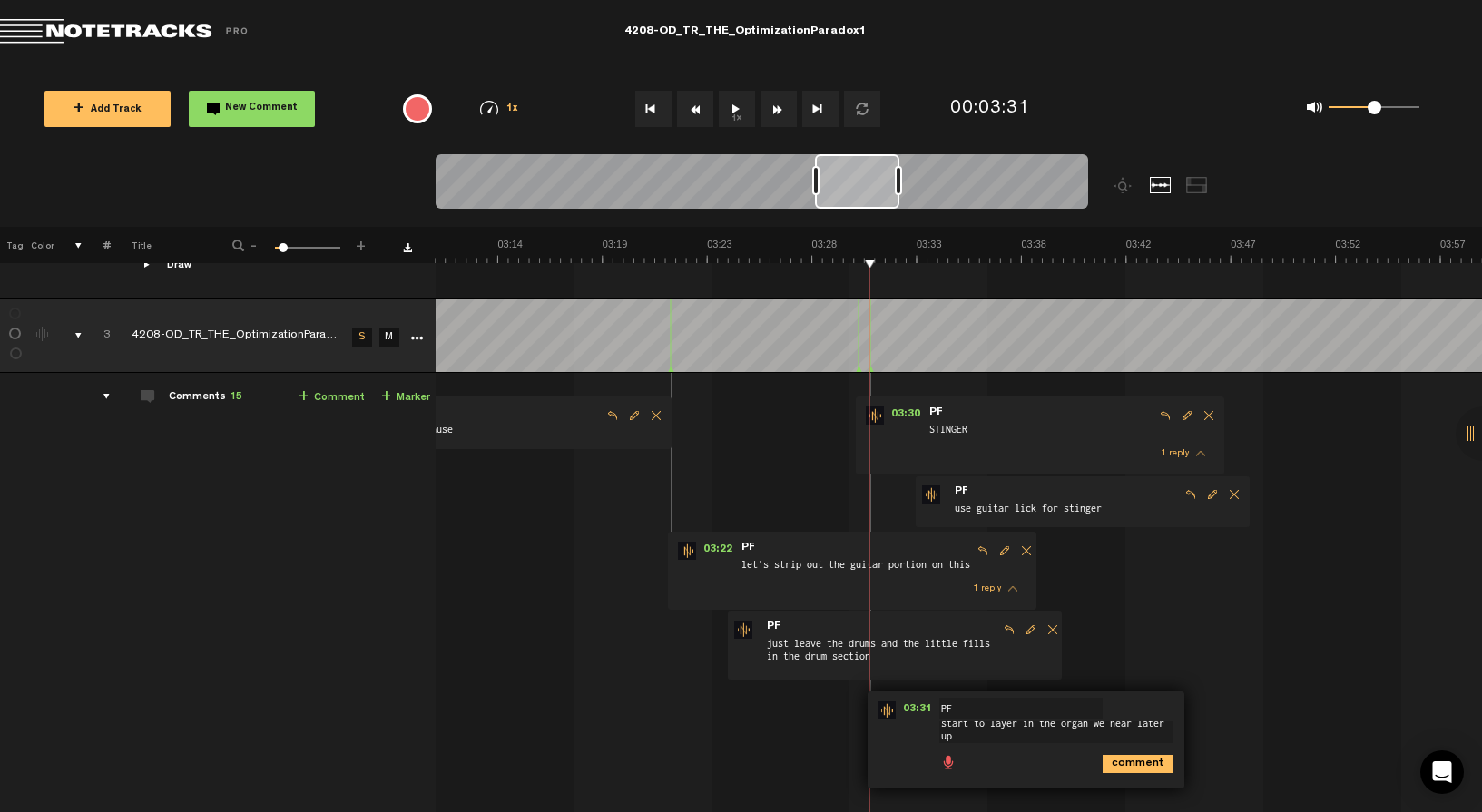
scroll to position [2, 0]
type textarea "start to layer in the organ we hear later up her"
click at [722, 93] on button "1x" at bounding box center [737, 109] width 37 height 37
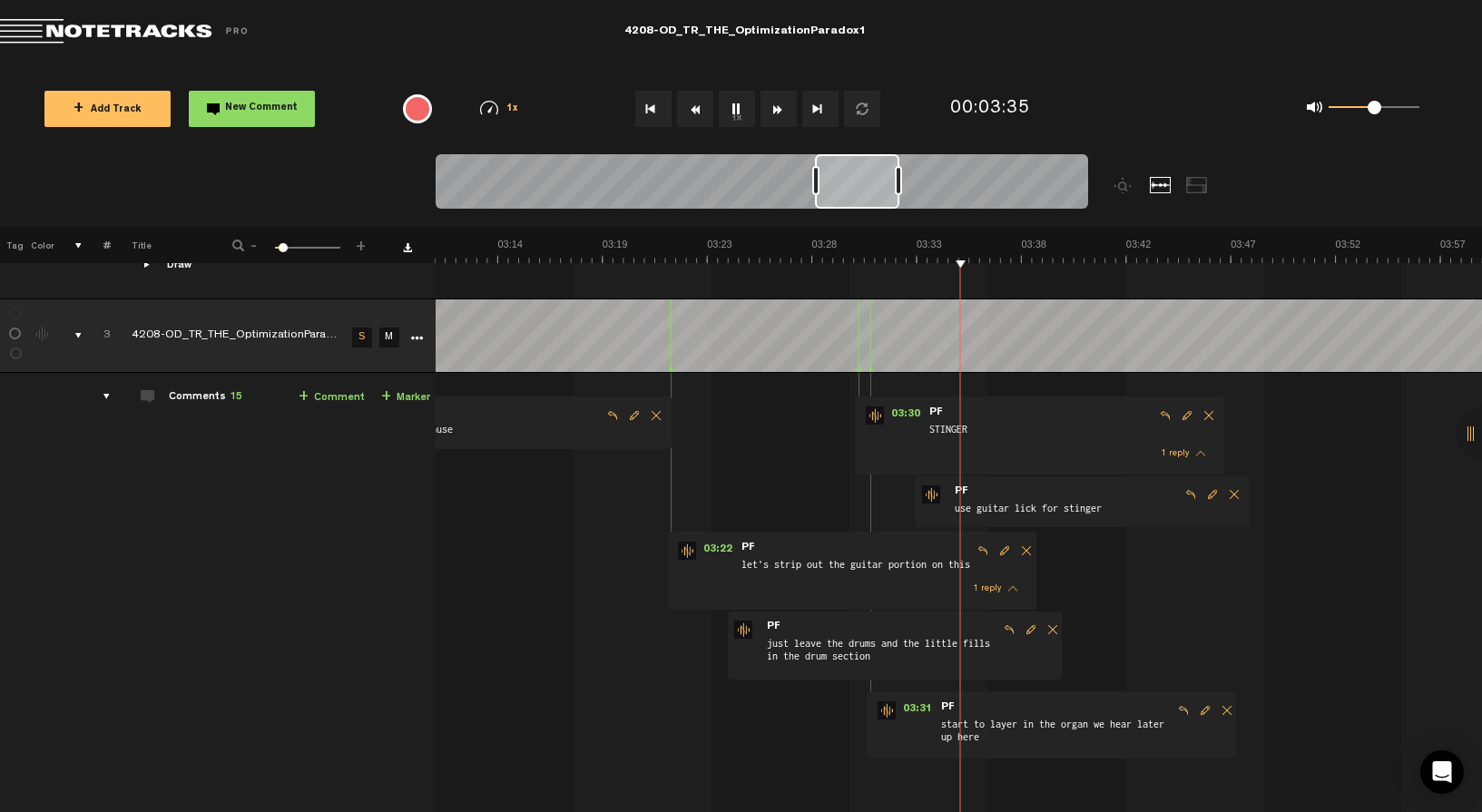
click at [728, 98] on button "1x" at bounding box center [737, 109] width 37 height 37
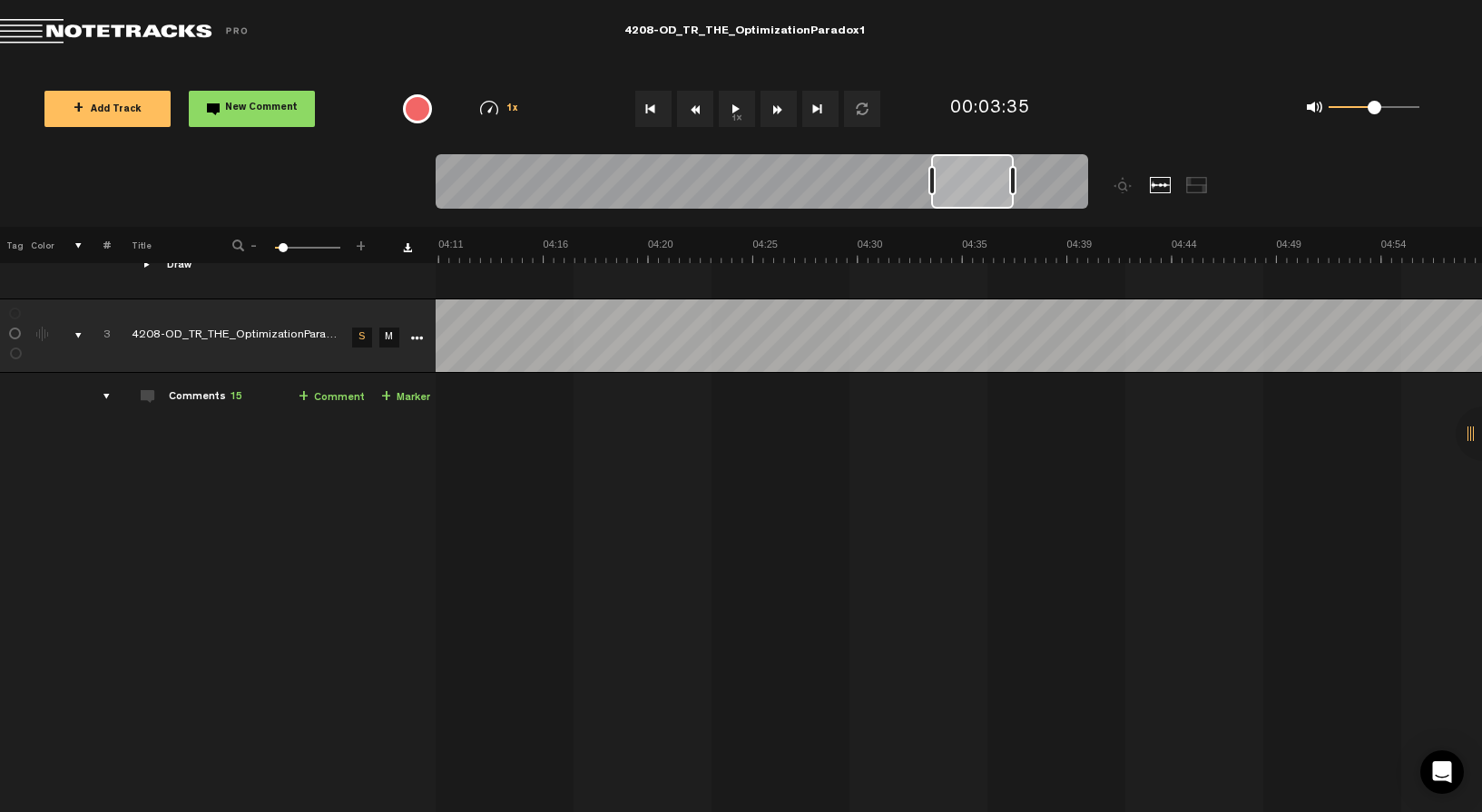
scroll to position [0, 5536]
drag, startPoint x: 887, startPoint y: 188, endPoint x: 1004, endPoint y: 186, distance: 117.0
click at [1004, 186] on div at bounding box center [972, 181] width 82 height 54
click at [739, 104] on button "1x" at bounding box center [737, 109] width 37 height 37
type textarea "strip back drums here; leave organ"
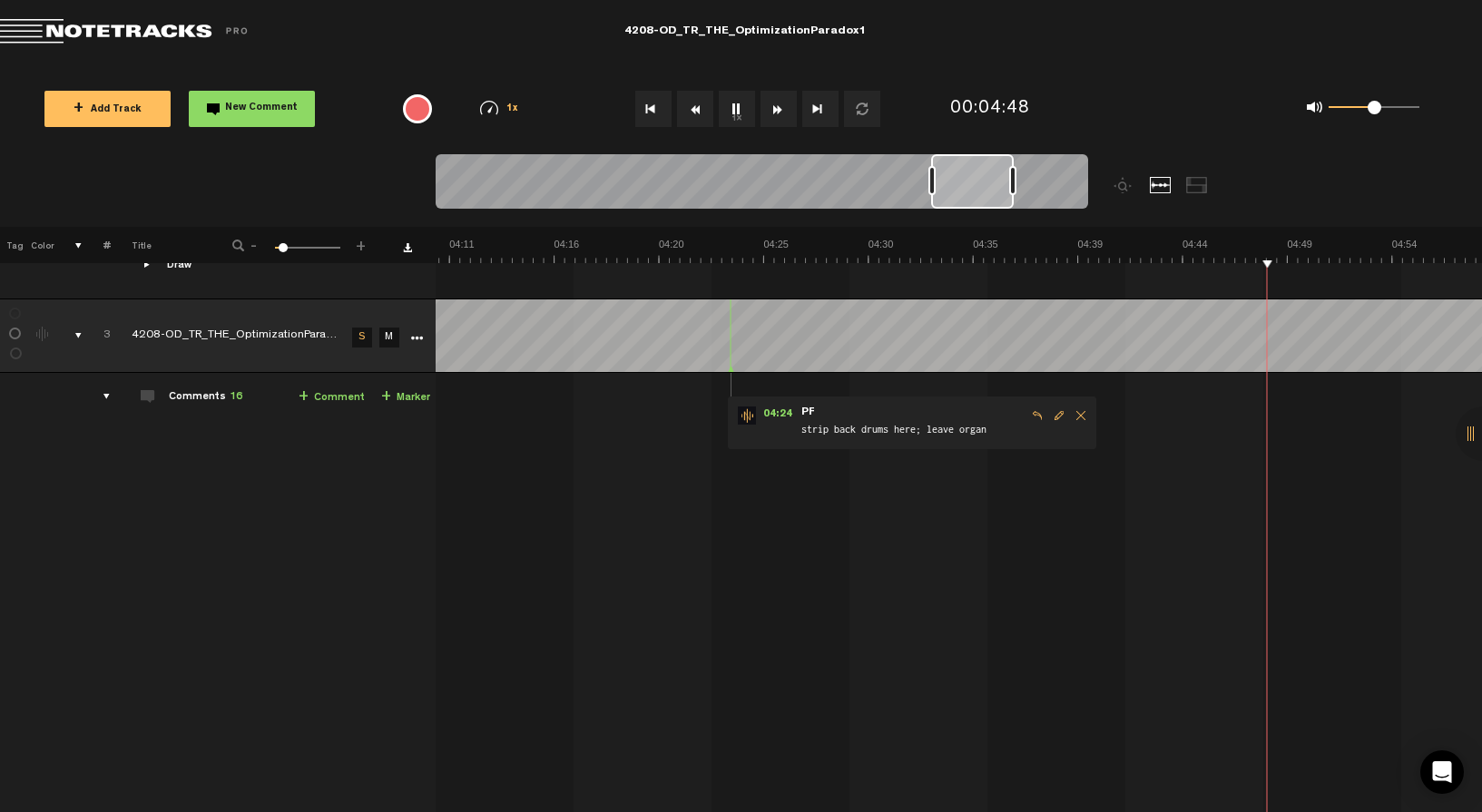
scroll to position [0, 5686]
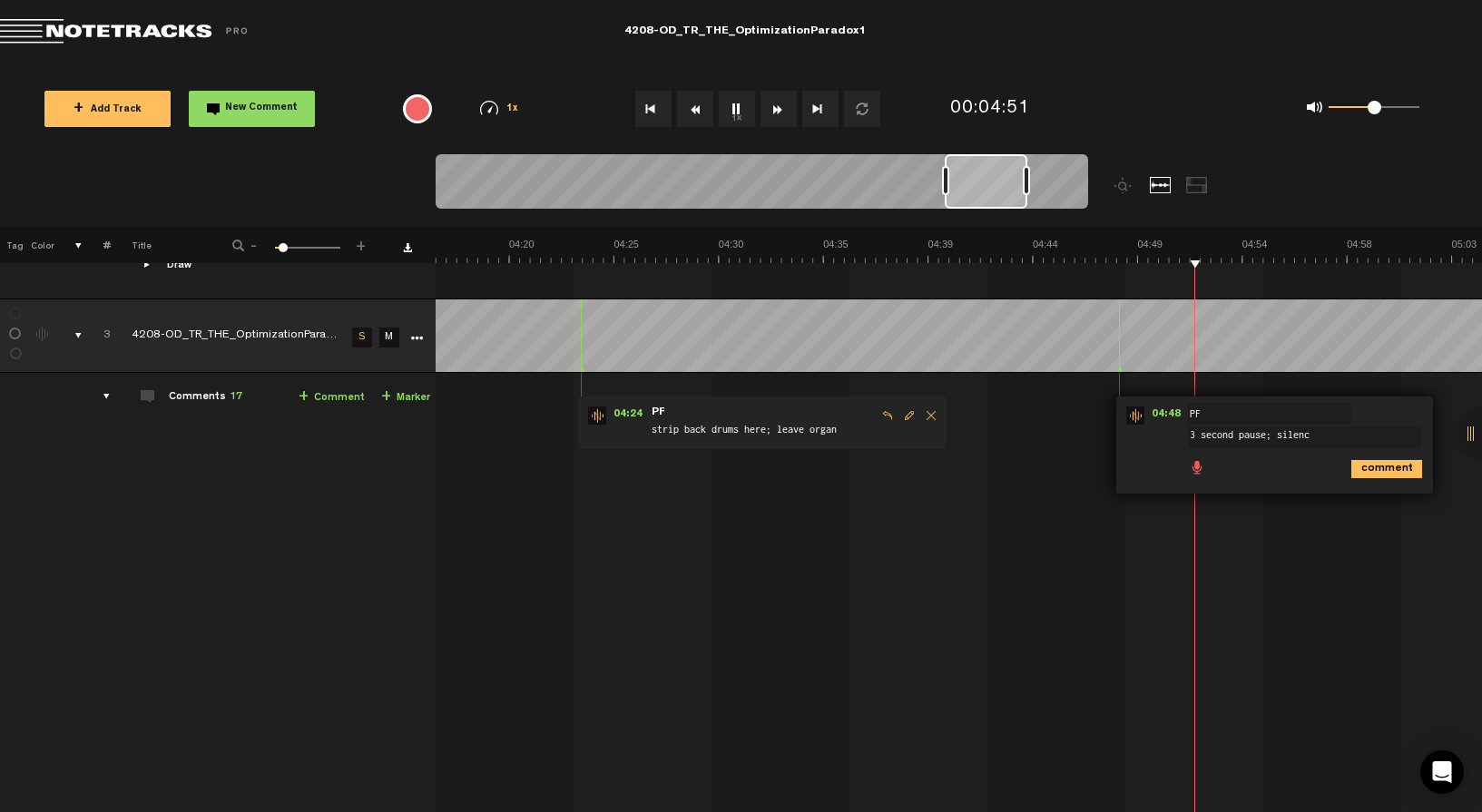
type textarea "3 second pause; silence"
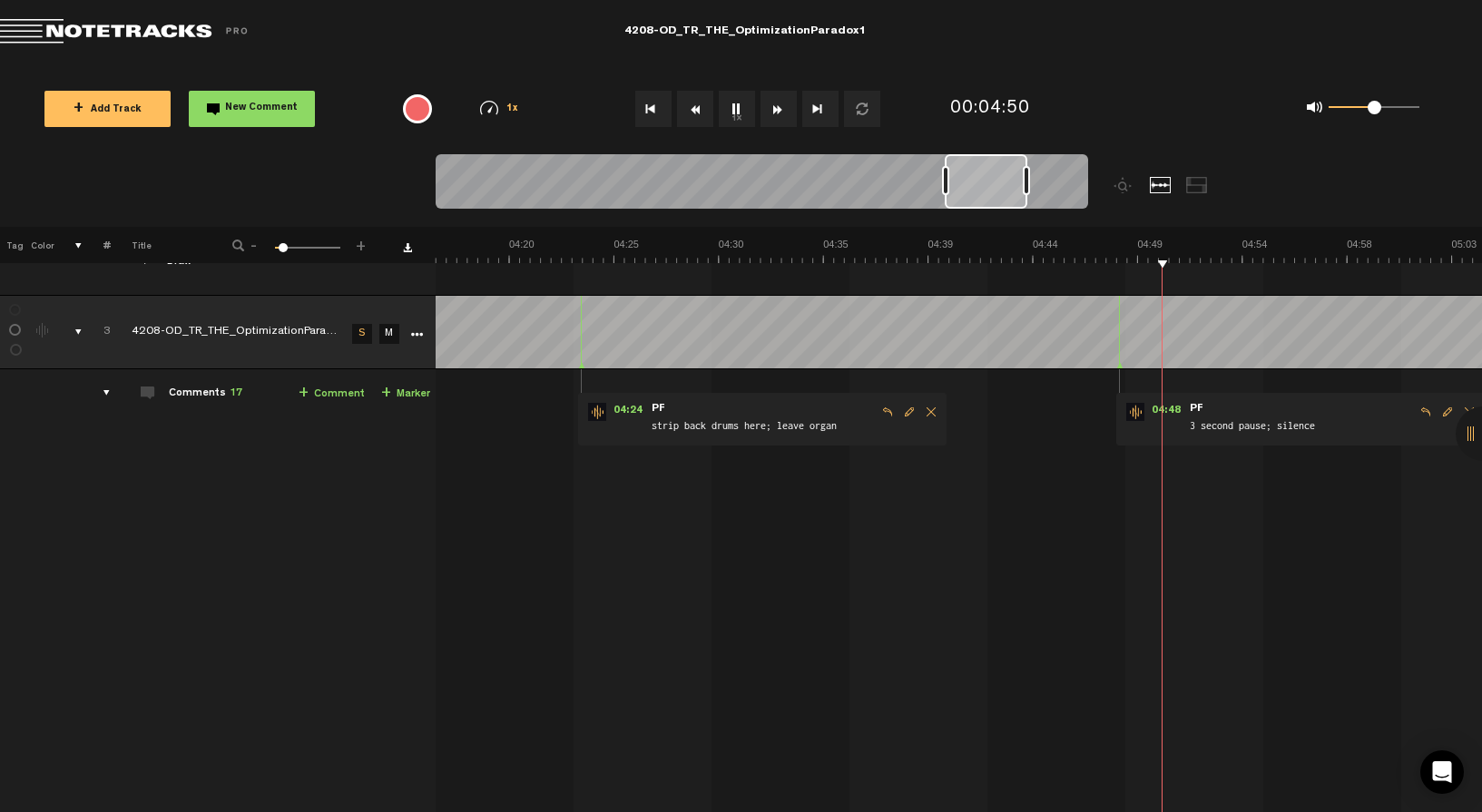
scroll to position [0, 5729]
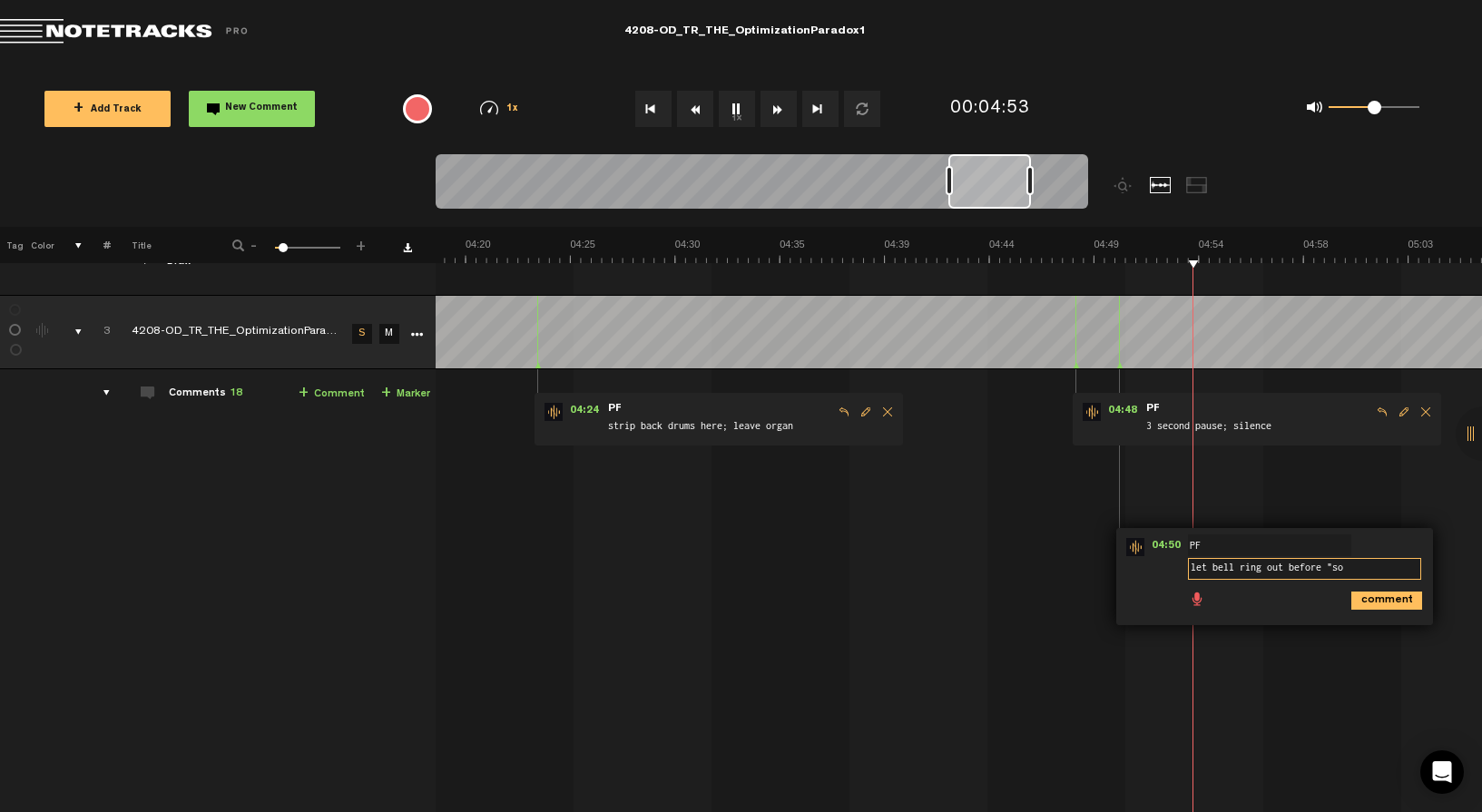
type textarea "let bell ring out before "so""
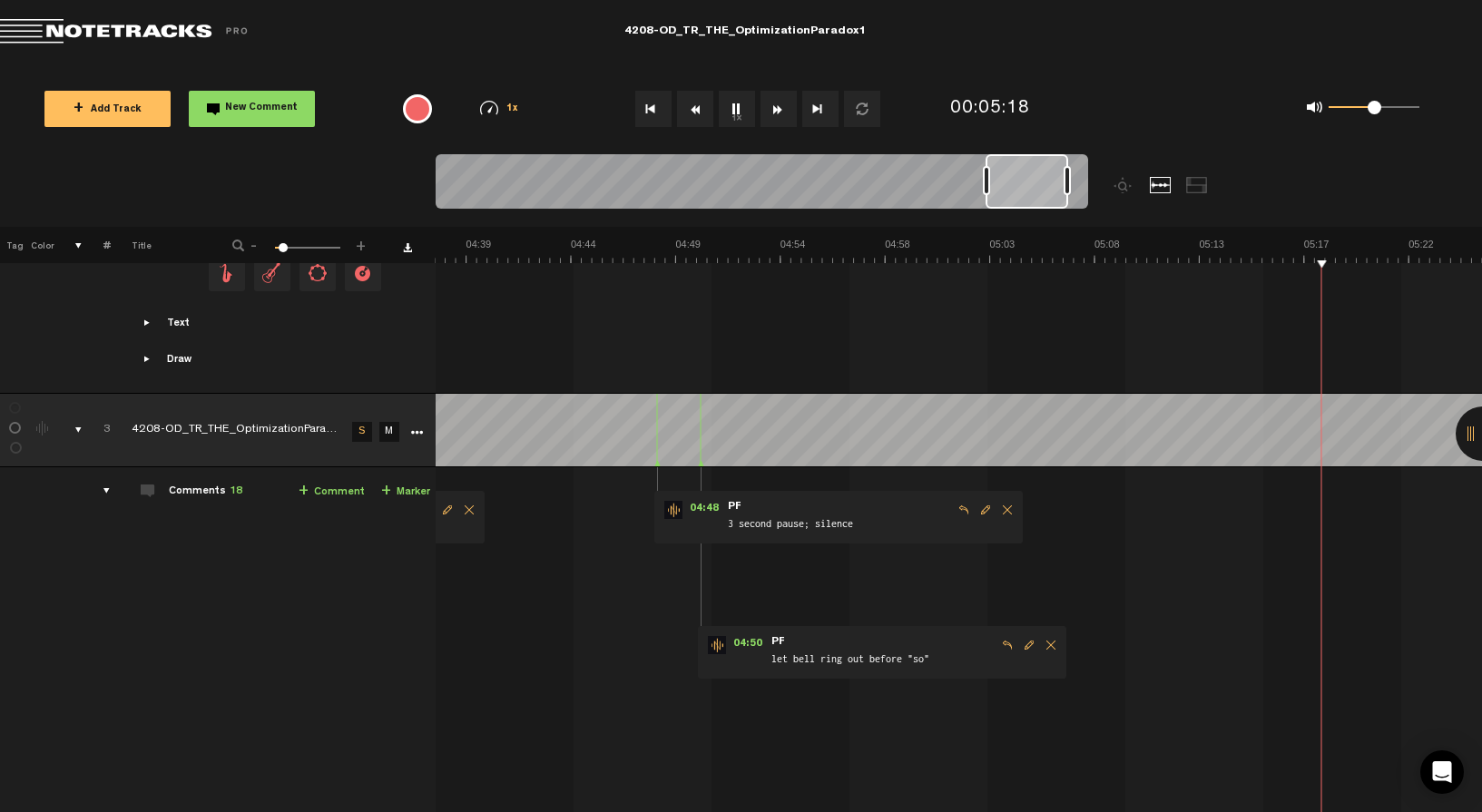
scroll to position [0, 6458]
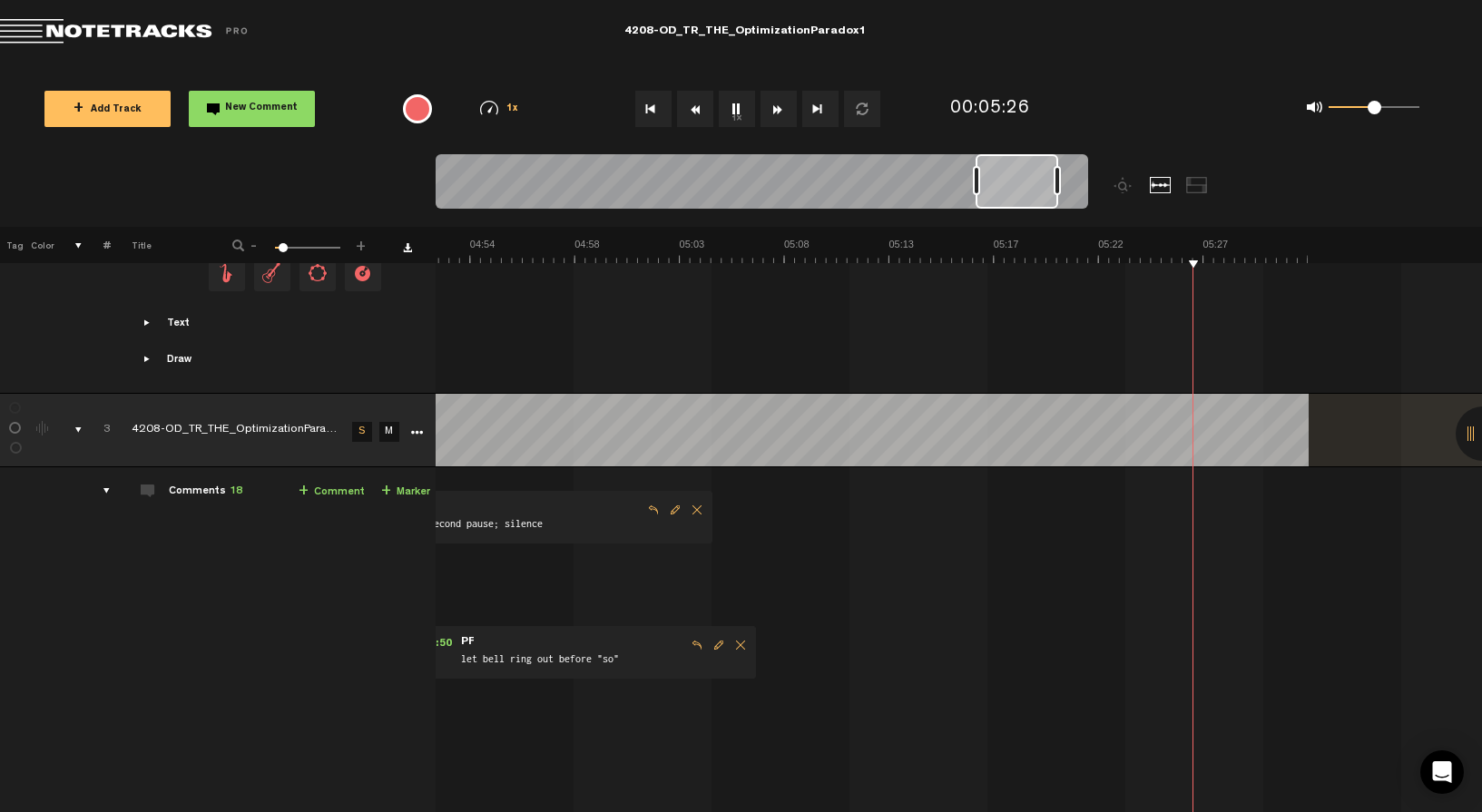
click at [734, 111] on button "1x" at bounding box center [737, 109] width 37 height 37
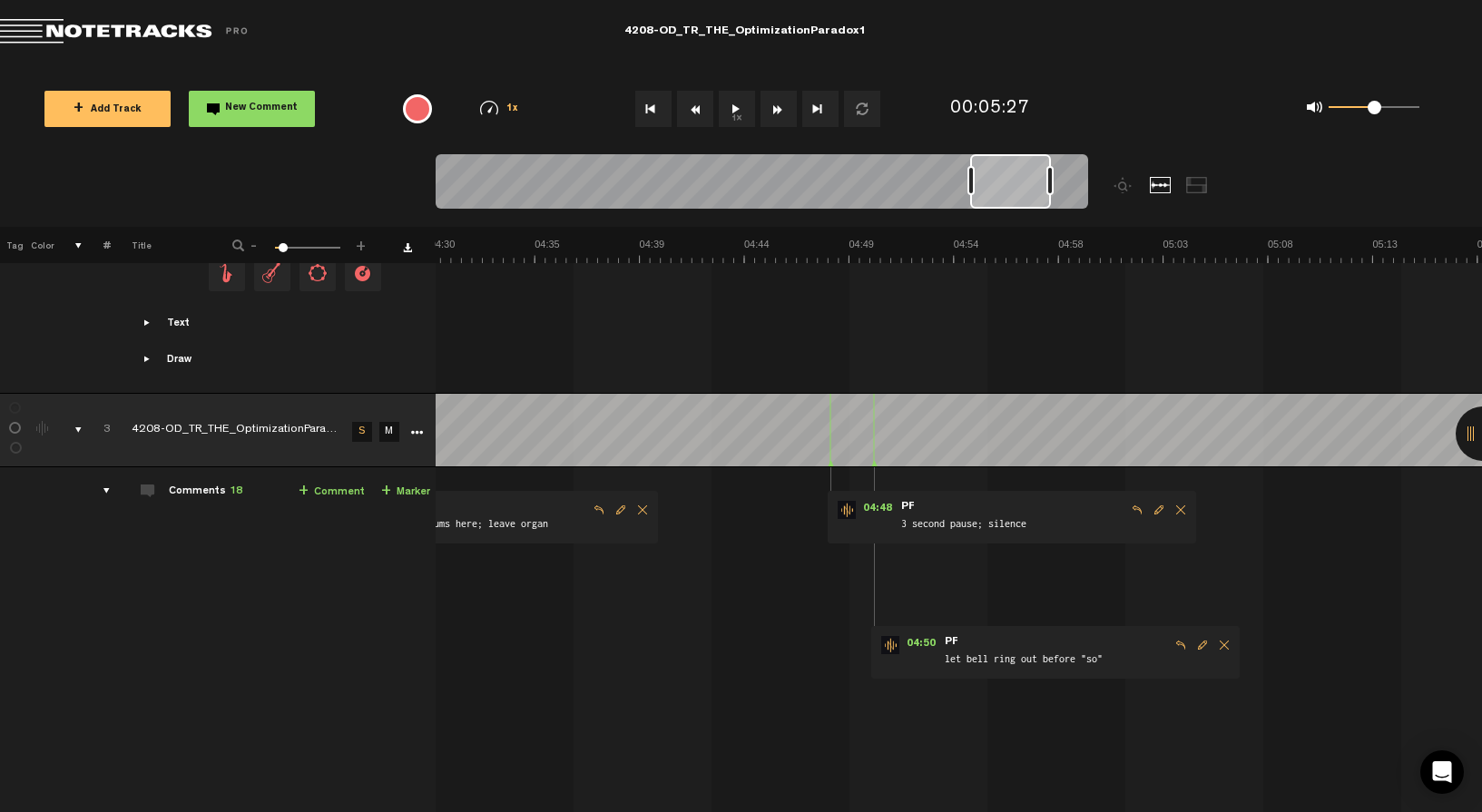
scroll to position [0, 6107]
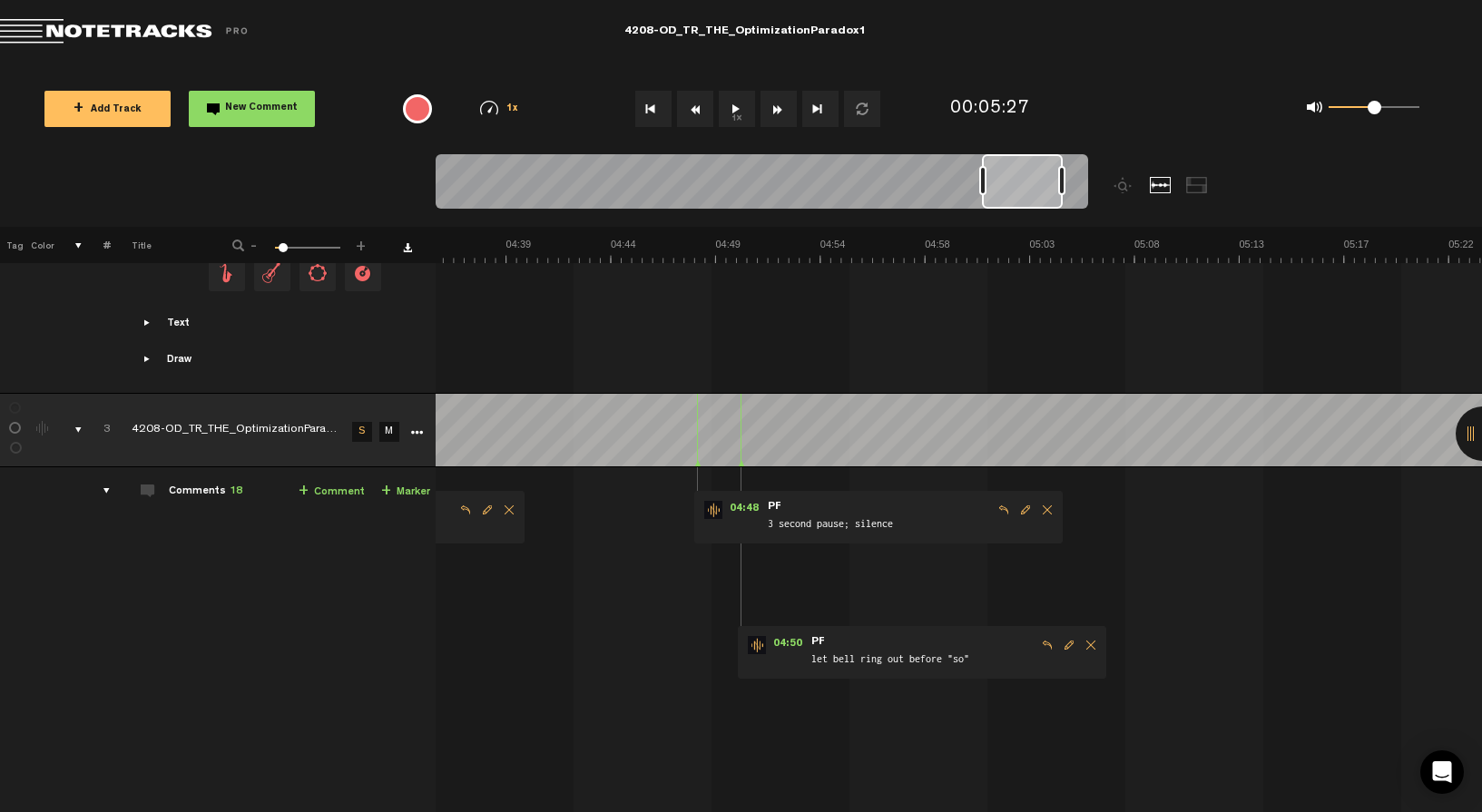
click at [1036, 185] on div at bounding box center [1023, 181] width 81 height 54
click at [737, 110] on button "1x" at bounding box center [737, 109] width 37 height 37
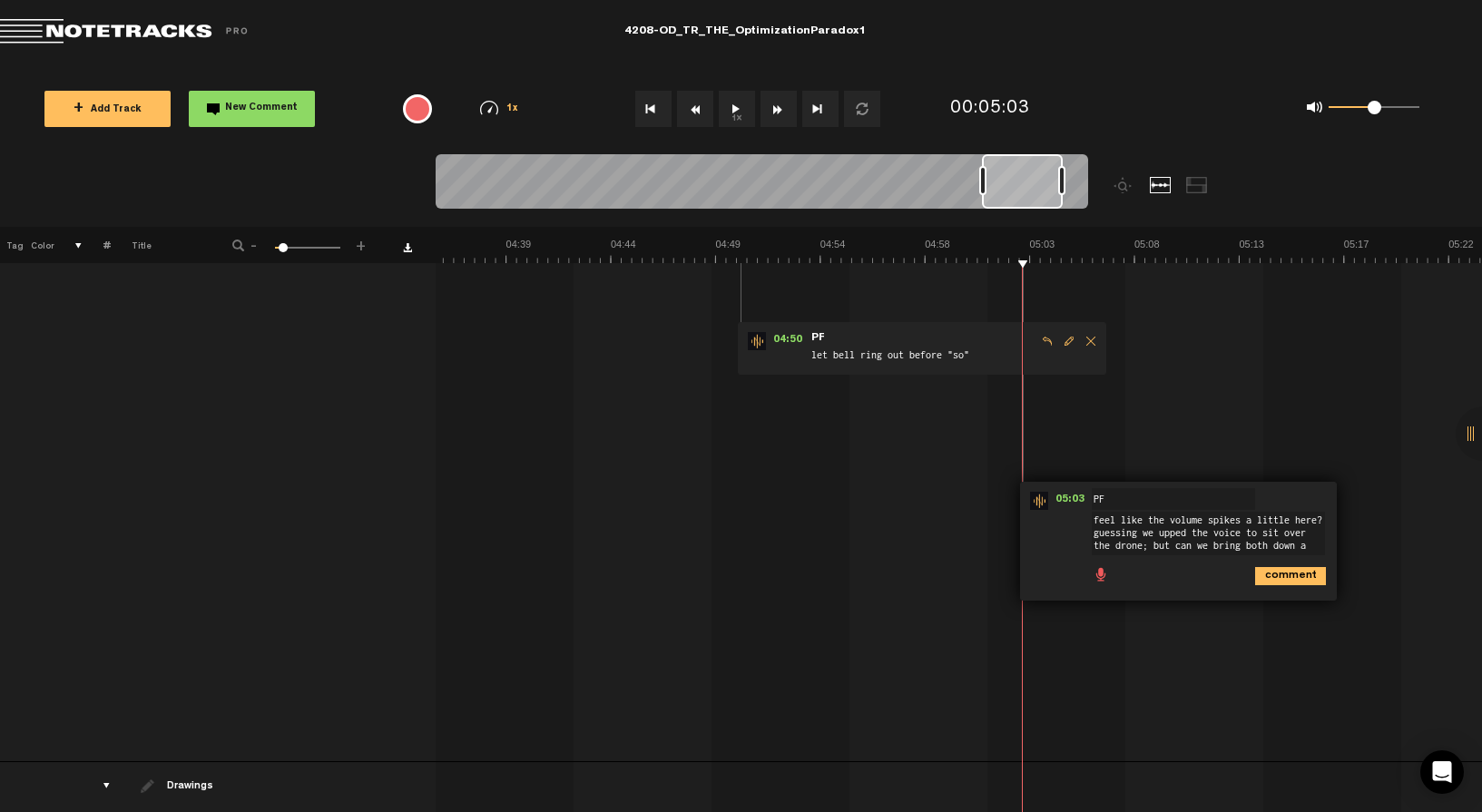
scroll to position [0, 0]
type textarea "feel like the volume spikes a little here? guessing we upped the voice to sit o…"
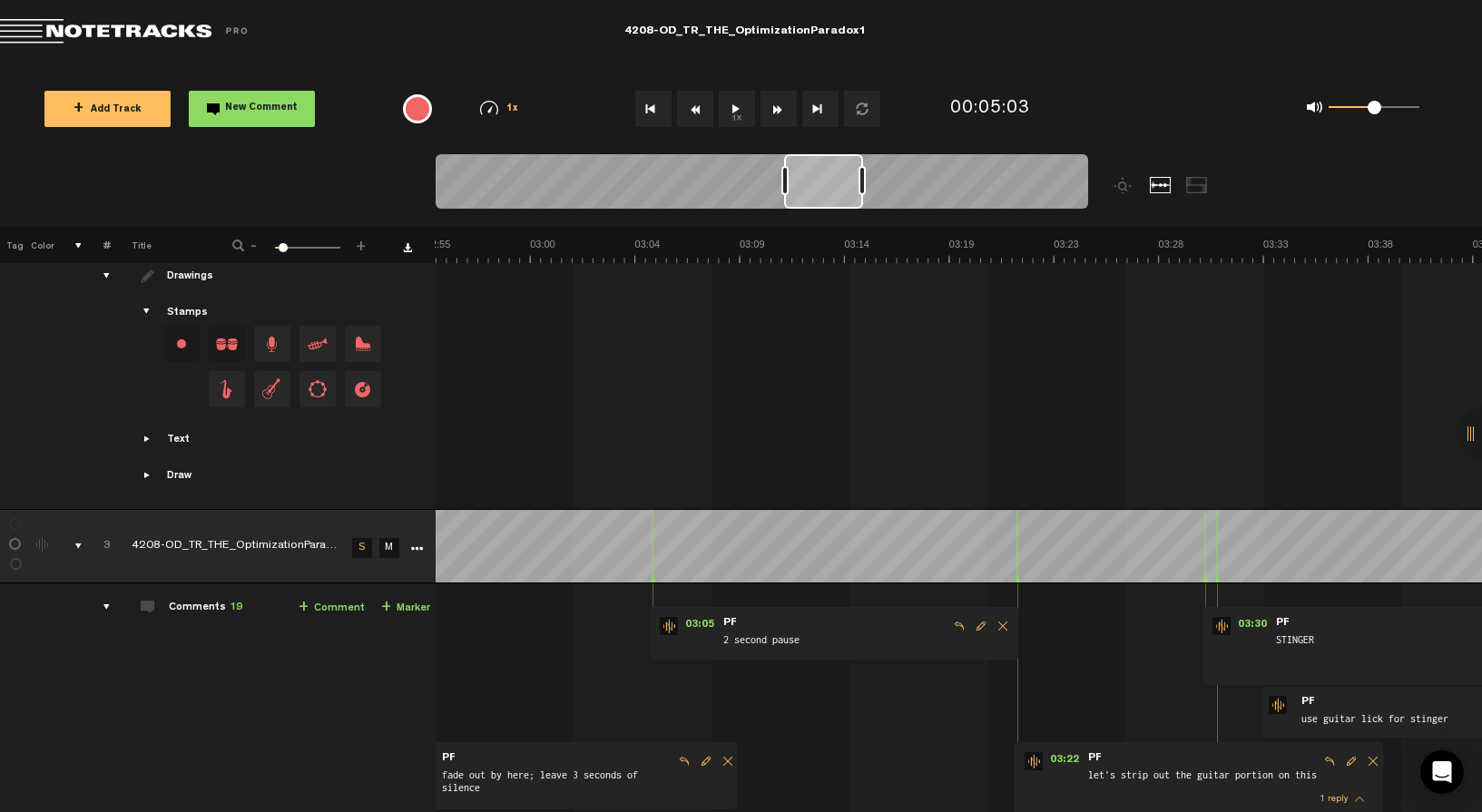
scroll to position [0, 3884]
drag, startPoint x: 1008, startPoint y: 185, endPoint x: 810, endPoint y: 227, distance: 202.4
click at [810, 63] on div "Loading... 100% + Add Track New Comment 1x 0.25x 0.5x 0.75x 1x 1.25x 1.5x 1.75x…" at bounding box center [741, 63] width 1482 height 0
click at [732, 112] on button "1x" at bounding box center [737, 109] width 37 height 37
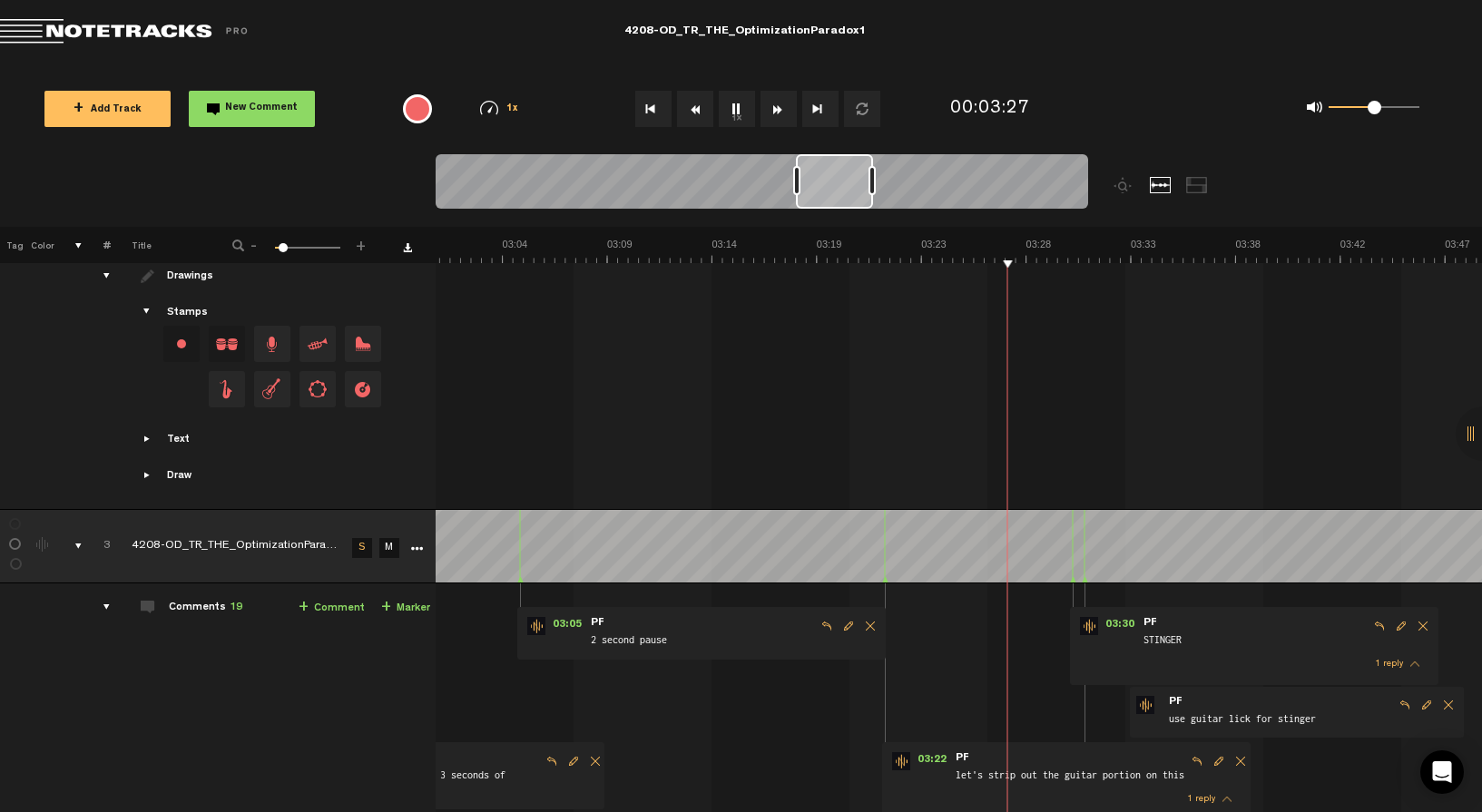
scroll to position [0, 4017]
drag, startPoint x: 819, startPoint y: 174, endPoint x: 831, endPoint y: 171, distance: 12.4
click at [831, 171] on div at bounding box center [834, 181] width 77 height 54
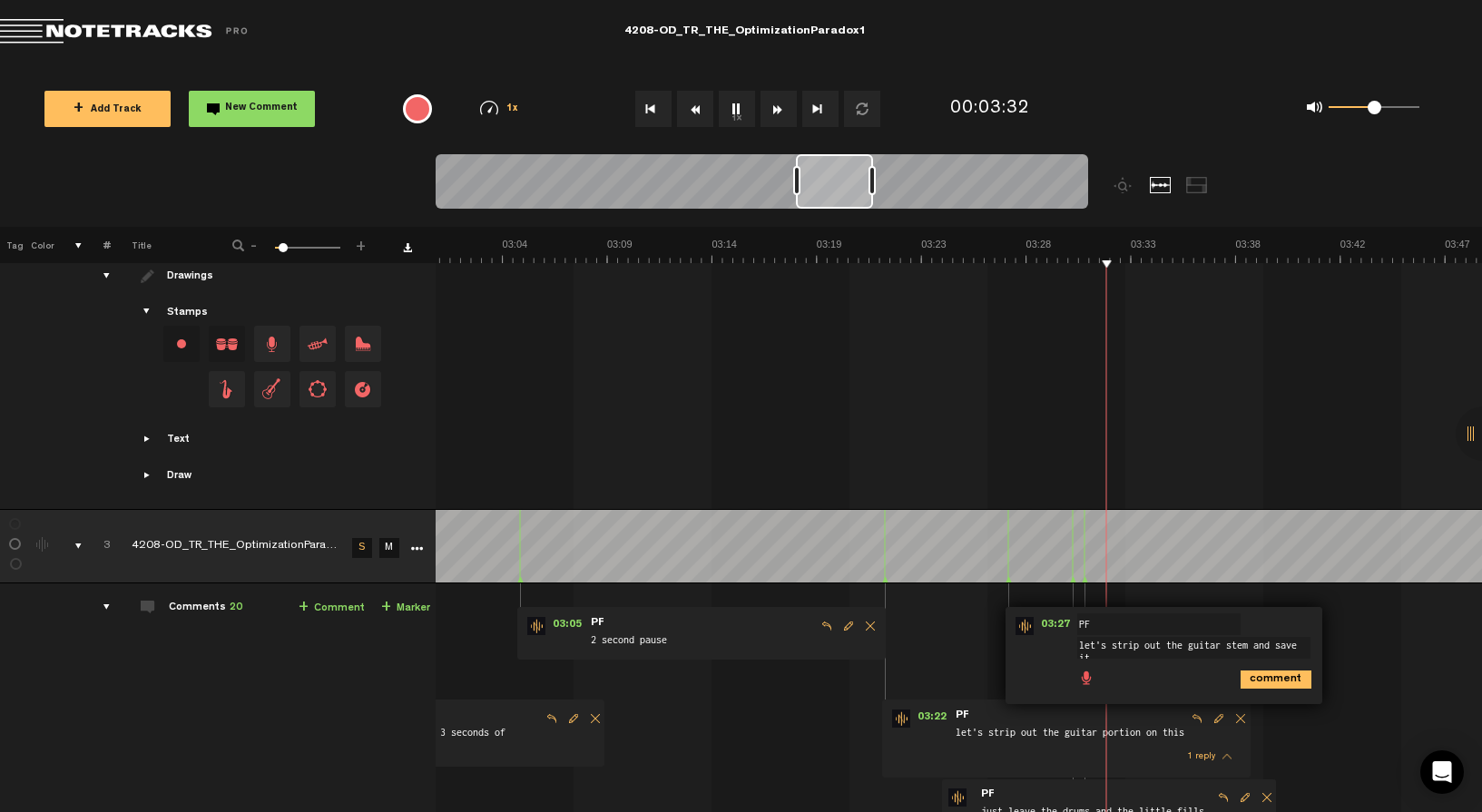
scroll to position [2, 0]
type textarea "let's strip out the guitar stem and save it for accentuation (STINGER)"
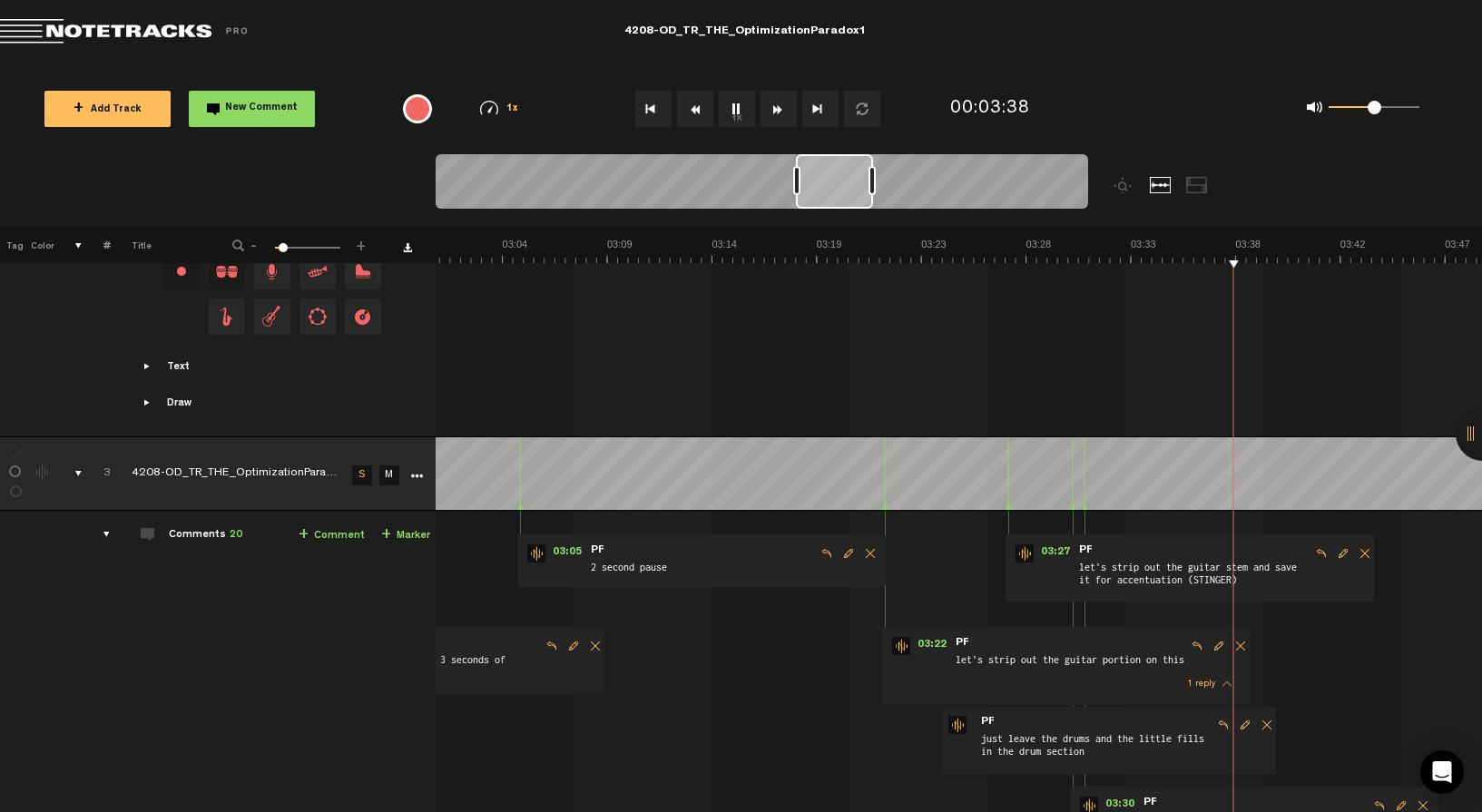
scroll to position [0, 3908]
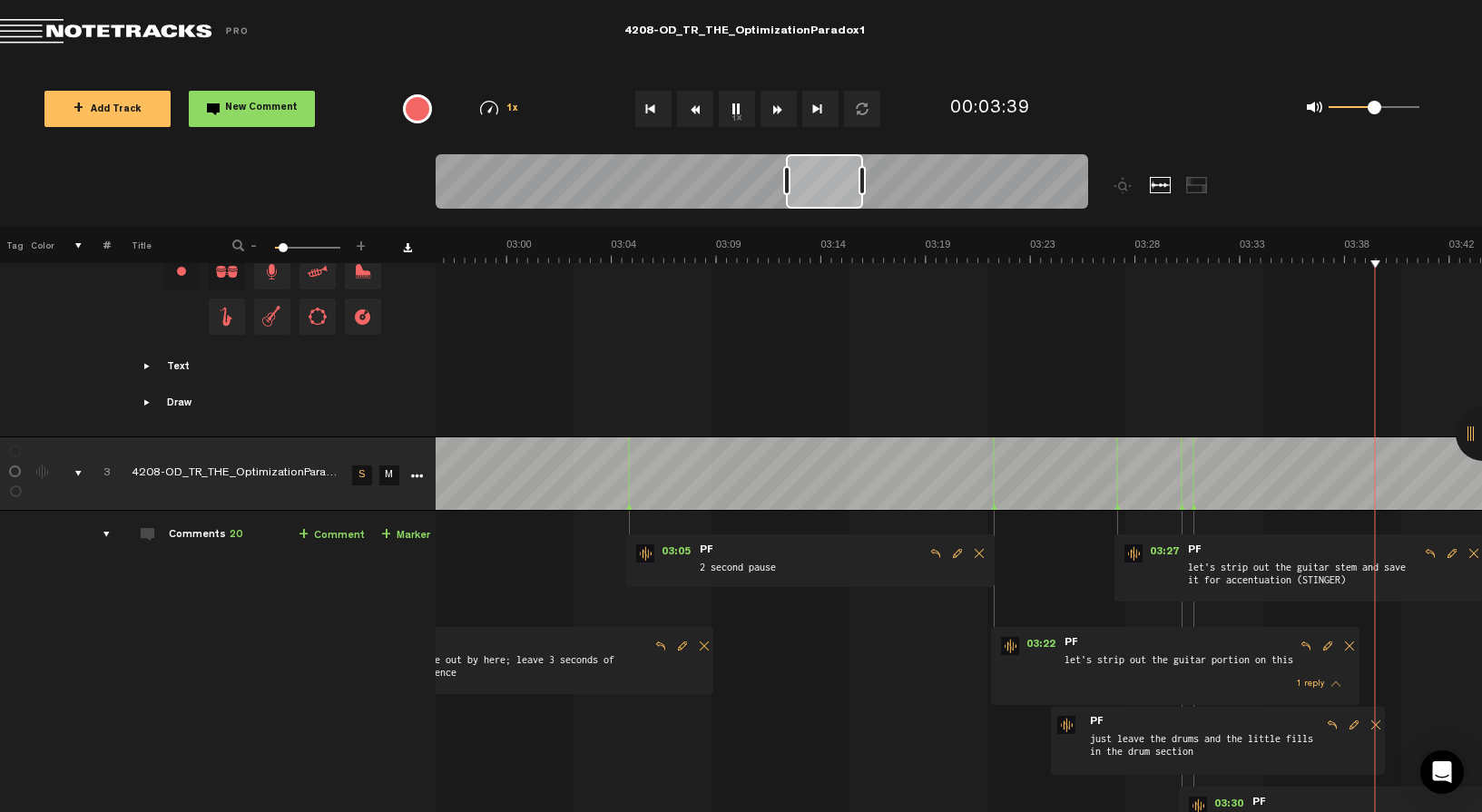
click at [1347, 640] on span "Delete comment" at bounding box center [1349, 646] width 22 height 13
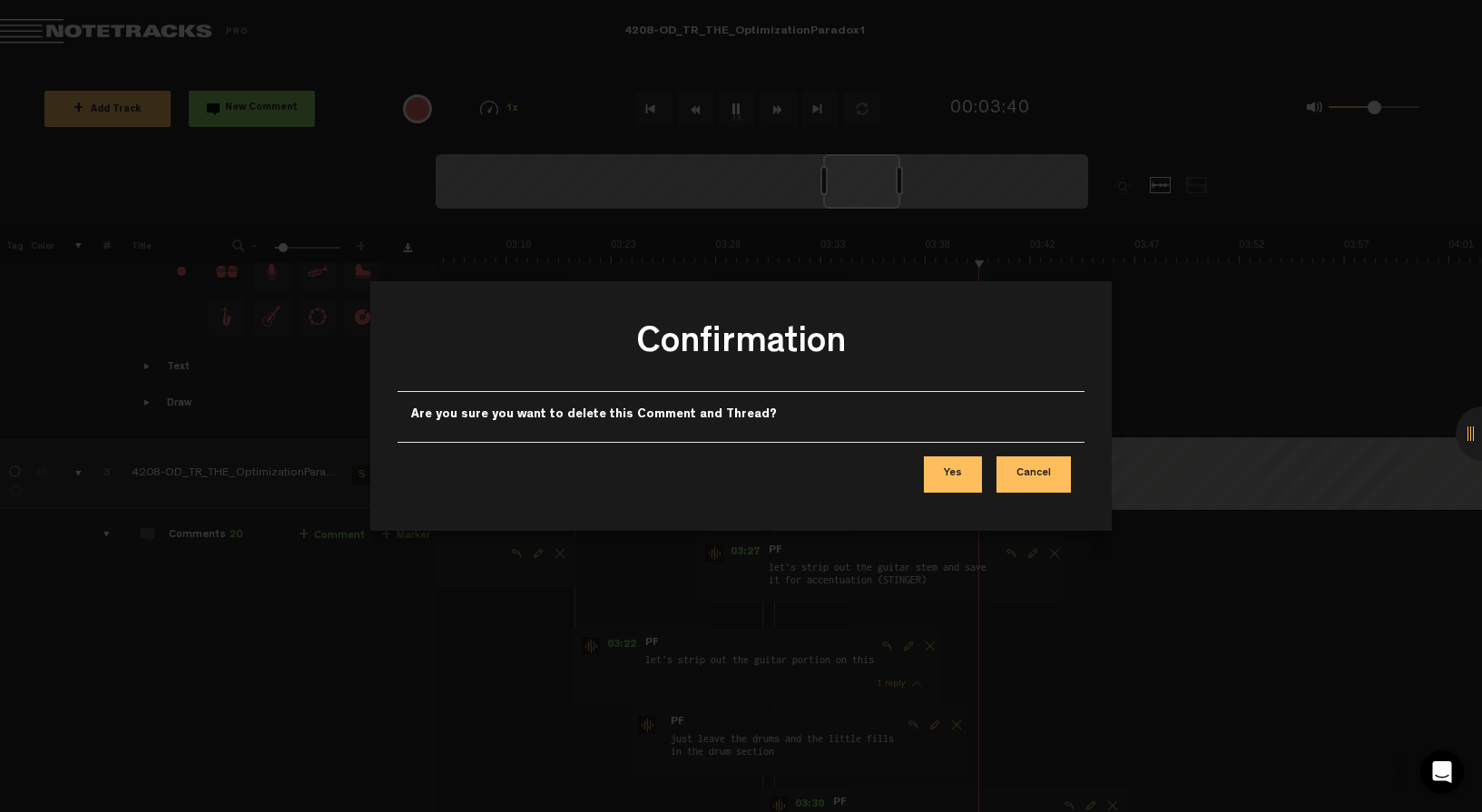
click at [957, 477] on button "Yes" at bounding box center [953, 474] width 58 height 37
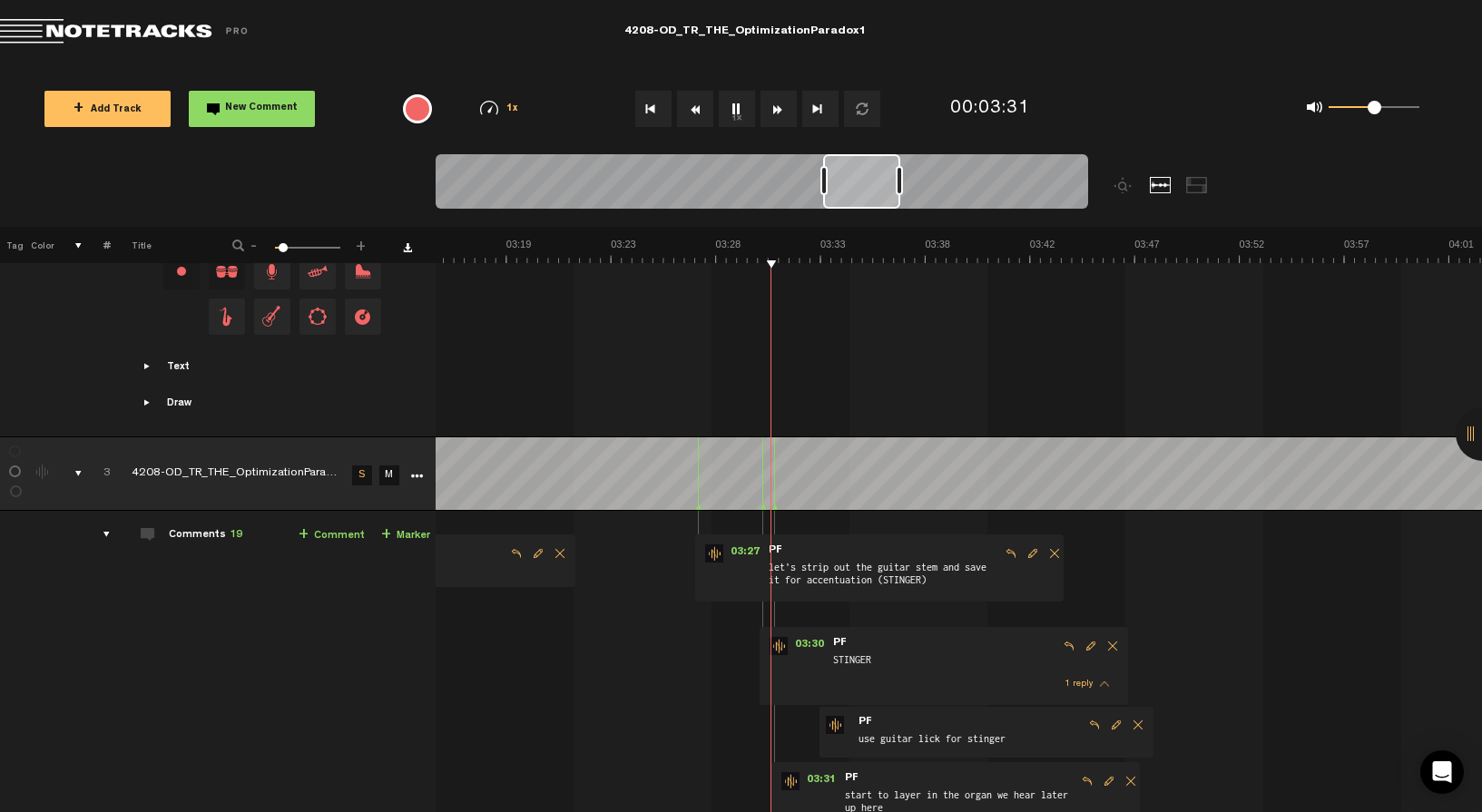
click at [1092, 642] on span "Edit comment" at bounding box center [1091, 646] width 22 height 13
type textarea "STINGER --> add guitar fill"
click at [1092, 642] on span "Edit comment" at bounding box center [1091, 646] width 22 height 13
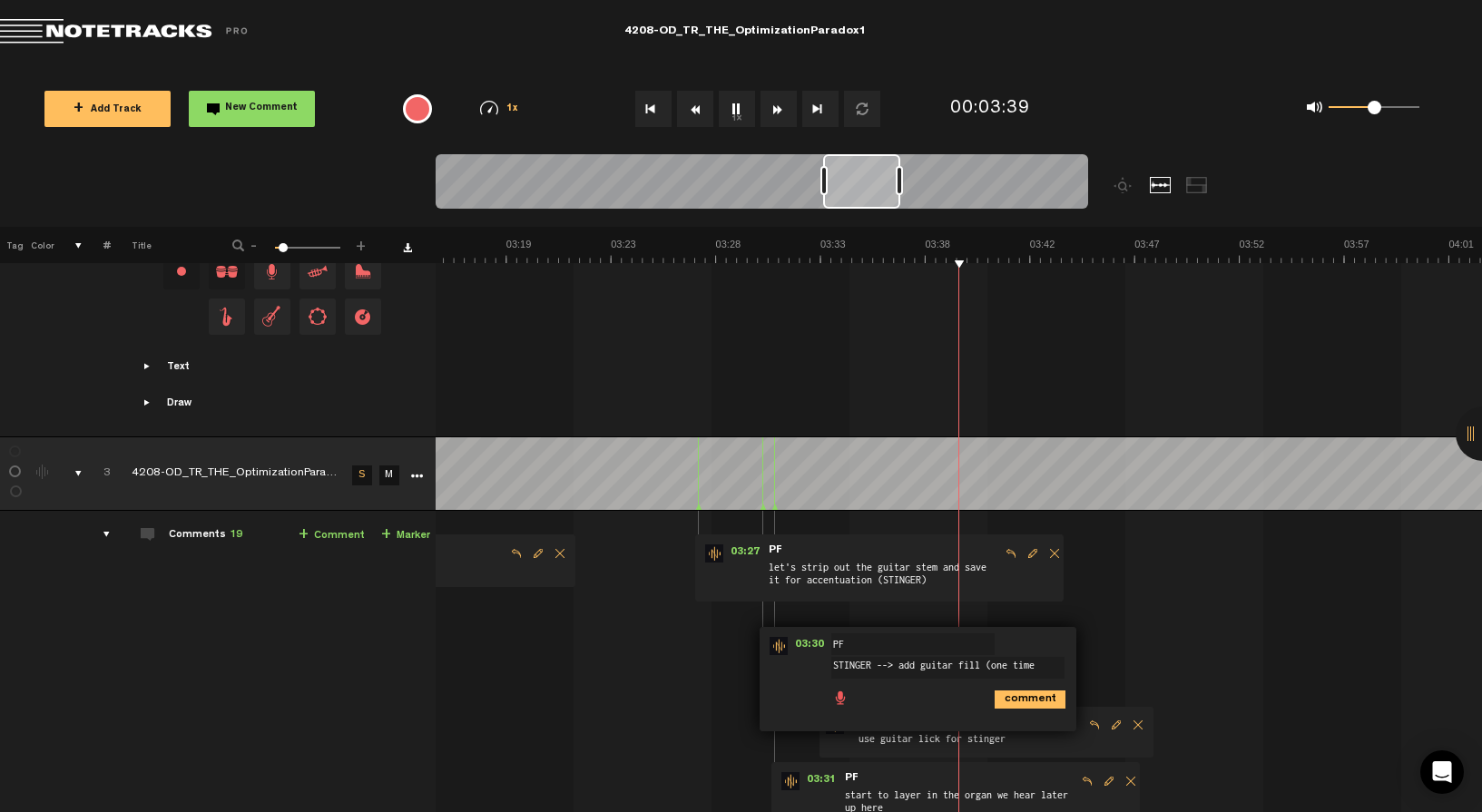
type textarea "STINGER --> add guitar fill (one time)"
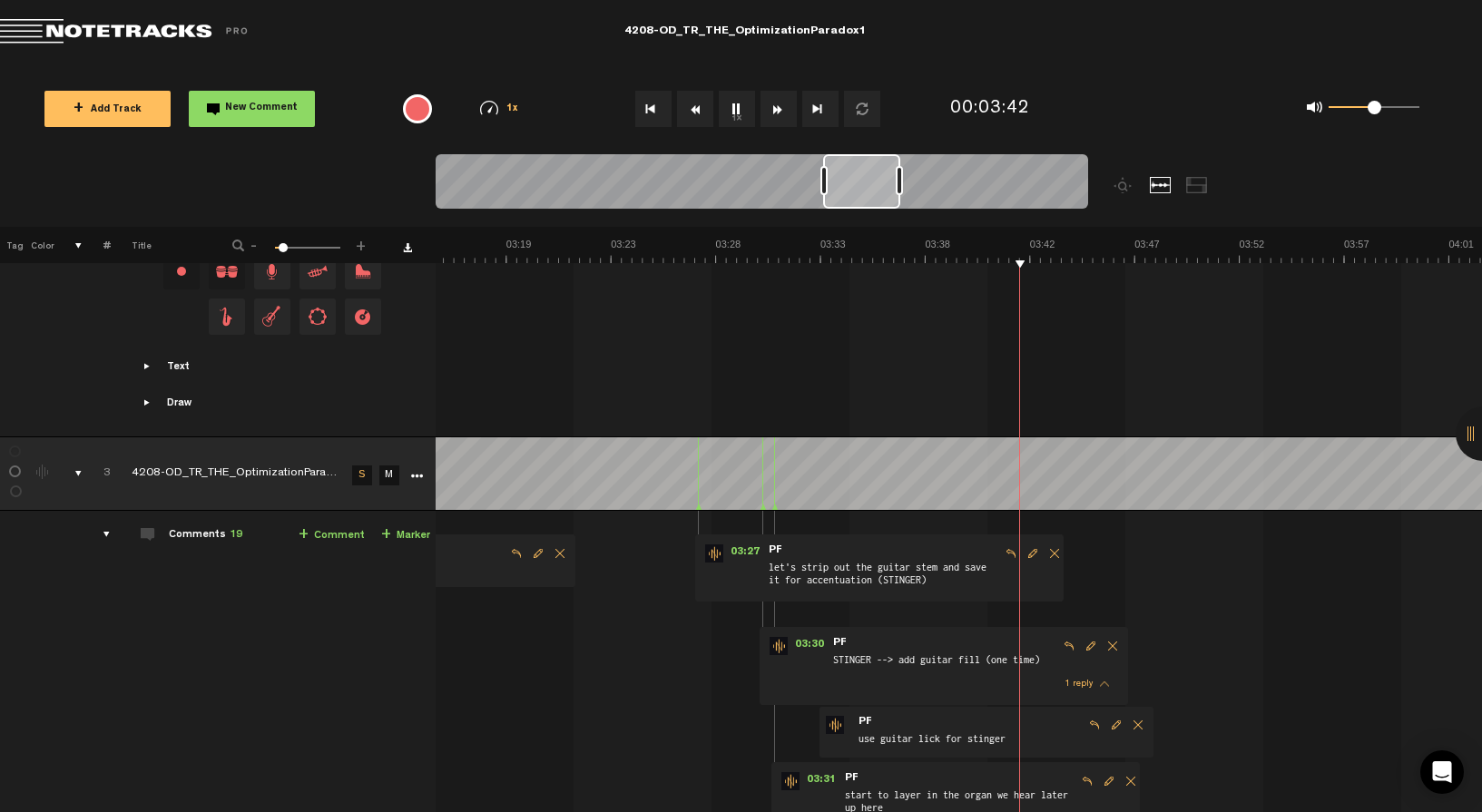
click at [1091, 642] on span "Edit comment" at bounding box center [1091, 646] width 22 height 13
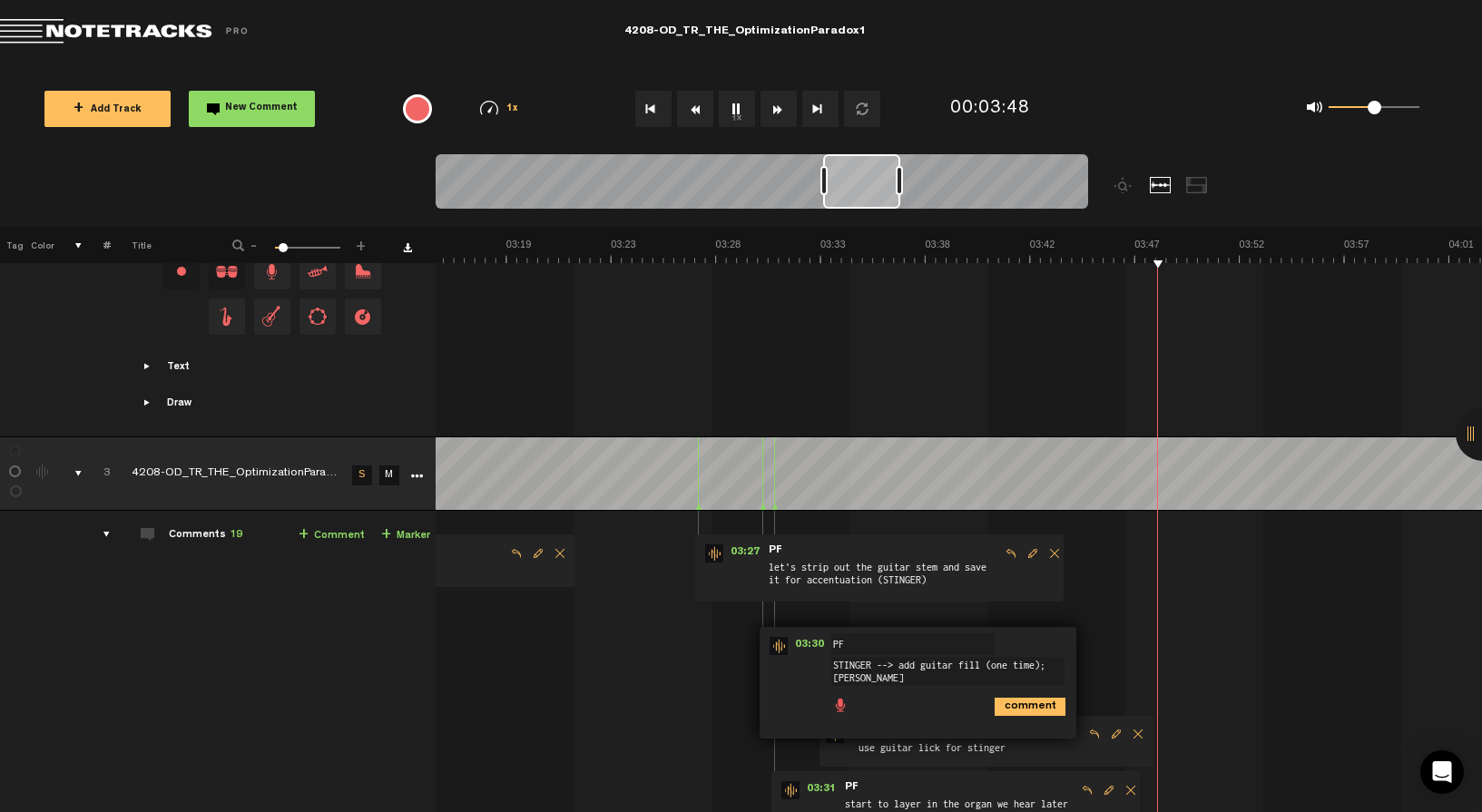
scroll to position [2, 0]
type textarea "STINGER --> add guitar fill (one time); leave 1 second pause after"
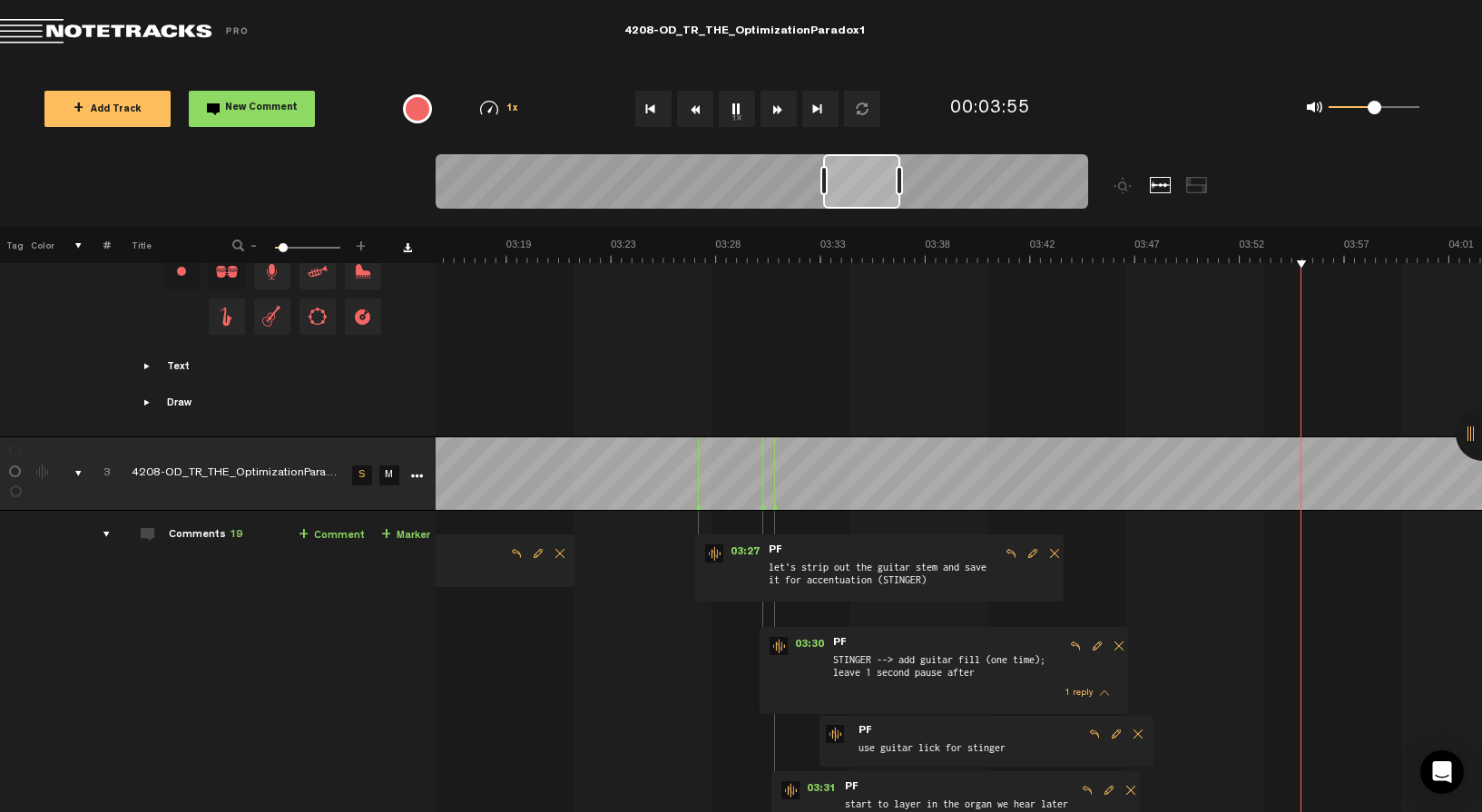
click at [1035, 550] on span "Edit comment" at bounding box center [1033, 553] width 22 height 13
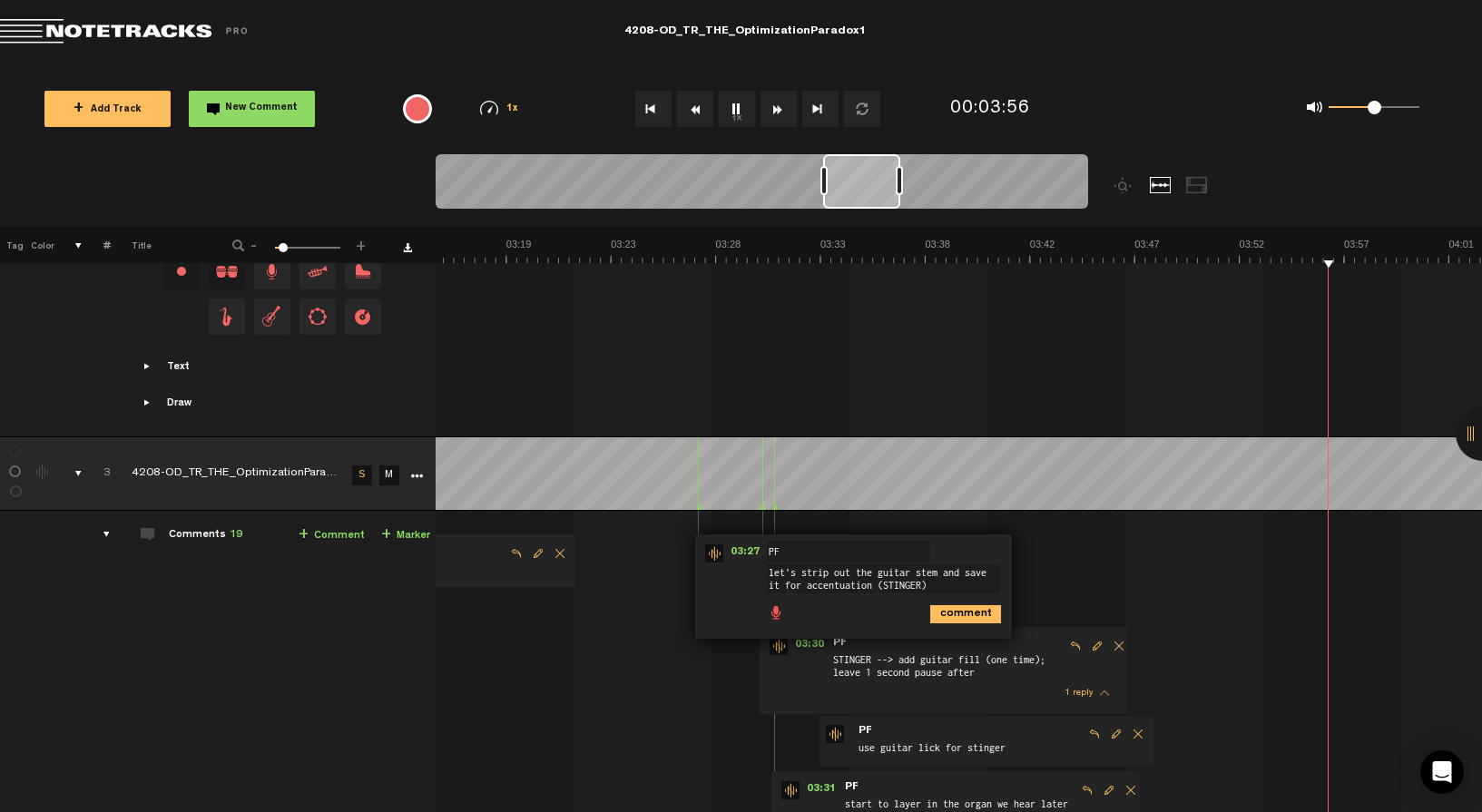
click at [810, 580] on textarea "let's strip out the guitar stem and save it for accentuation (STINGER)" at bounding box center [883, 579] width 233 height 29
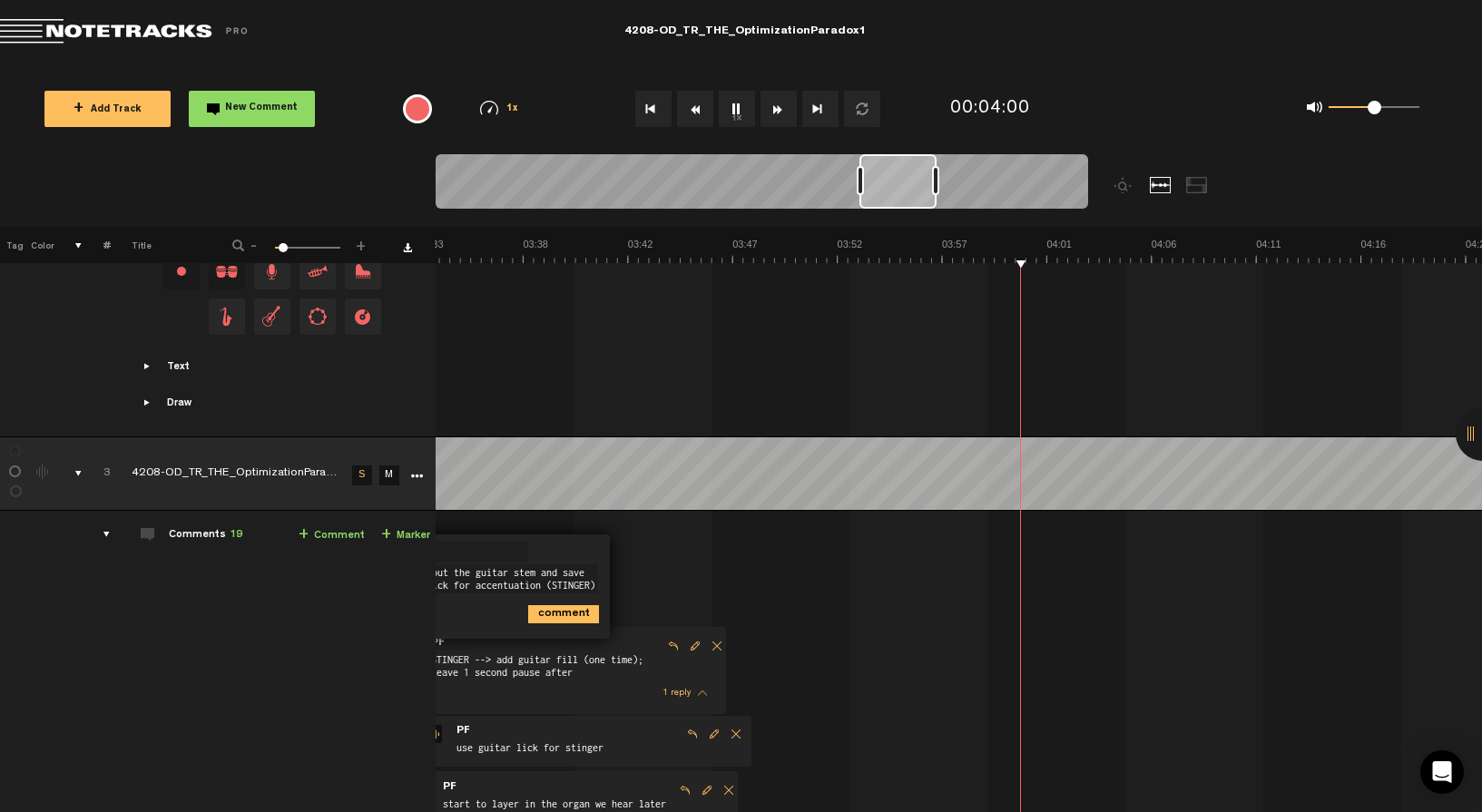
scroll to position [0, 4729]
click at [570, 581] on textarea "let's strip out the guitar stem and save this first lick for accentuation (STIN…" at bounding box center [482, 579] width 233 height 29
type textarea "let's strip out the guitar stem and save this first lick for accentuation (STIN…"
click at [569, 609] on icon "comment" at bounding box center [564, 614] width 71 height 18
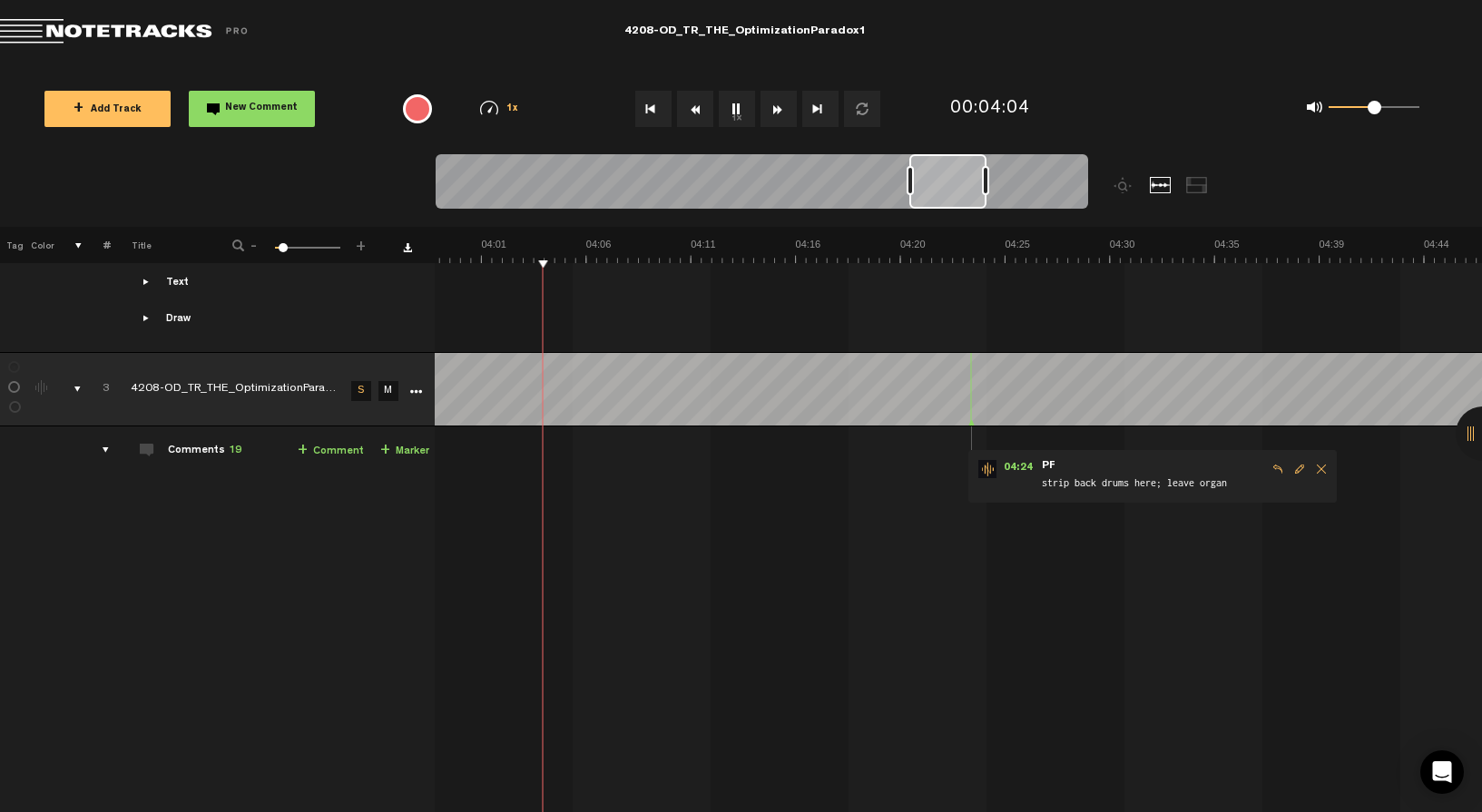
scroll to position [0, 5298]
click at [734, 105] on button "1x" at bounding box center [737, 109] width 37 height 37
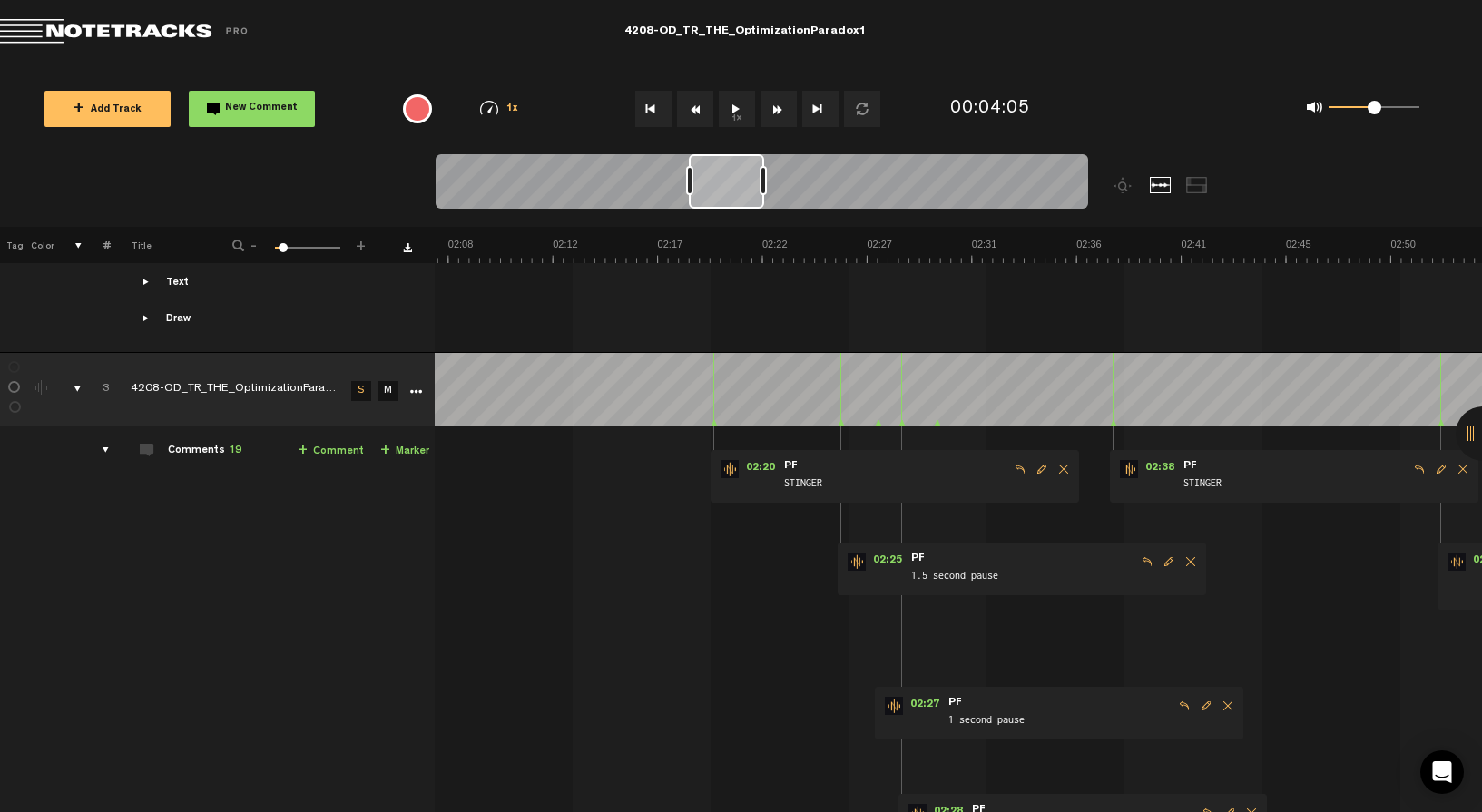
scroll to position [0, 2815]
drag, startPoint x: 963, startPoint y: 192, endPoint x: 742, endPoint y: 237, distance: 225.5
click at [742, 63] on div "Loading... 100% + Add Track New Comment 1x 0.25x 0.5x 0.75x 1x 1.25x 1.5x 1.75x…" at bounding box center [741, 63] width 1482 height 0
click at [728, 117] on button "1x" at bounding box center [737, 109] width 37 height 37
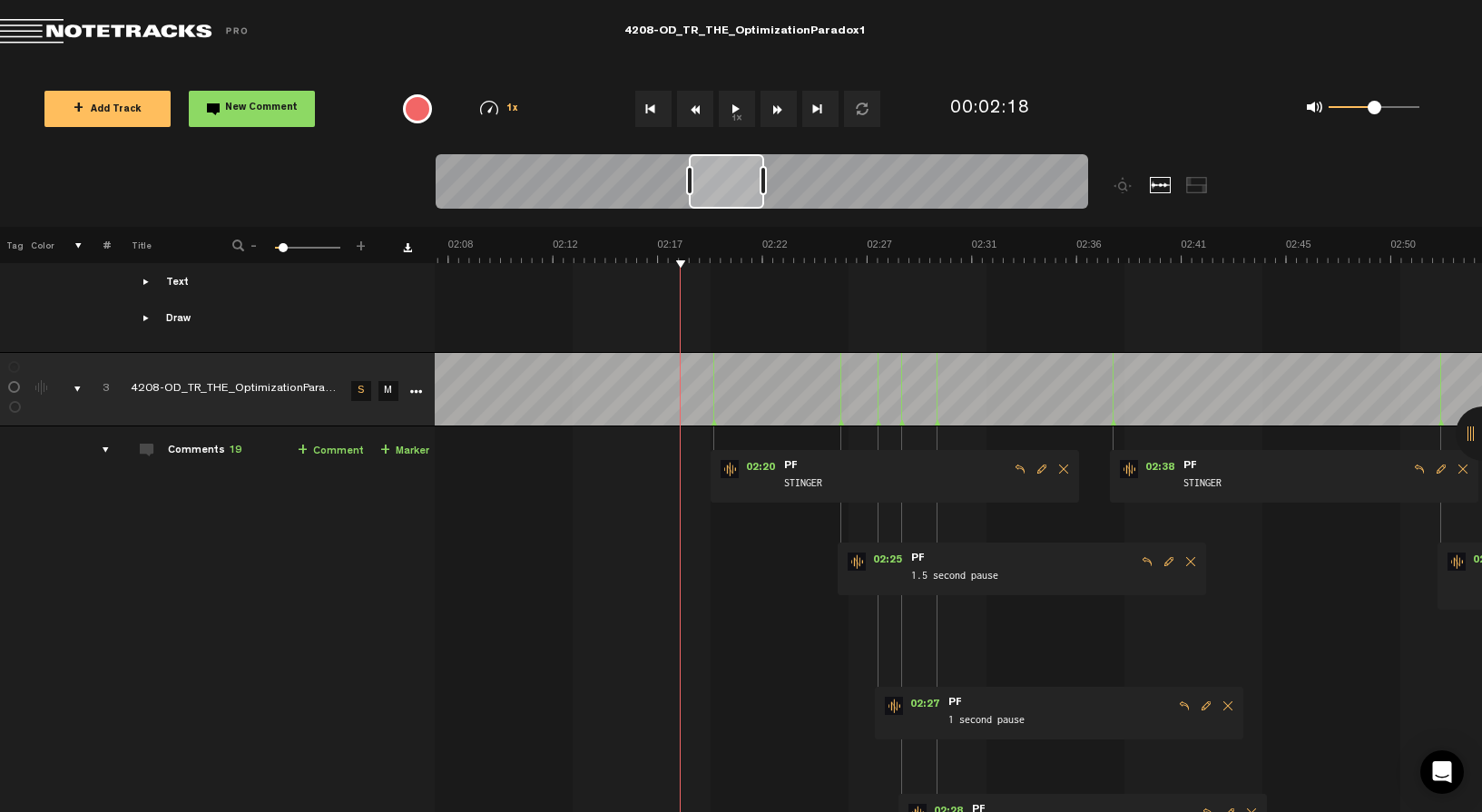
click at [739, 108] on button "1x" at bounding box center [737, 109] width 37 height 37
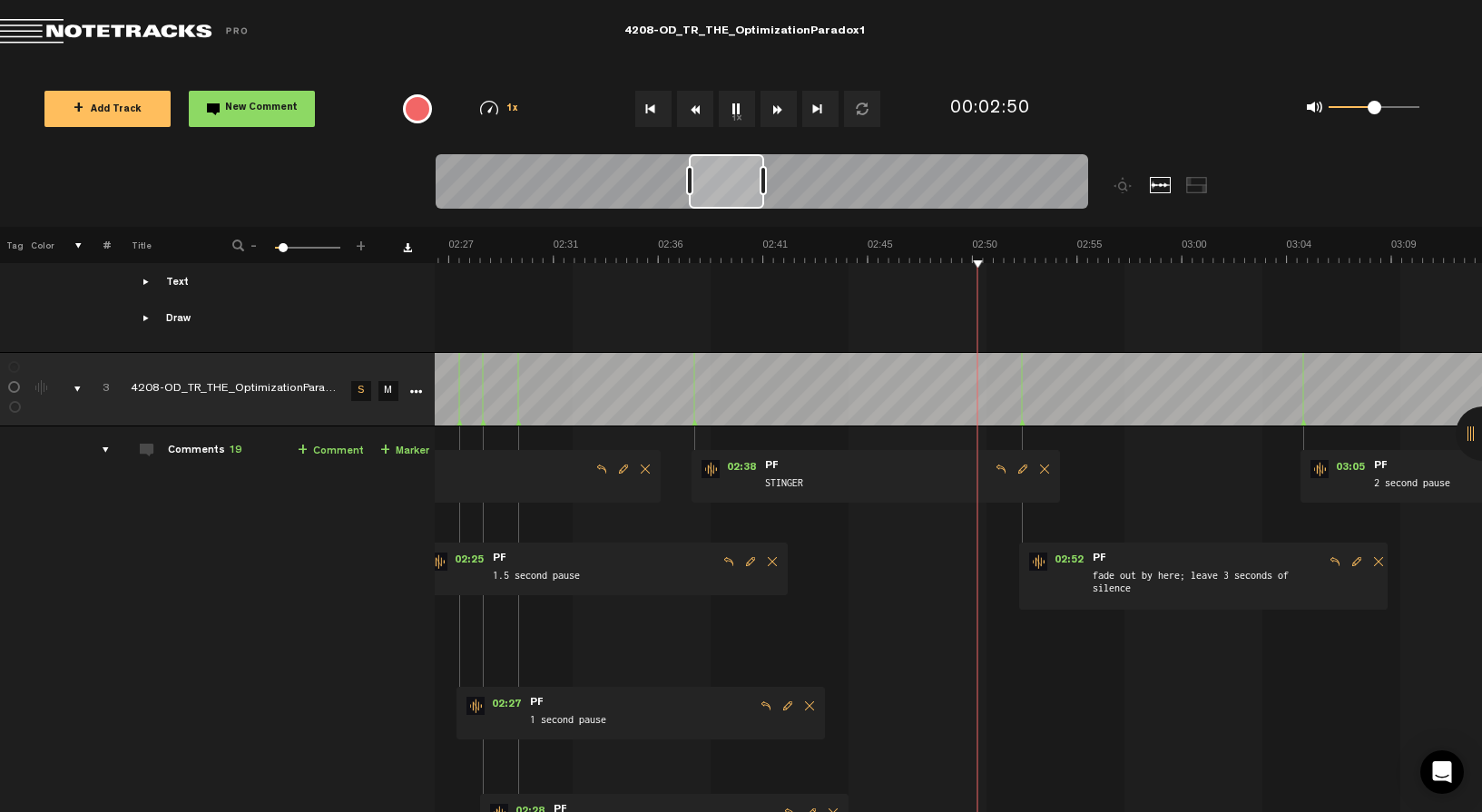
scroll to position [0, 3232]
click at [740, 110] on button "1x" at bounding box center [737, 109] width 37 height 37
